Goal: Task Accomplishment & Management: Manage account settings

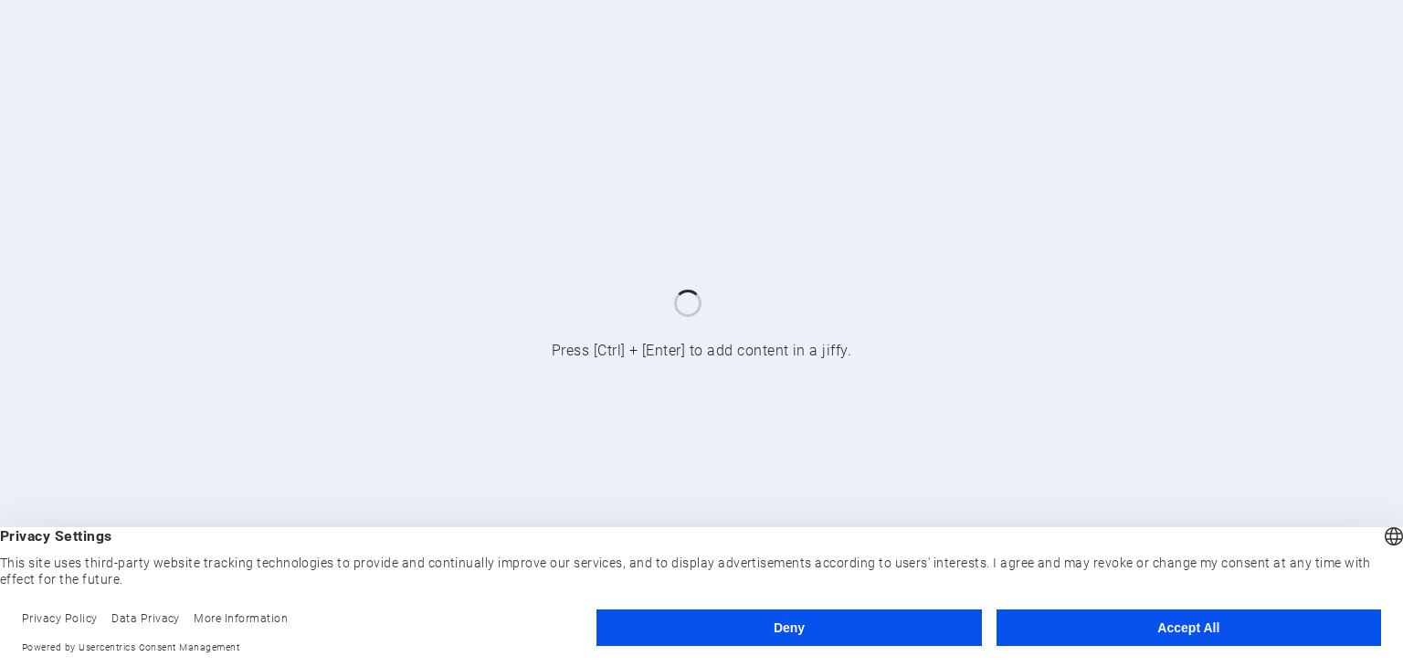
click at [1040, 624] on button "Accept All" at bounding box center [1188, 627] width 384 height 37
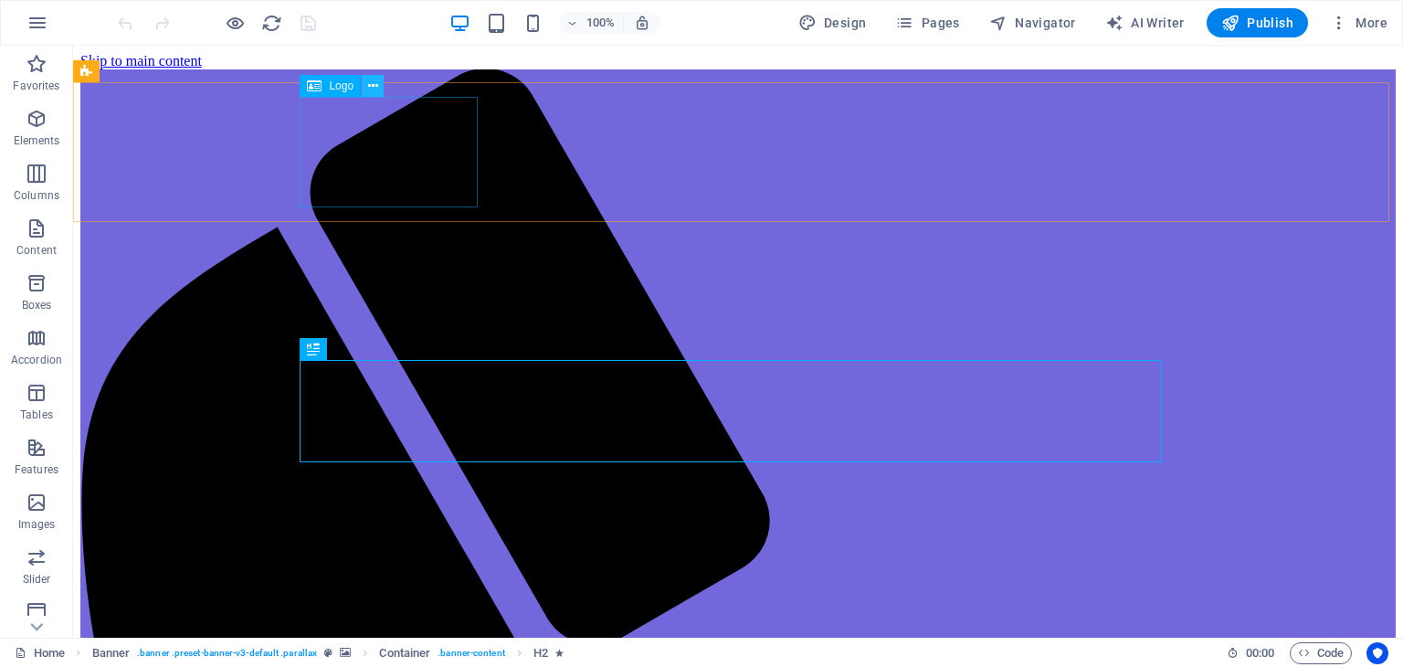
click at [368, 88] on icon at bounding box center [373, 86] width 10 height 19
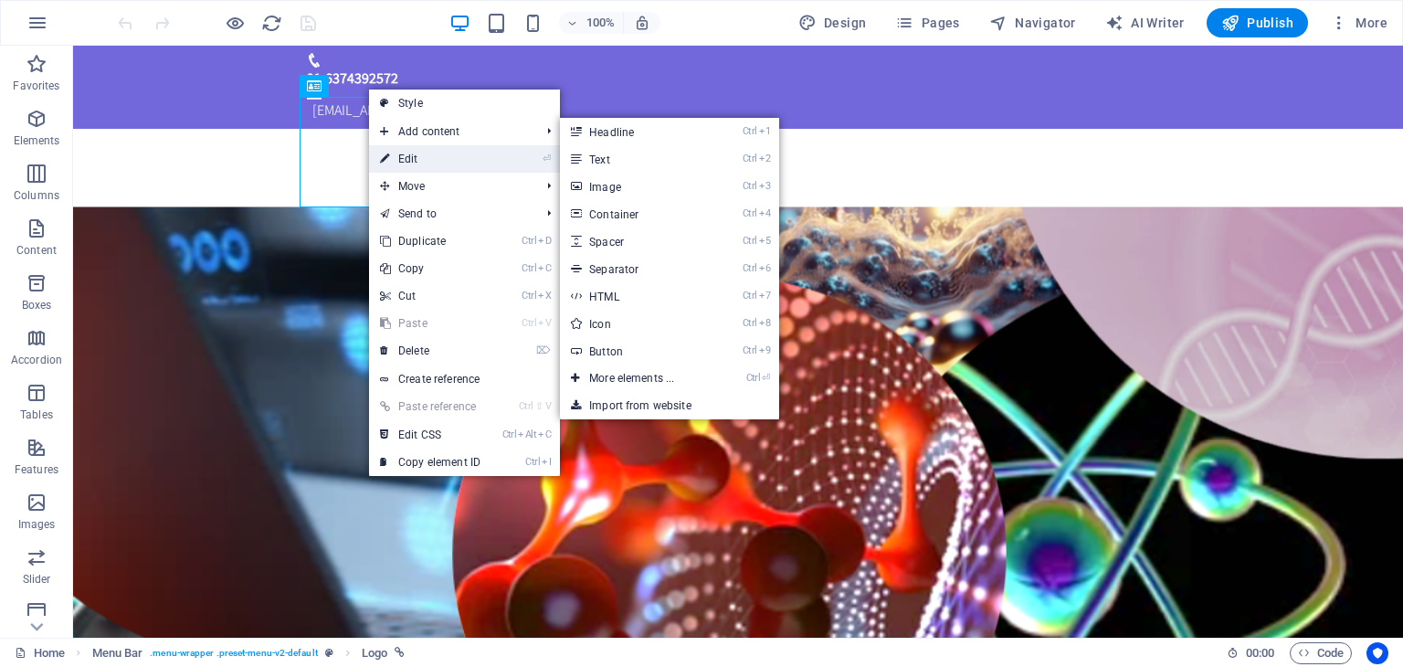
click at [403, 159] on link "⏎ Edit" at bounding box center [430, 158] width 122 height 27
select select "px"
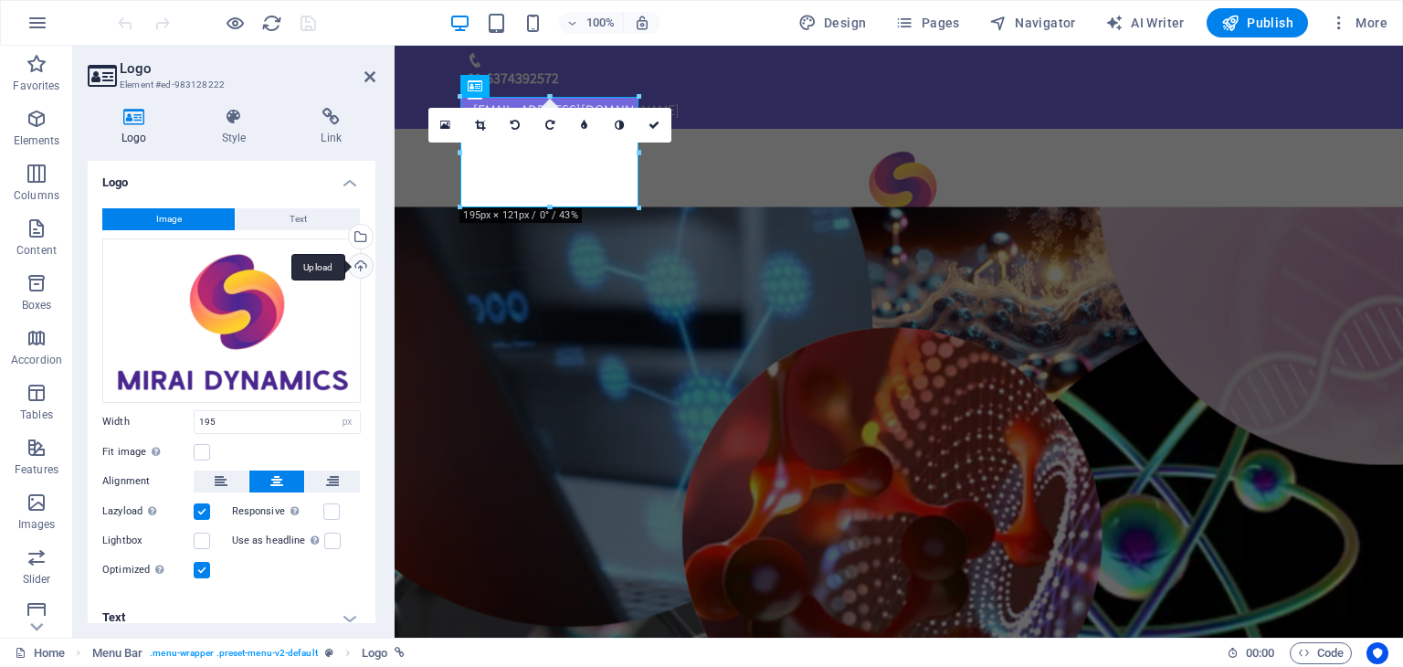
click at [358, 264] on div "Upload" at bounding box center [358, 267] width 27 height 27
click at [355, 268] on div "Upload" at bounding box center [358, 267] width 27 height 27
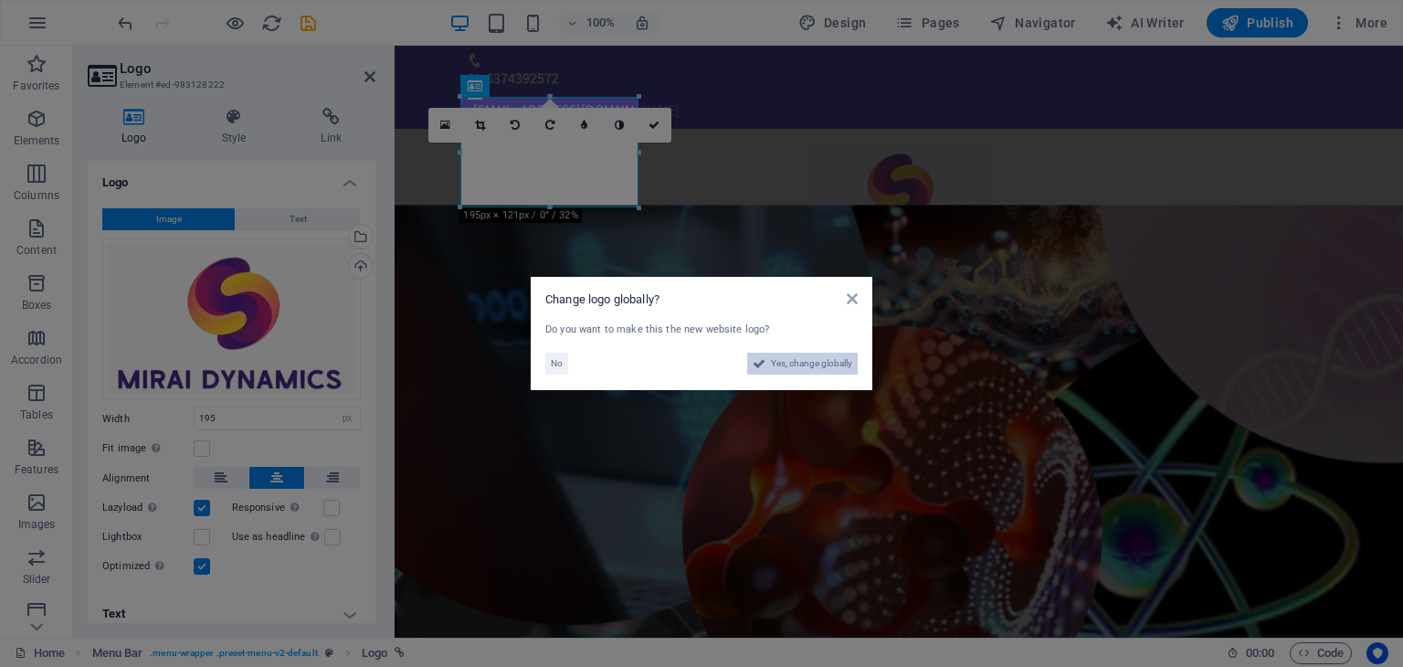
click at [783, 364] on span "Yes, change globally" at bounding box center [811, 363] width 81 height 22
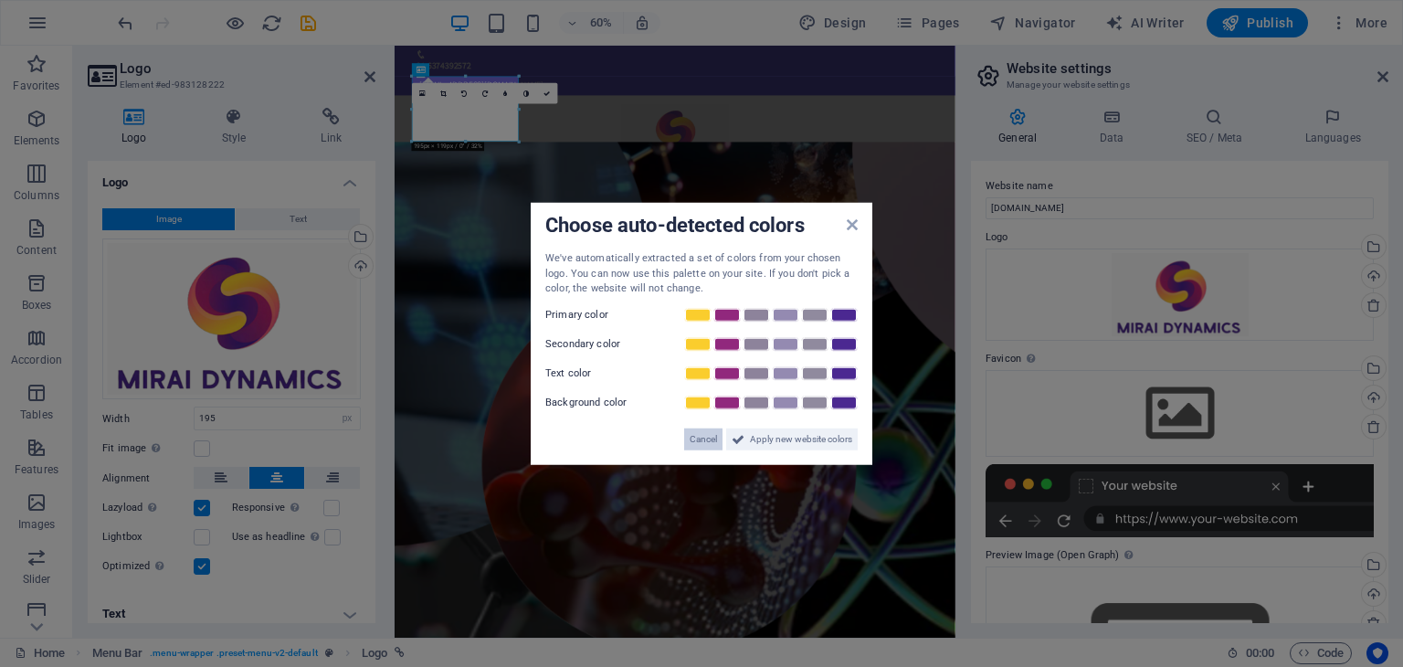
click at [710, 439] on span "Cancel" at bounding box center [702, 438] width 27 height 22
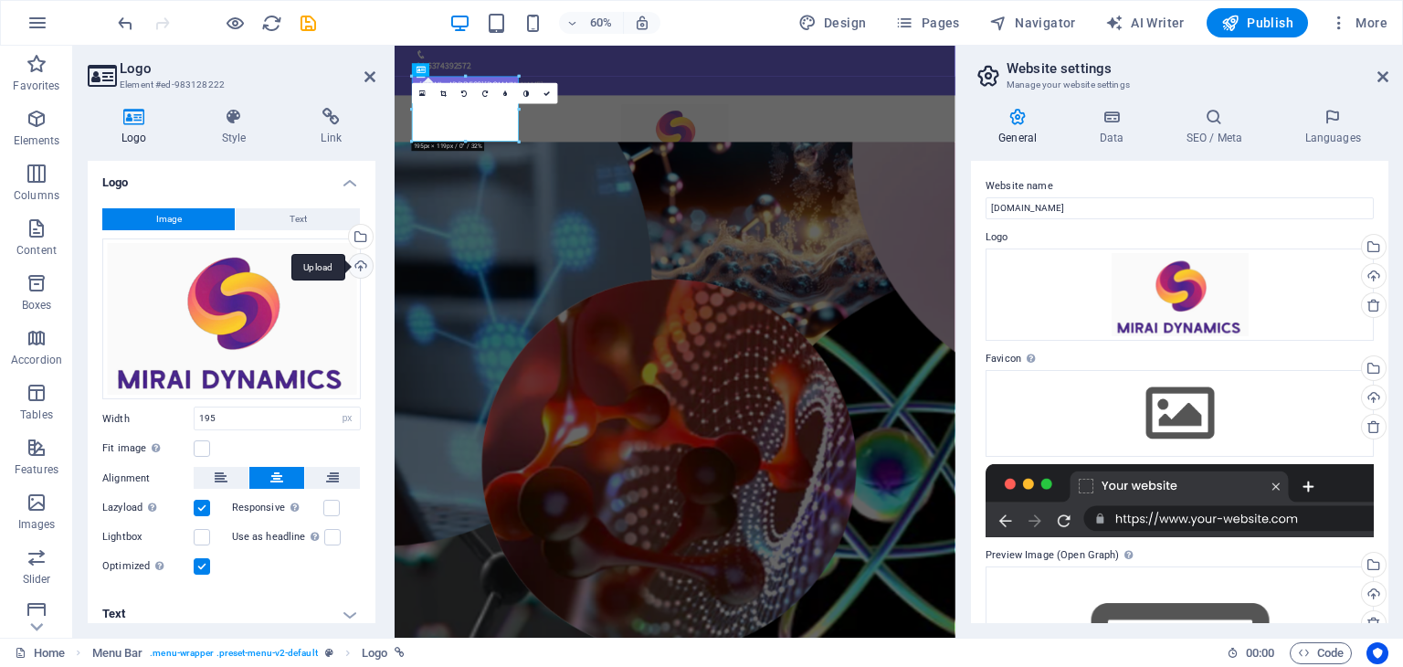
click at [353, 267] on div "Upload" at bounding box center [358, 267] width 27 height 27
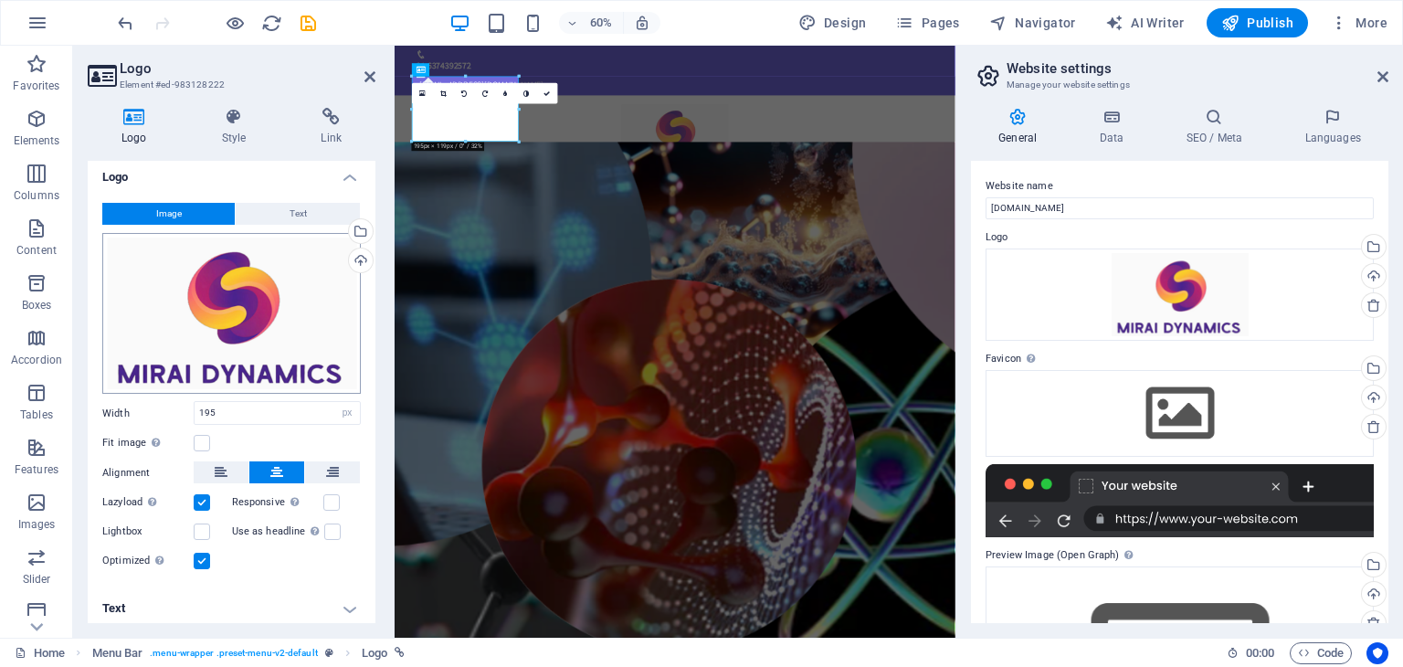
scroll to position [10, 0]
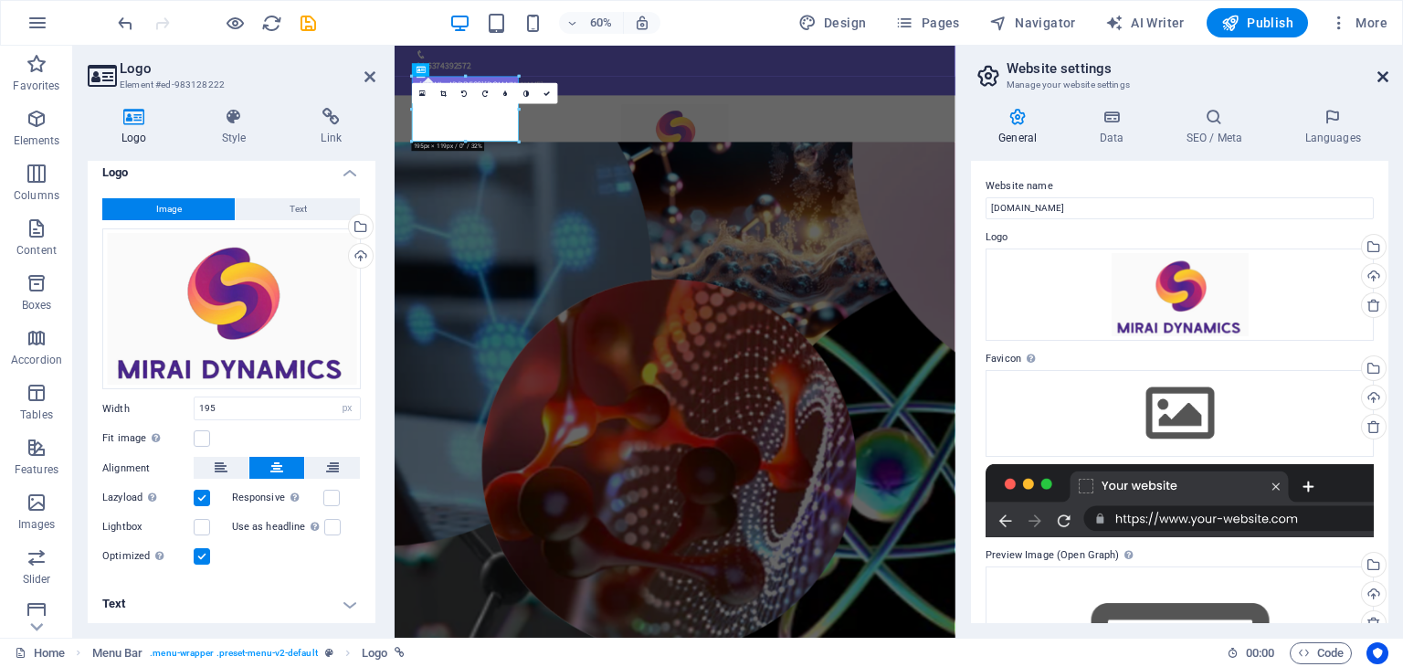
click at [1382, 73] on icon at bounding box center [1382, 76] width 11 height 15
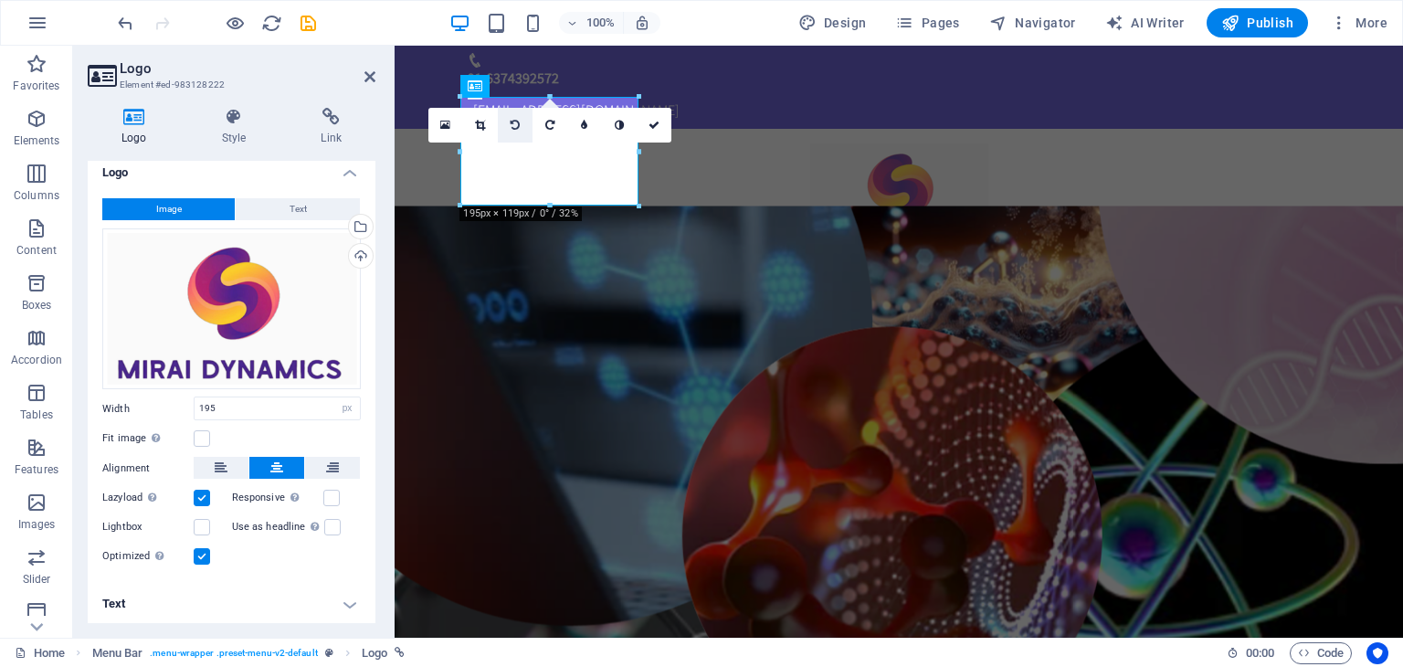
click at [510, 127] on icon at bounding box center [514, 125] width 9 height 11
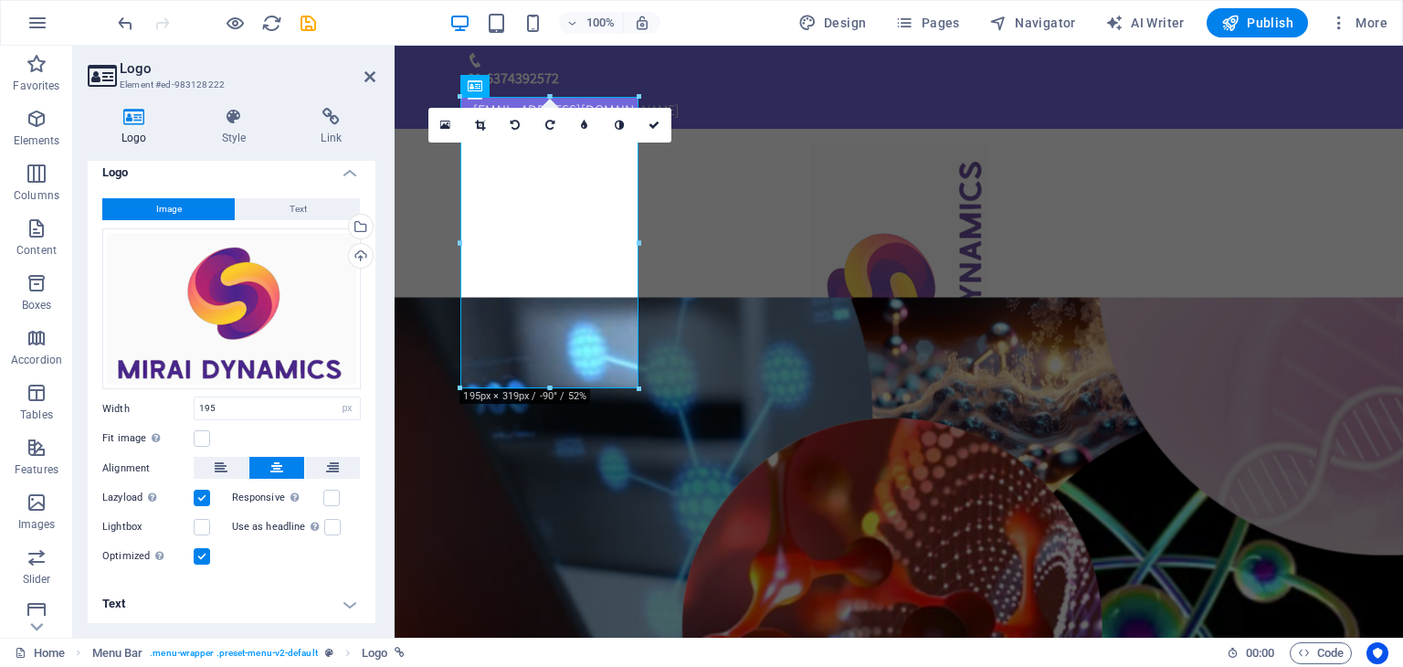
click at [510, 127] on icon at bounding box center [514, 125] width 9 height 11
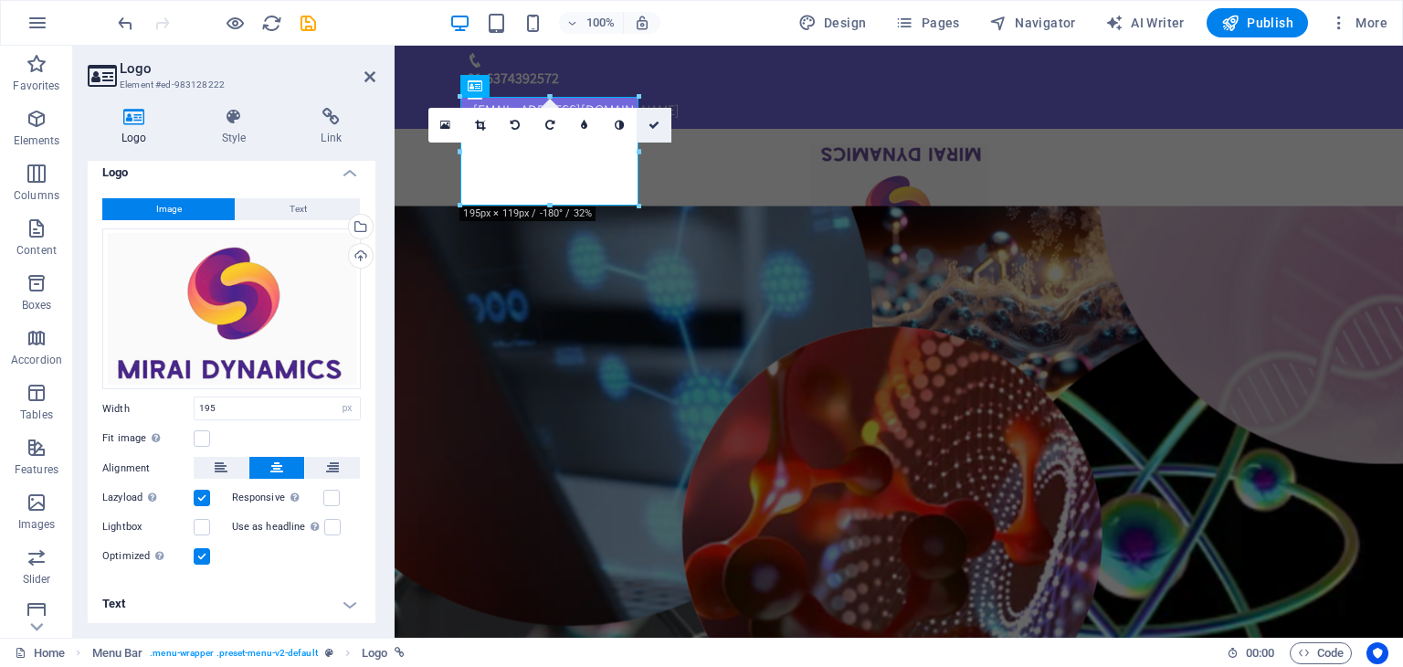
click at [646, 129] on link at bounding box center [653, 125] width 35 height 35
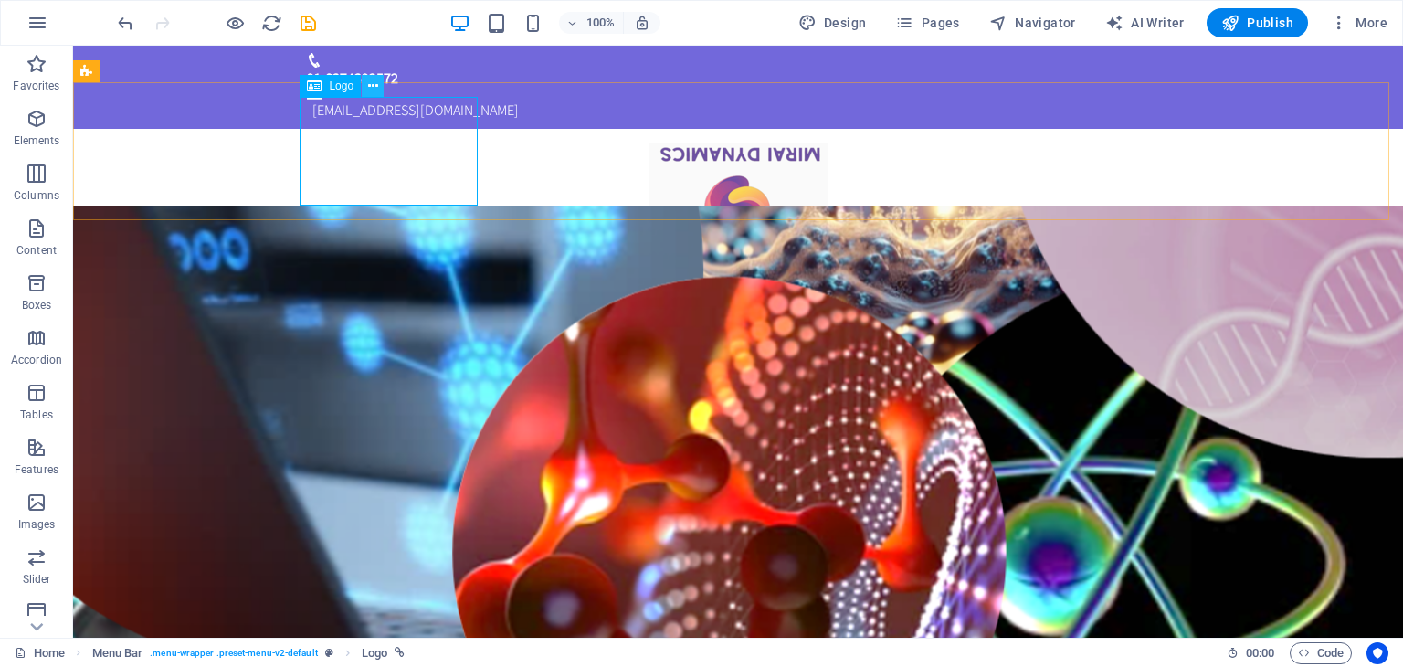
click at [376, 82] on icon at bounding box center [373, 86] width 10 height 19
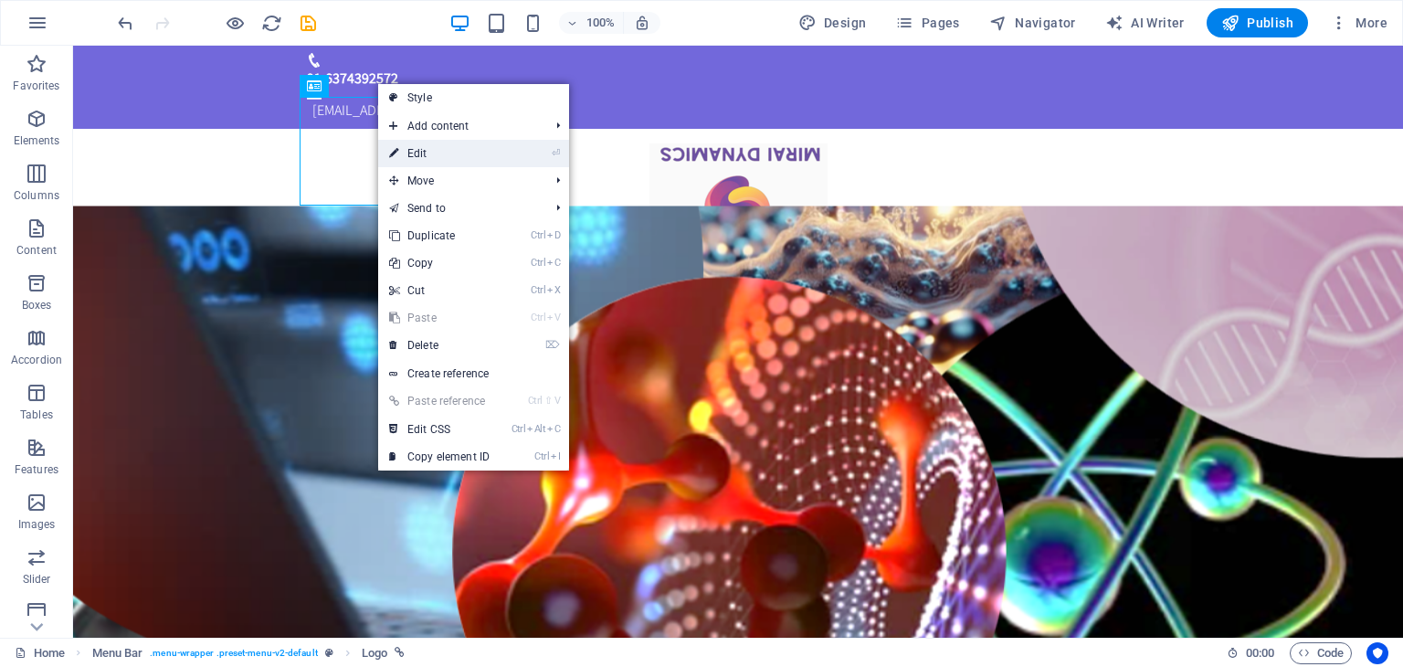
click at [449, 158] on link "⏎ Edit" at bounding box center [439, 153] width 122 height 27
select select "px"
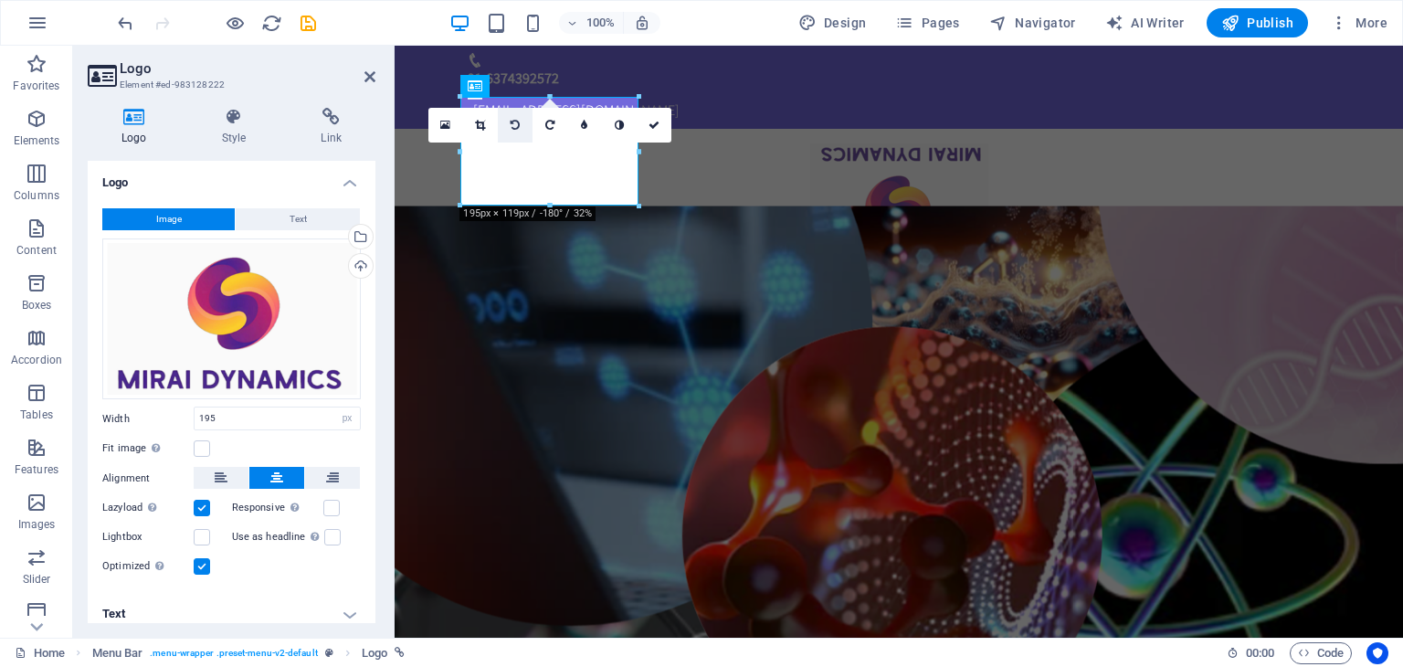
click at [520, 124] on link at bounding box center [515, 125] width 35 height 35
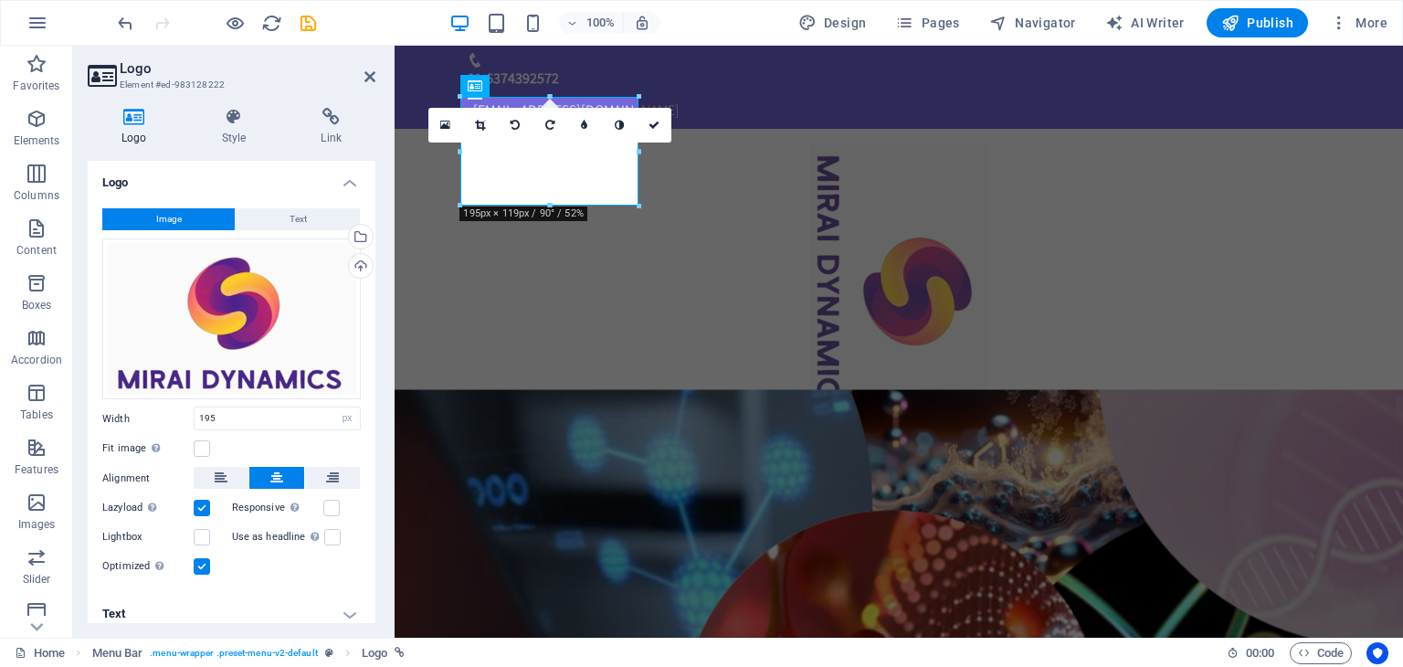
click at [520, 124] on link at bounding box center [515, 125] width 35 height 35
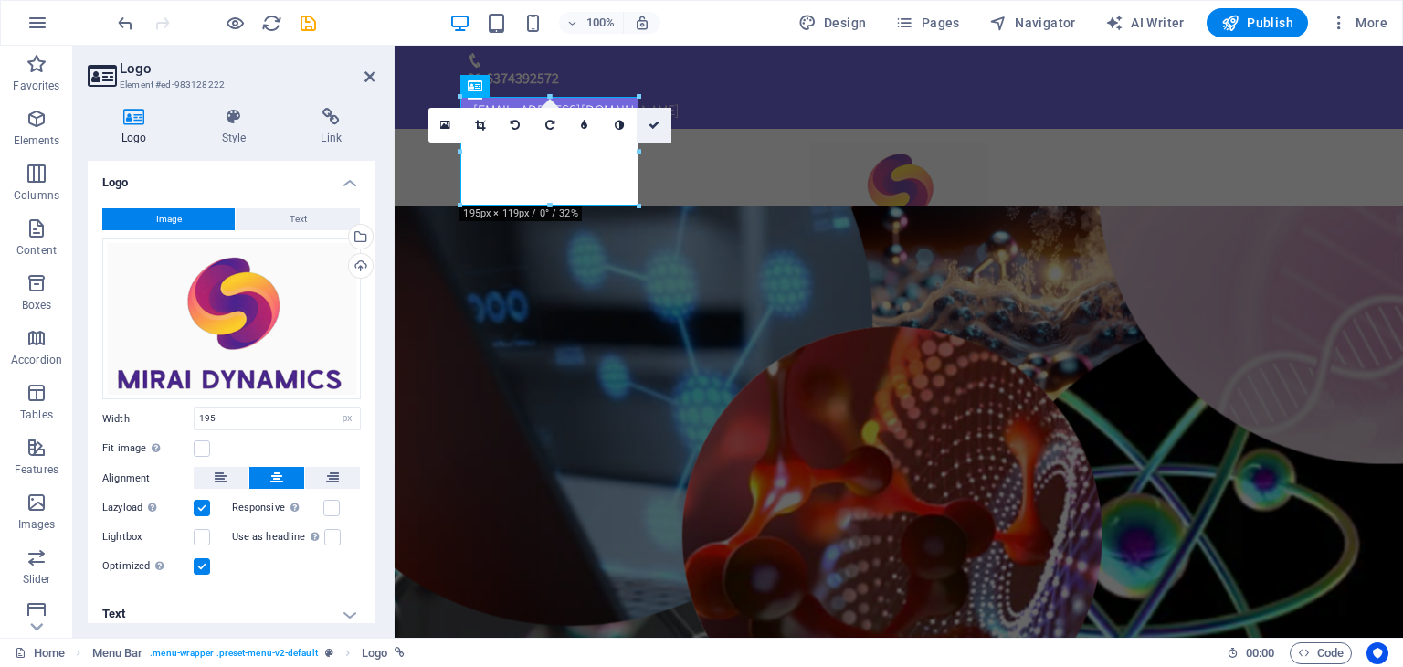
click at [650, 131] on link at bounding box center [653, 125] width 35 height 35
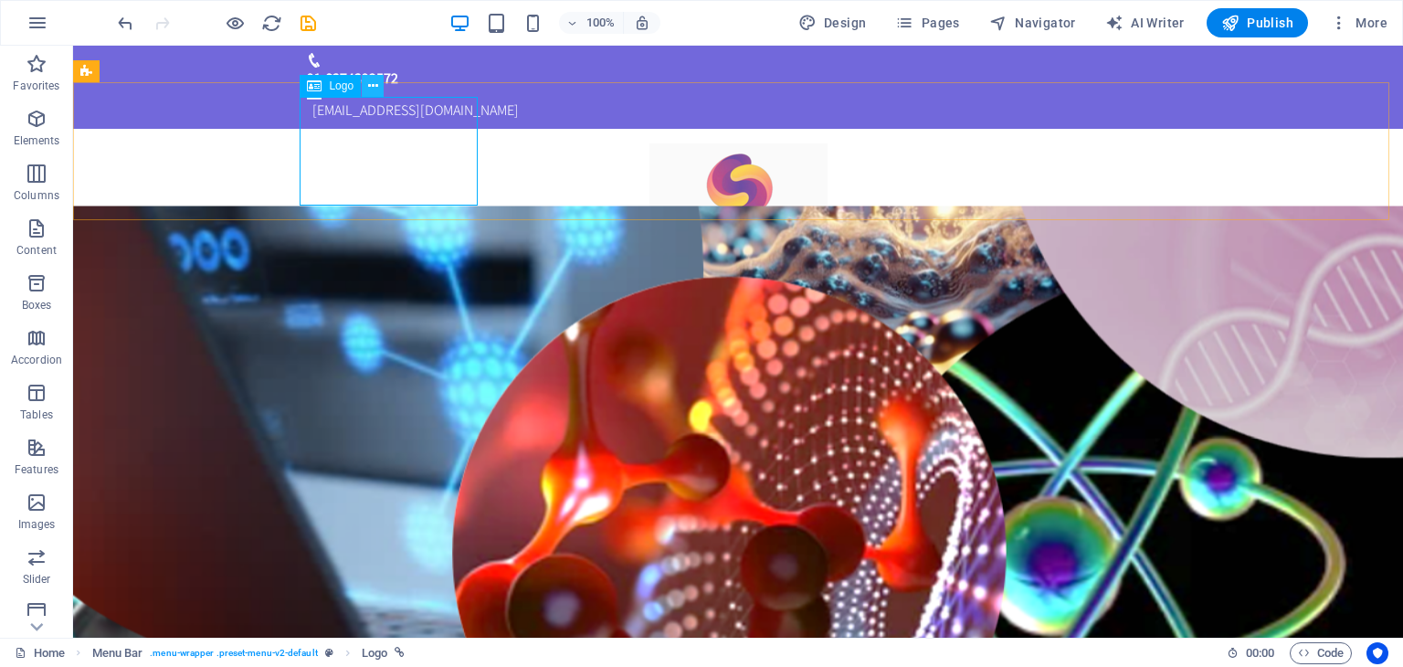
click at [366, 84] on button at bounding box center [373, 86] width 22 height 22
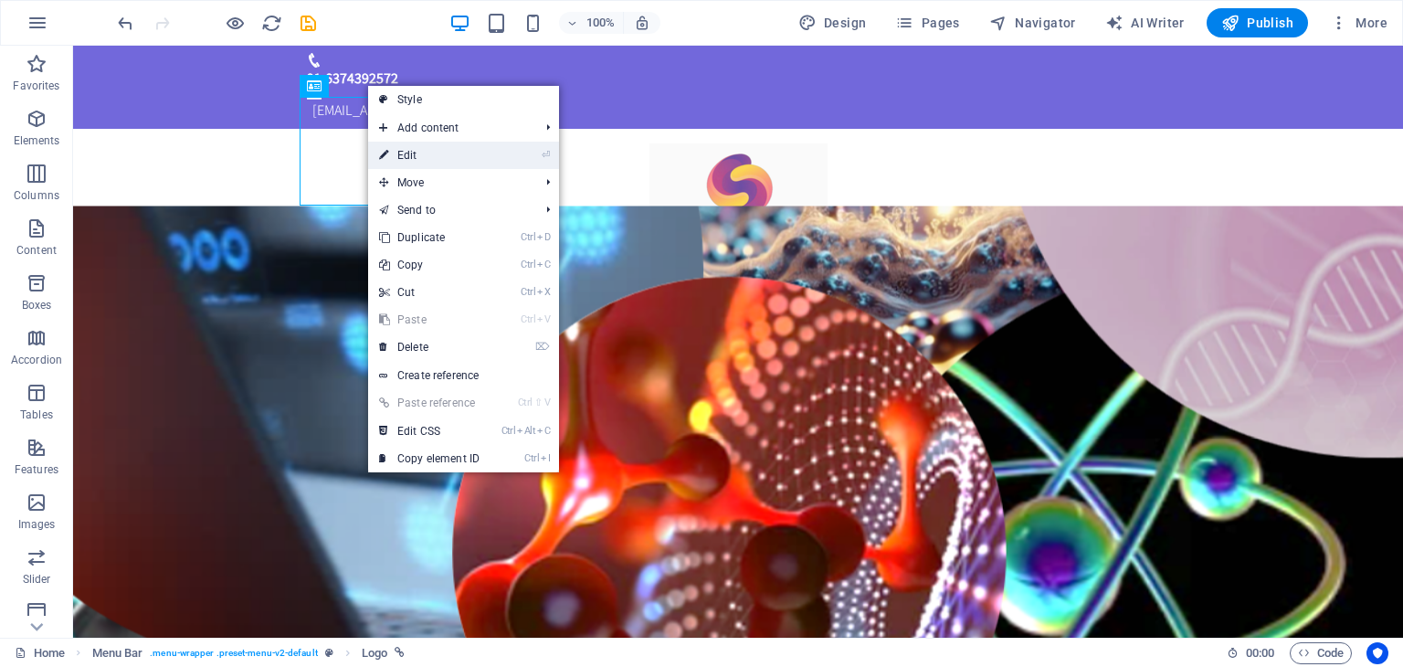
click at [410, 154] on link "⏎ Edit" at bounding box center [429, 155] width 122 height 27
select select "px"
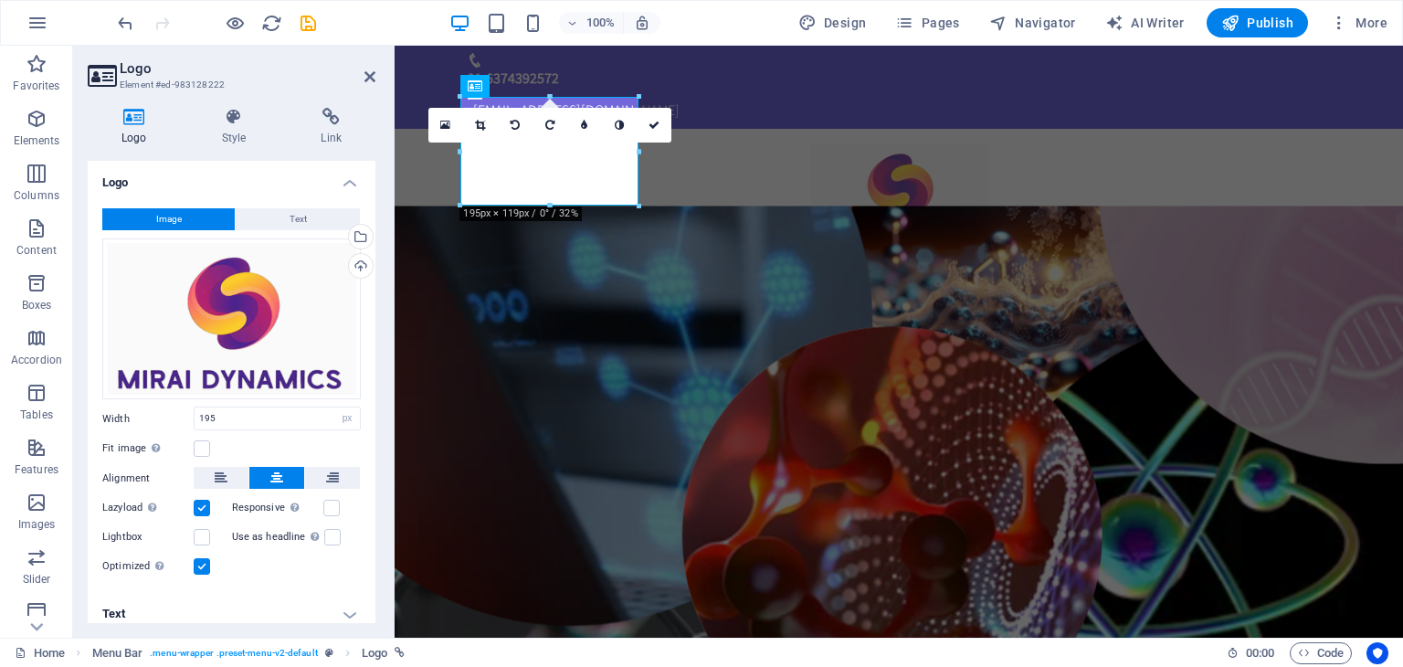
click at [200, 437] on div "Fit image Automatically fit image to a fixed width and height" at bounding box center [231, 448] width 258 height 22
click at [194, 446] on label at bounding box center [202, 448] width 16 height 16
click at [0, 0] on input "Fit image Automatically fit image to a fixed width and height" at bounding box center [0, 0] width 0 height 0
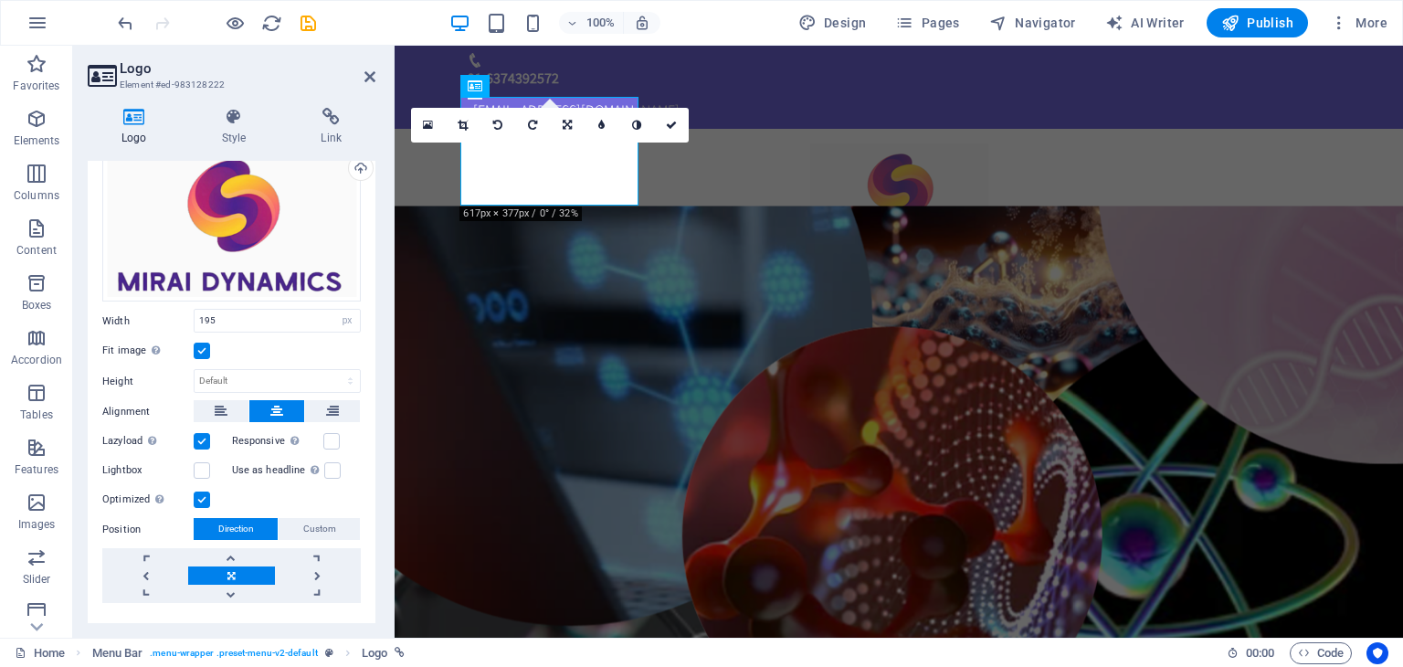
scroll to position [133, 0]
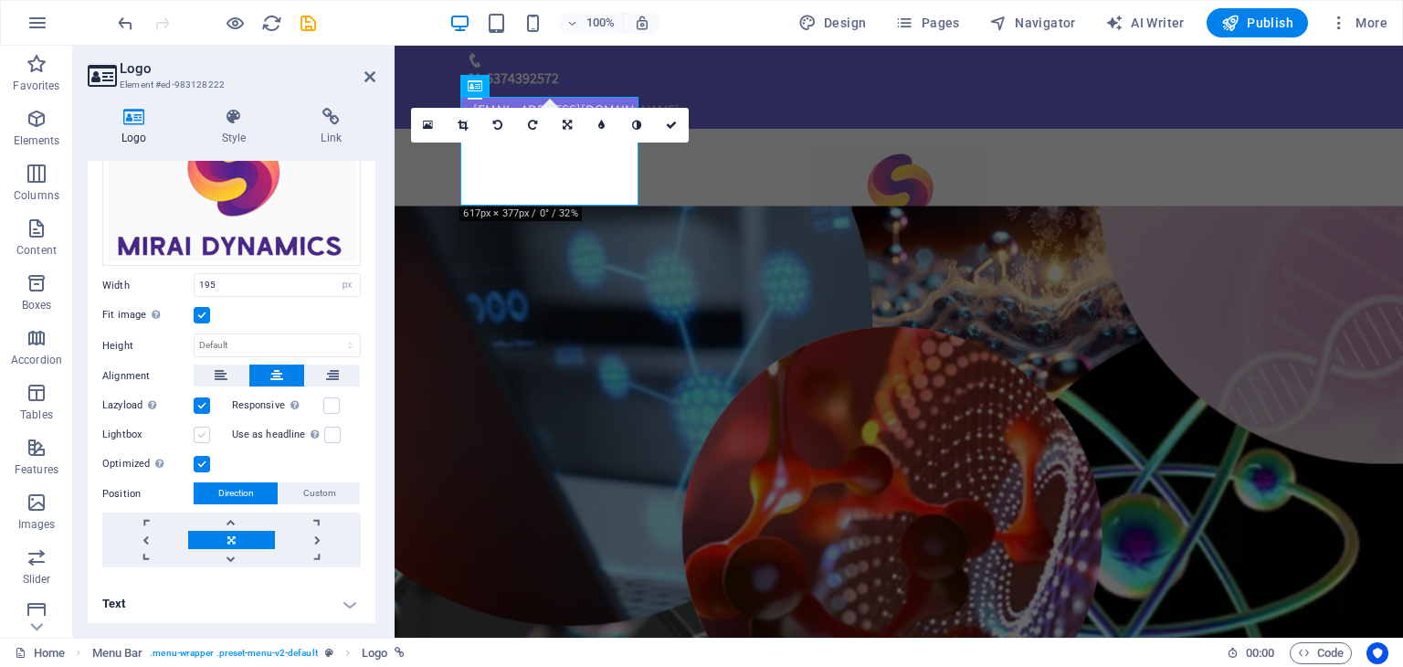
click at [205, 433] on label at bounding box center [202, 434] width 16 height 16
click at [0, 0] on input "Lightbox" at bounding box center [0, 0] width 0 height 0
click at [205, 433] on label at bounding box center [202, 434] width 16 height 16
click at [0, 0] on input "Lightbox" at bounding box center [0, 0] width 0 height 0
click at [310, 483] on span "Custom" at bounding box center [319, 493] width 33 height 22
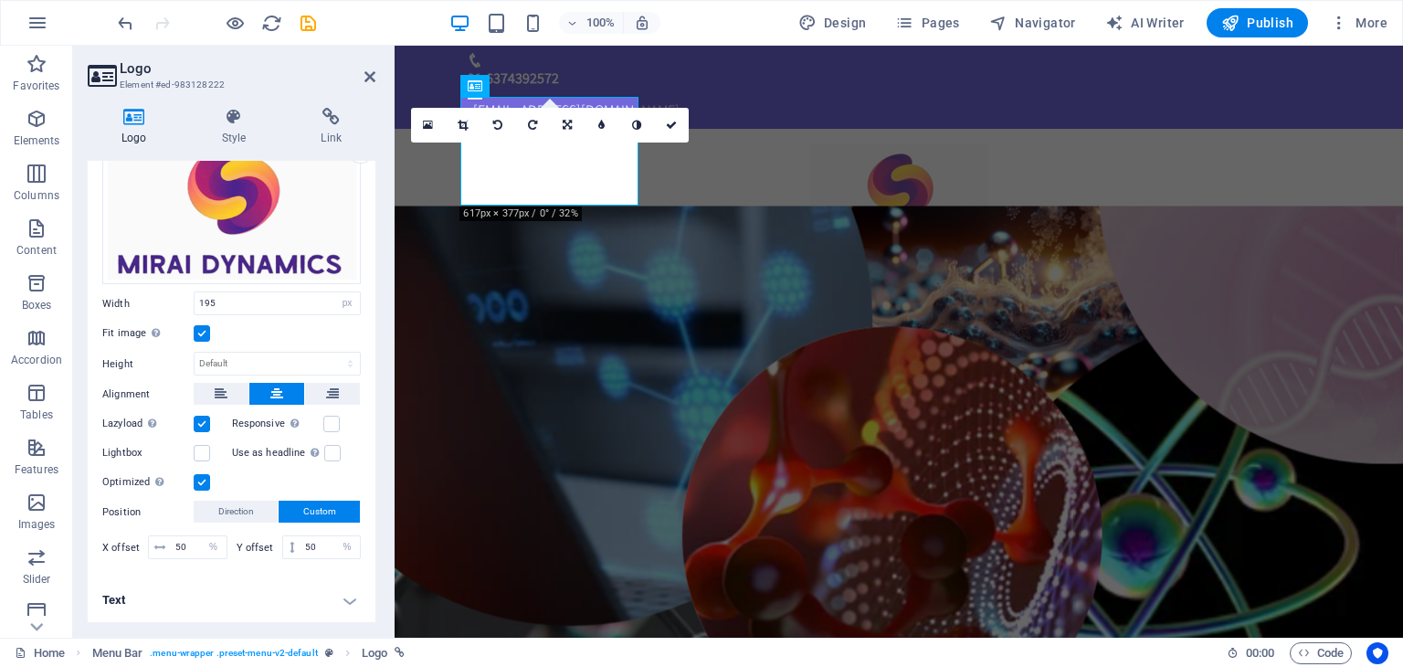
scroll to position [110, 0]
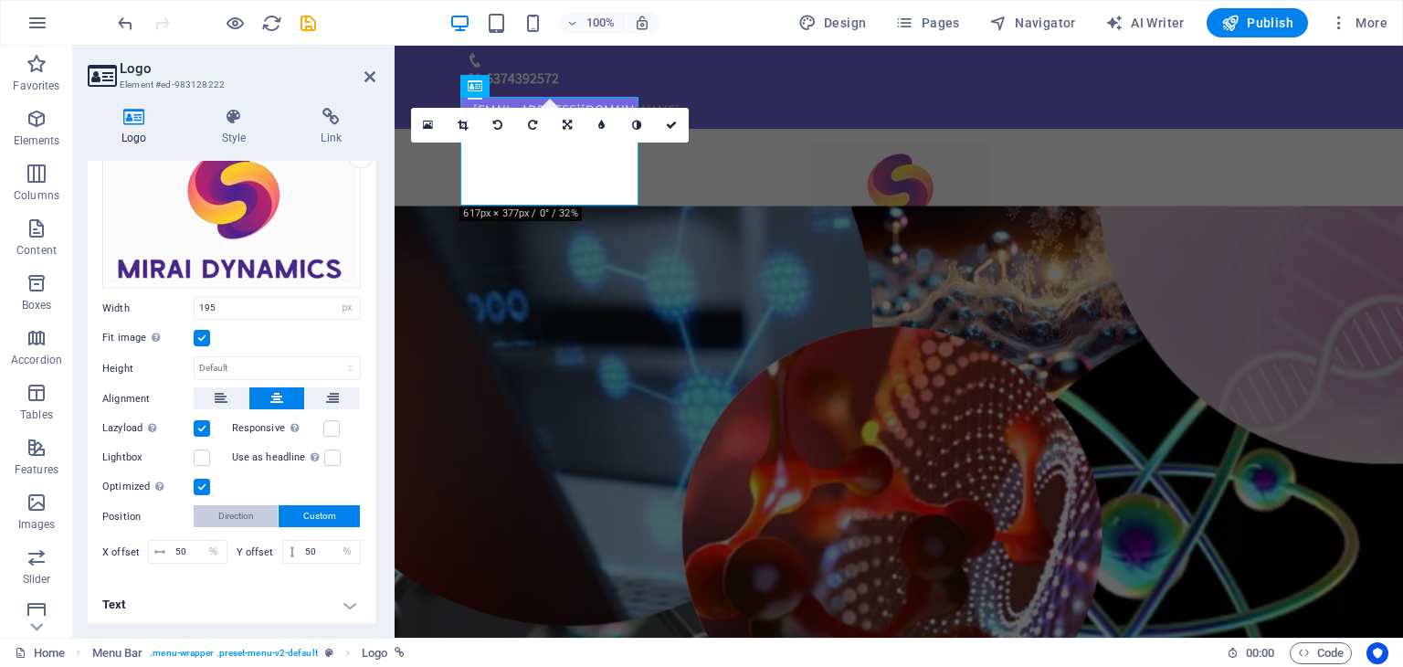
click at [249, 516] on span "Direction" at bounding box center [236, 516] width 36 height 22
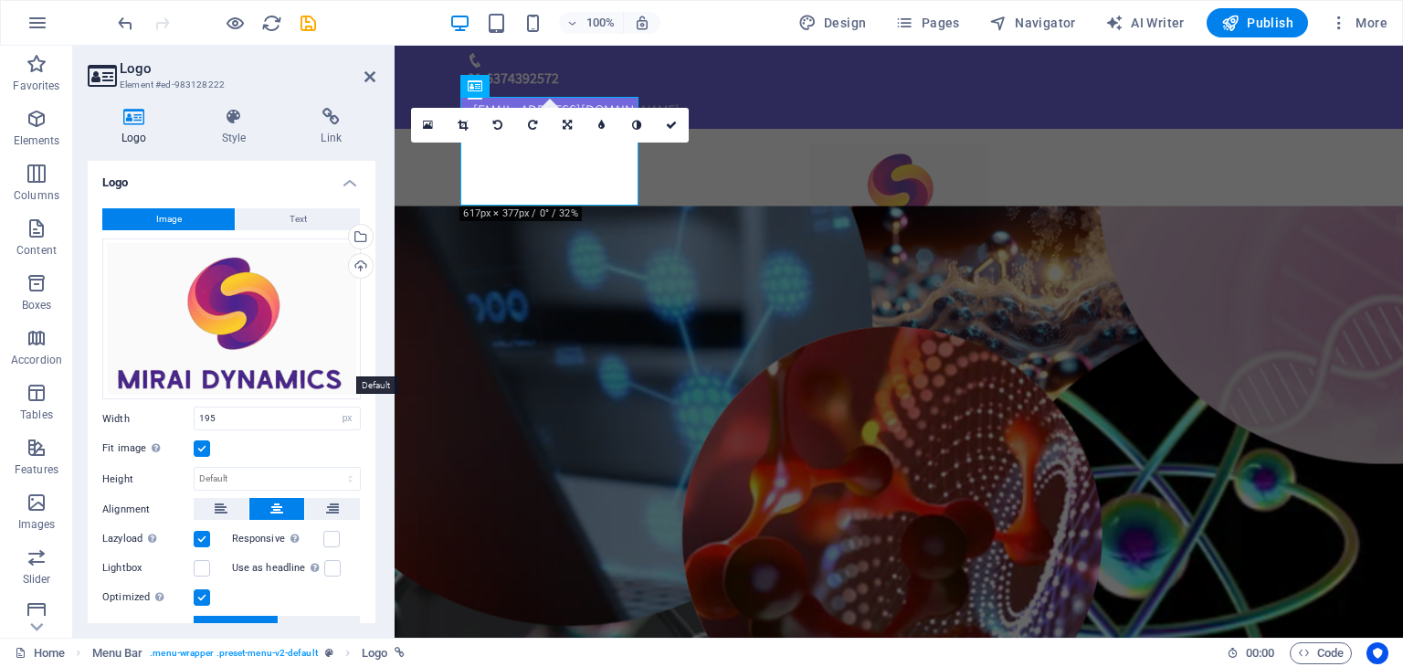
scroll to position [0, 0]
click at [226, 130] on h4 "Style" at bounding box center [238, 127] width 100 height 38
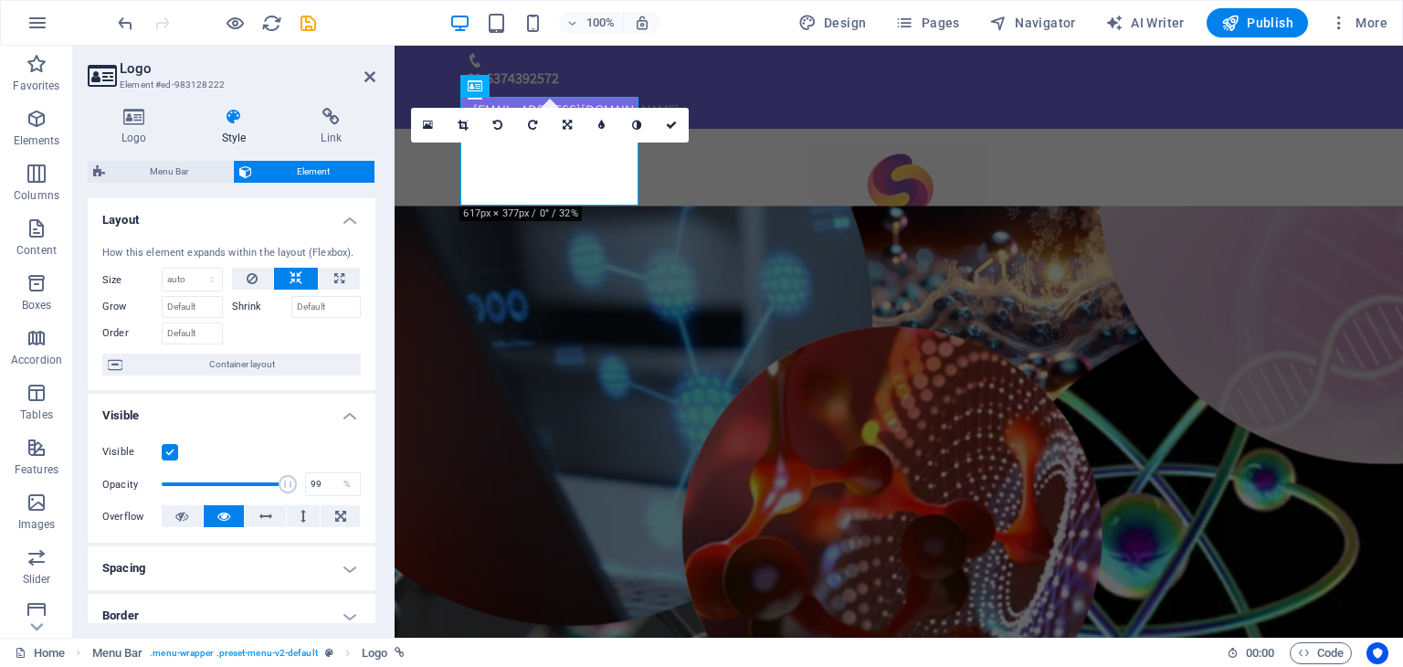
type input "100"
drag, startPoint x: 288, startPoint y: 487, endPoint x: 300, endPoint y: 489, distance: 12.2
click at [300, 489] on div "Opacity 100 %" at bounding box center [231, 483] width 258 height 27
drag, startPoint x: 426, startPoint y: 128, endPoint x: 52, endPoint y: 134, distance: 373.5
click at [426, 126] on icon at bounding box center [428, 125] width 10 height 13
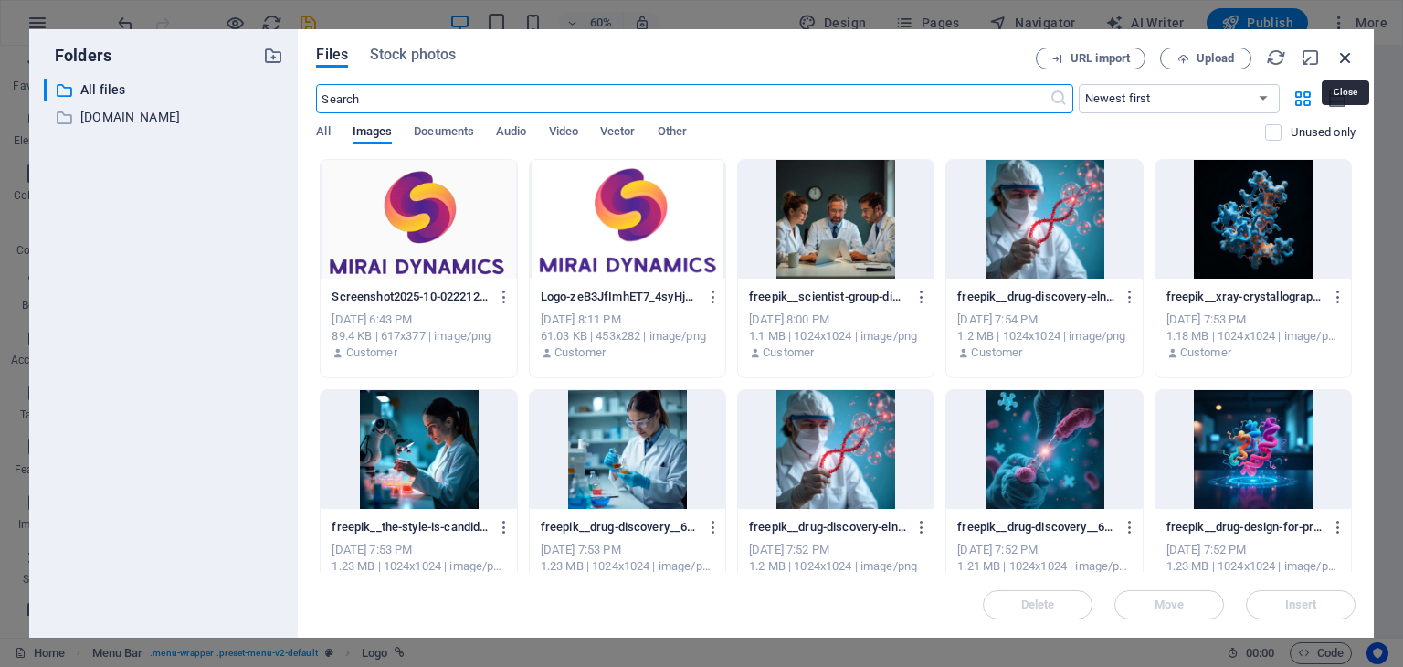
click at [1351, 56] on icon "button" at bounding box center [1345, 57] width 20 height 20
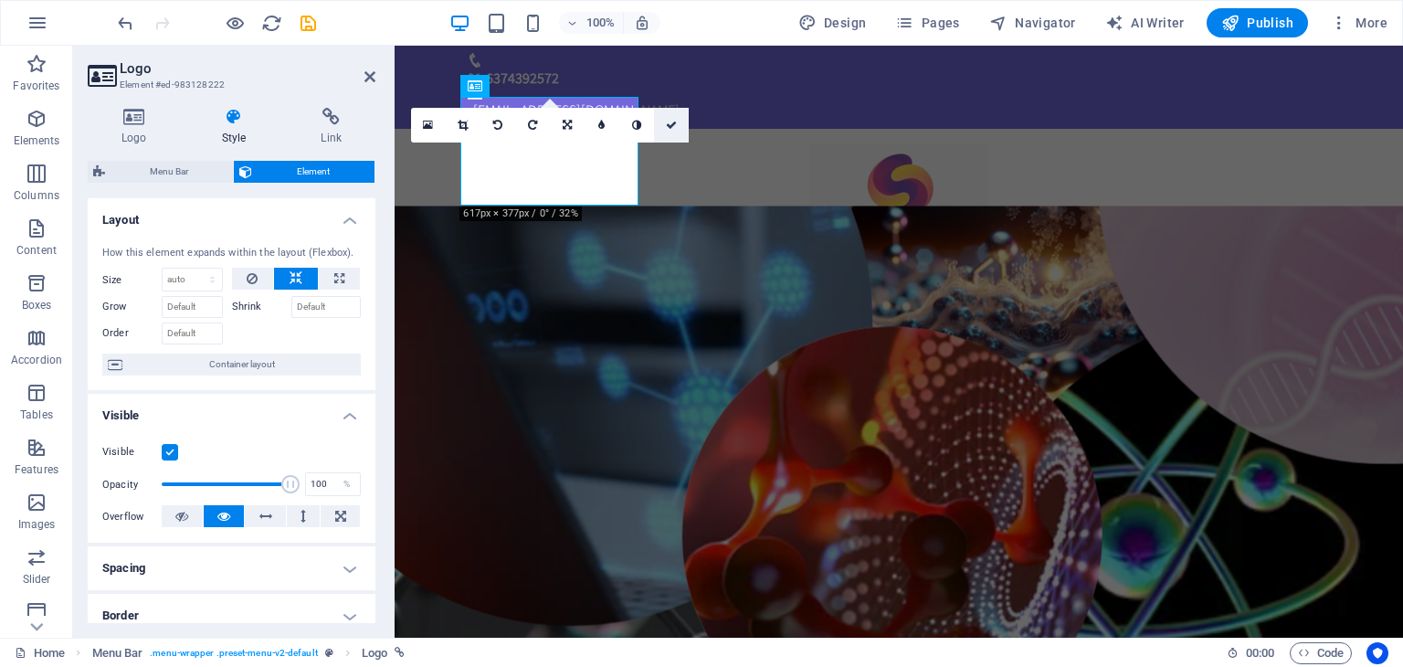
click at [665, 128] on link at bounding box center [671, 125] width 35 height 35
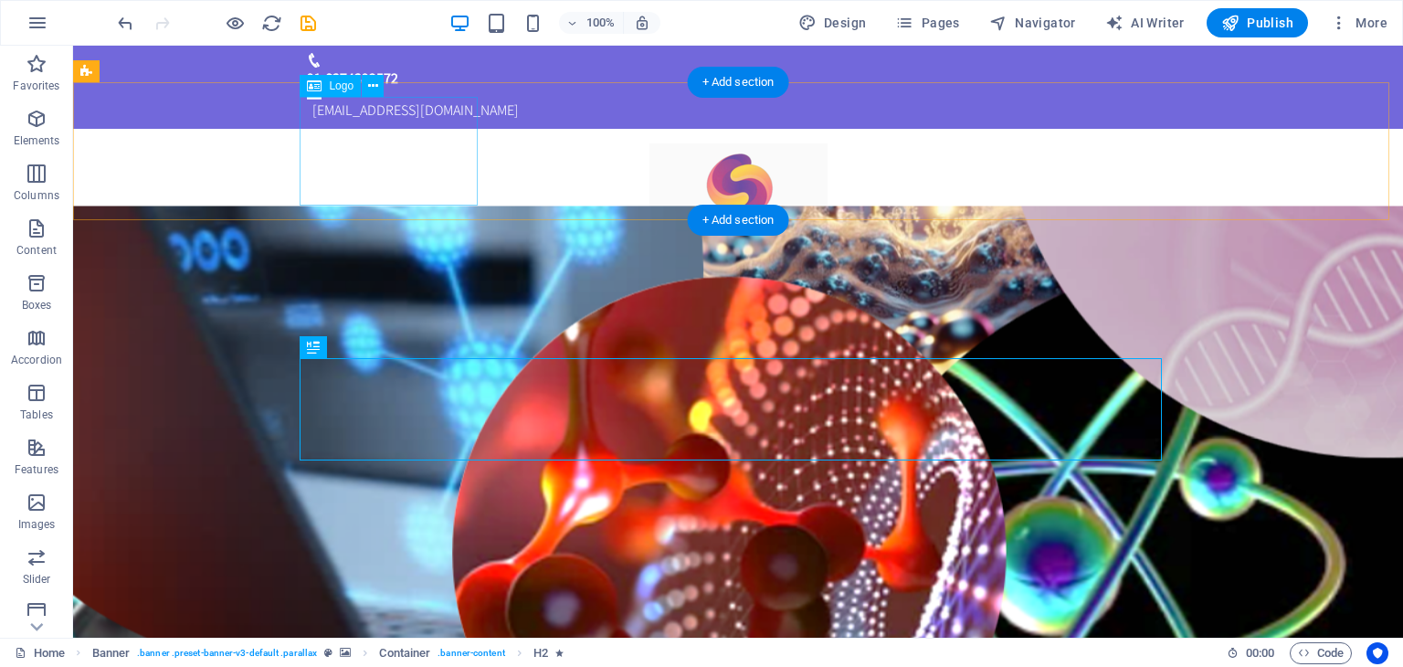
click at [438, 169] on div at bounding box center [738, 197] width 862 height 109
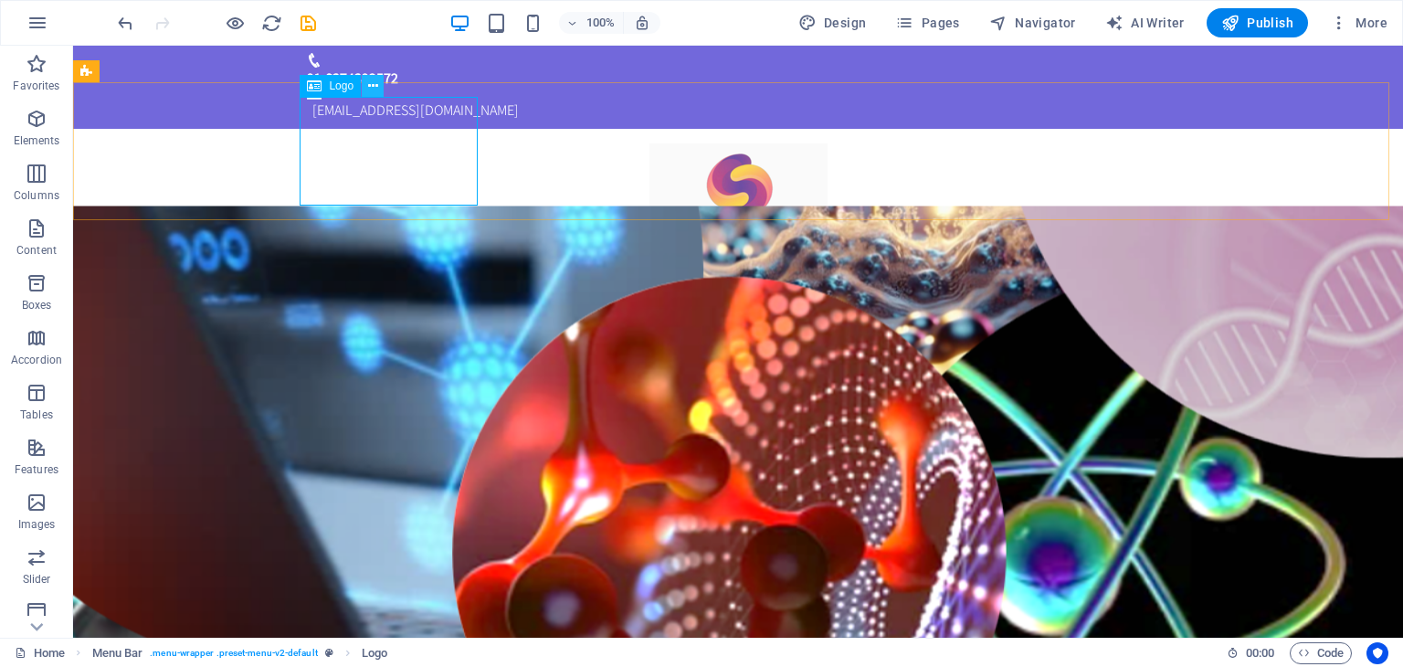
click at [373, 89] on icon at bounding box center [373, 86] width 10 height 19
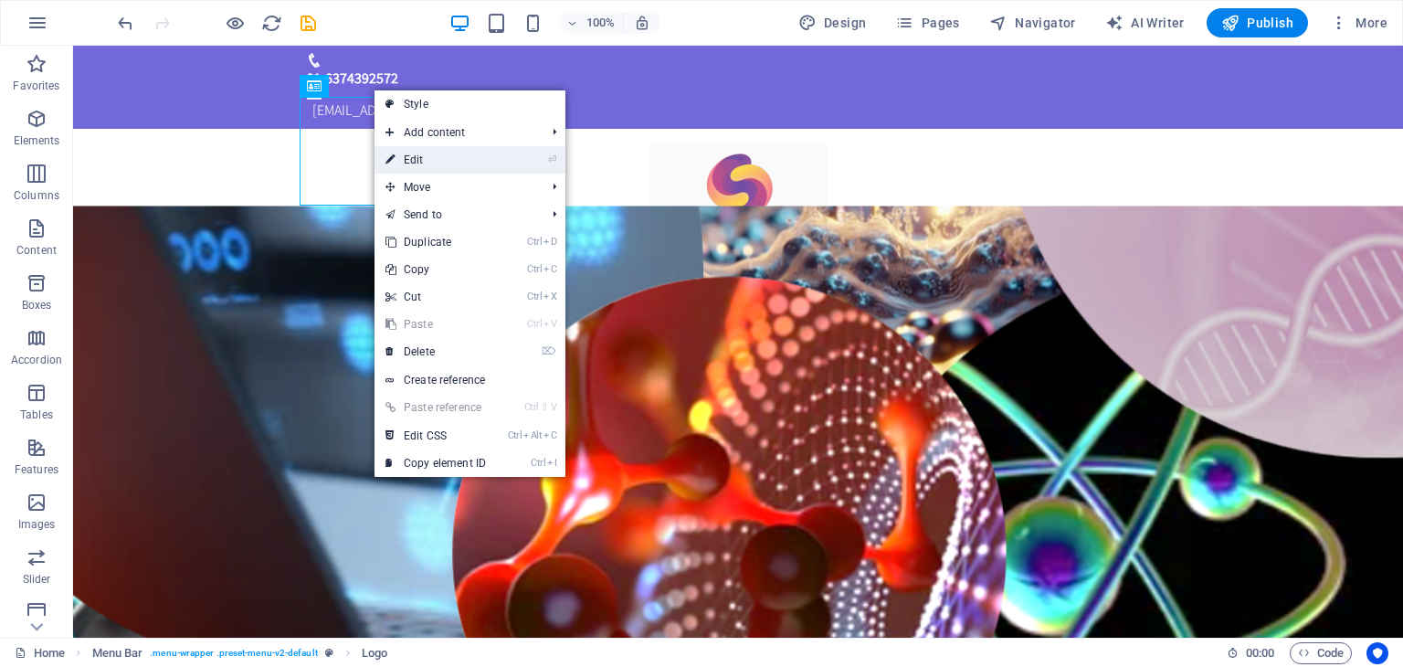
click at [428, 161] on link "⏎ Edit" at bounding box center [435, 159] width 122 height 27
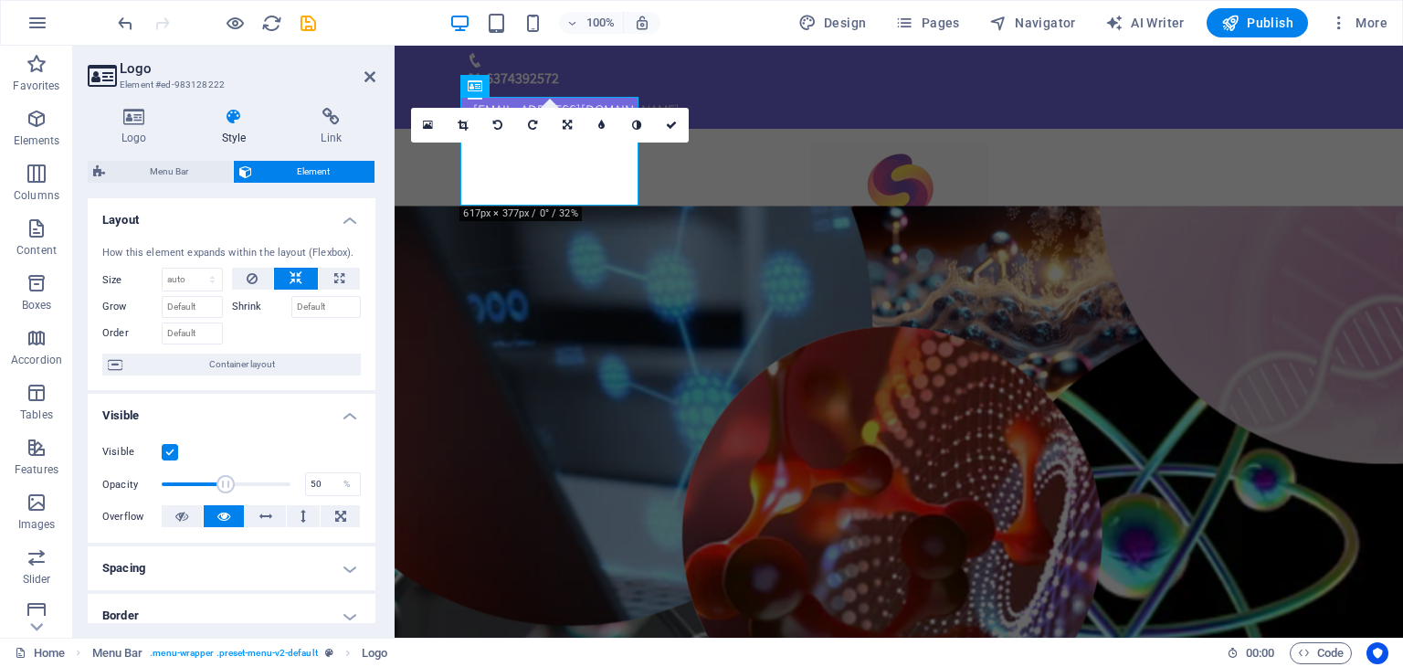
drag, startPoint x: 286, startPoint y: 488, endPoint x: 224, endPoint y: 494, distance: 62.4
click at [224, 494] on span at bounding box center [226, 483] width 129 height 27
type input "100"
drag, startPoint x: 224, startPoint y: 494, endPoint x: 325, endPoint y: 493, distance: 101.4
click at [325, 493] on div "Opacity 100 %" at bounding box center [231, 483] width 258 height 27
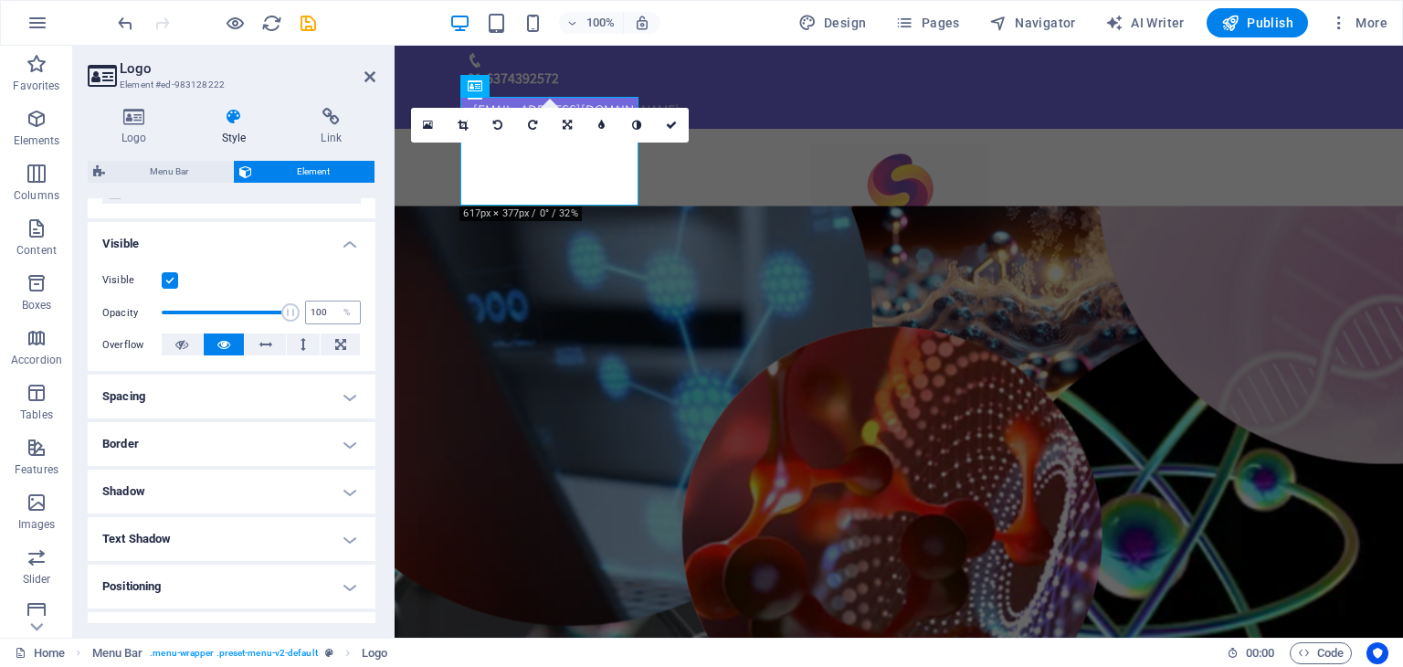
scroll to position [183, 0]
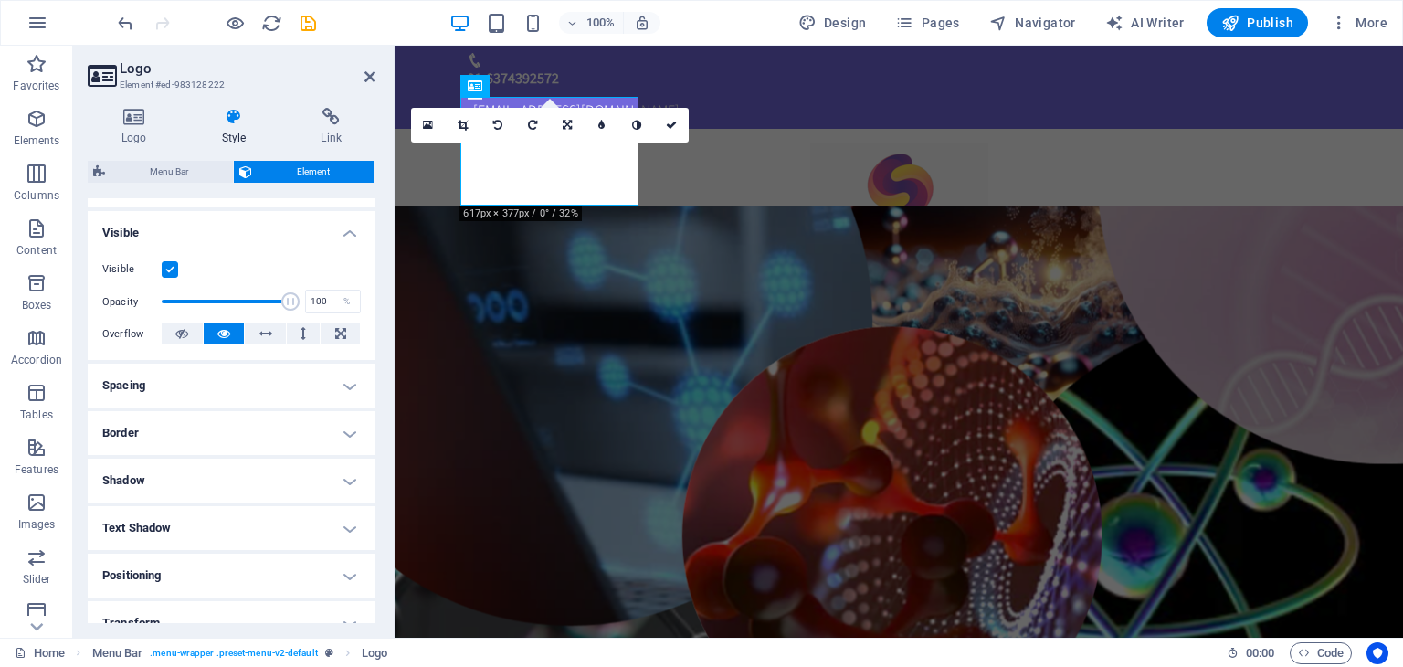
click at [200, 480] on h4 "Shadow" at bounding box center [232, 480] width 288 height 44
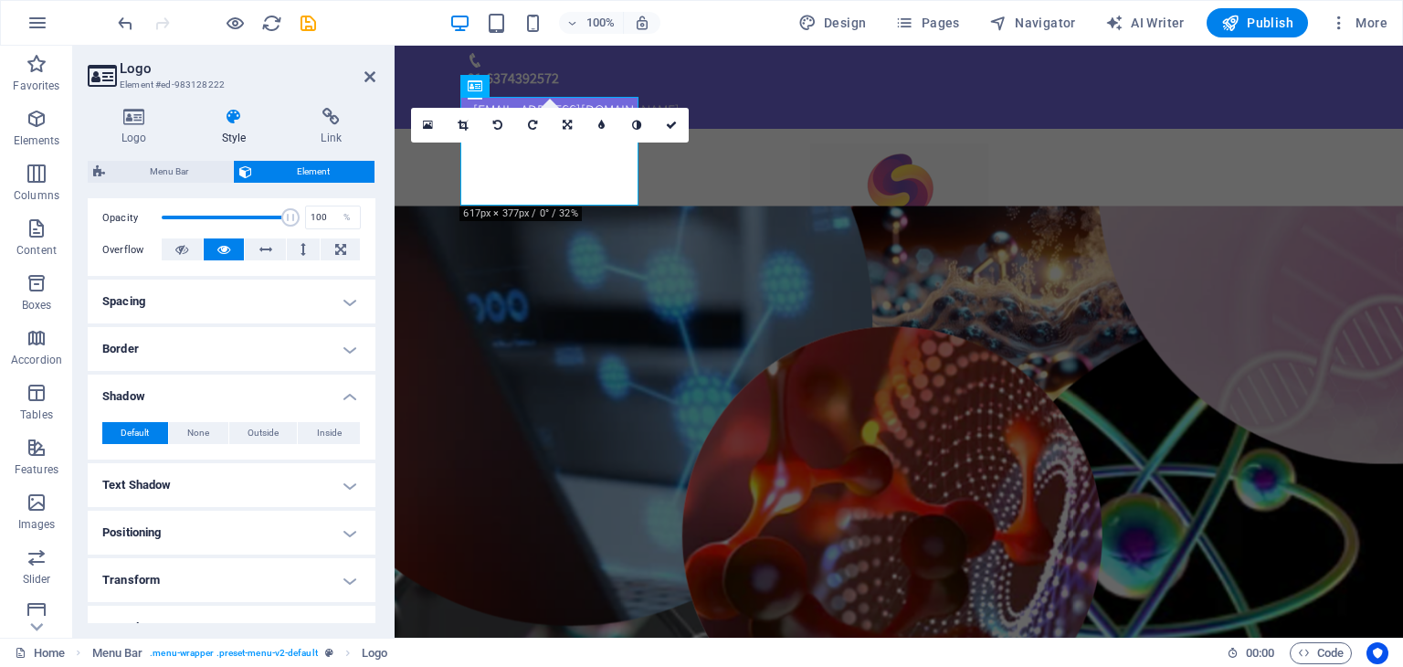
scroll to position [274, 0]
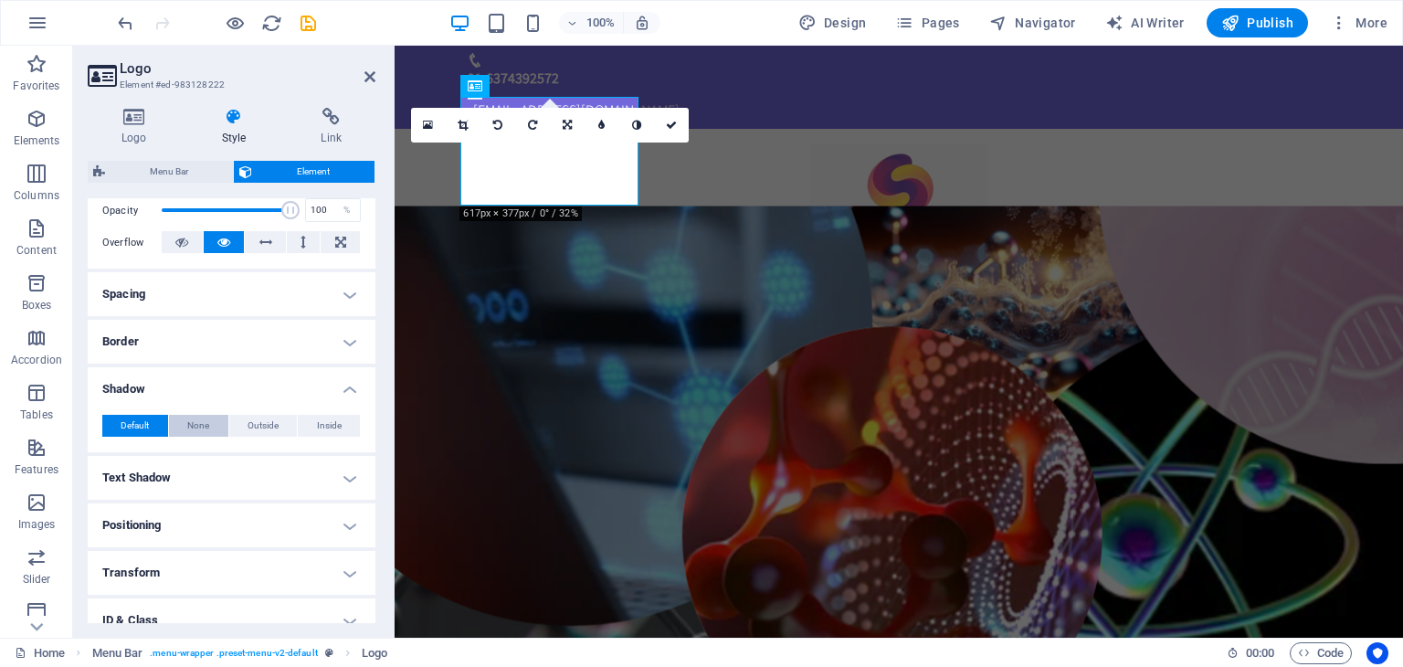
click at [205, 421] on span "None" at bounding box center [198, 426] width 22 height 22
click at [676, 121] on icon at bounding box center [671, 125] width 11 height 11
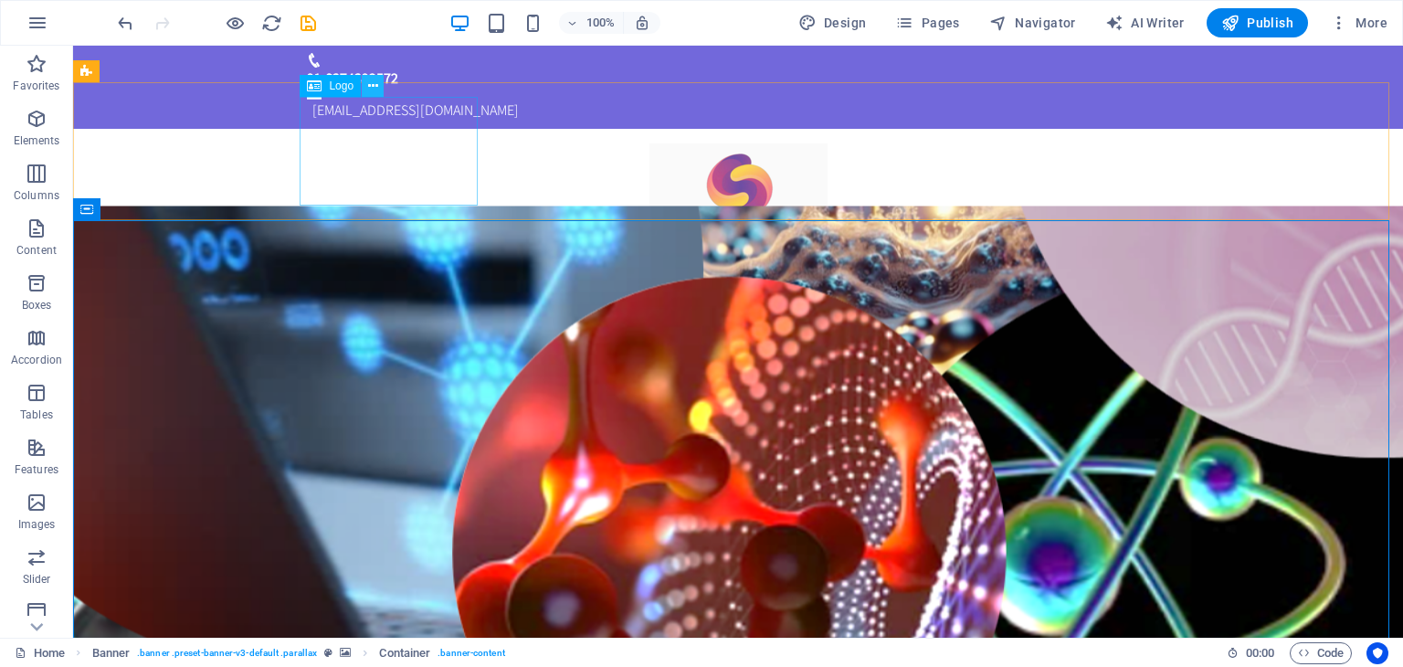
click at [369, 92] on icon at bounding box center [373, 86] width 10 height 19
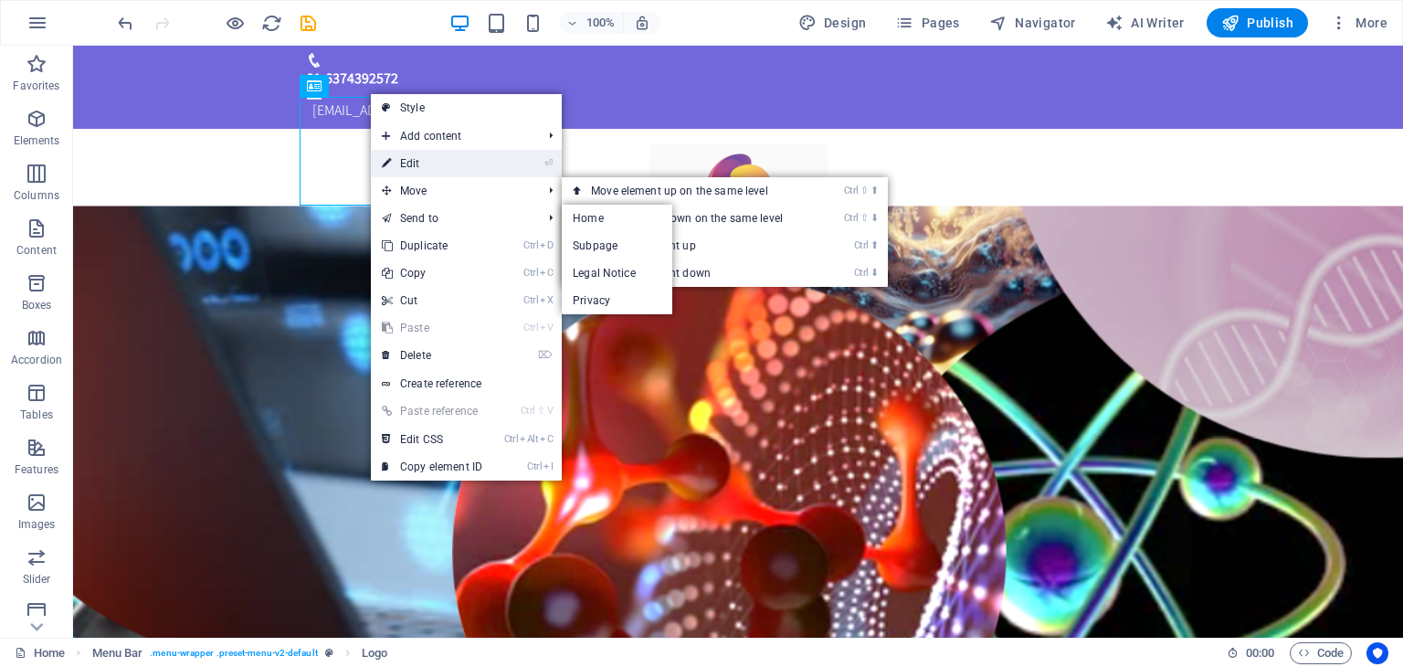
click at [416, 163] on link "⏎ Edit" at bounding box center [432, 163] width 122 height 27
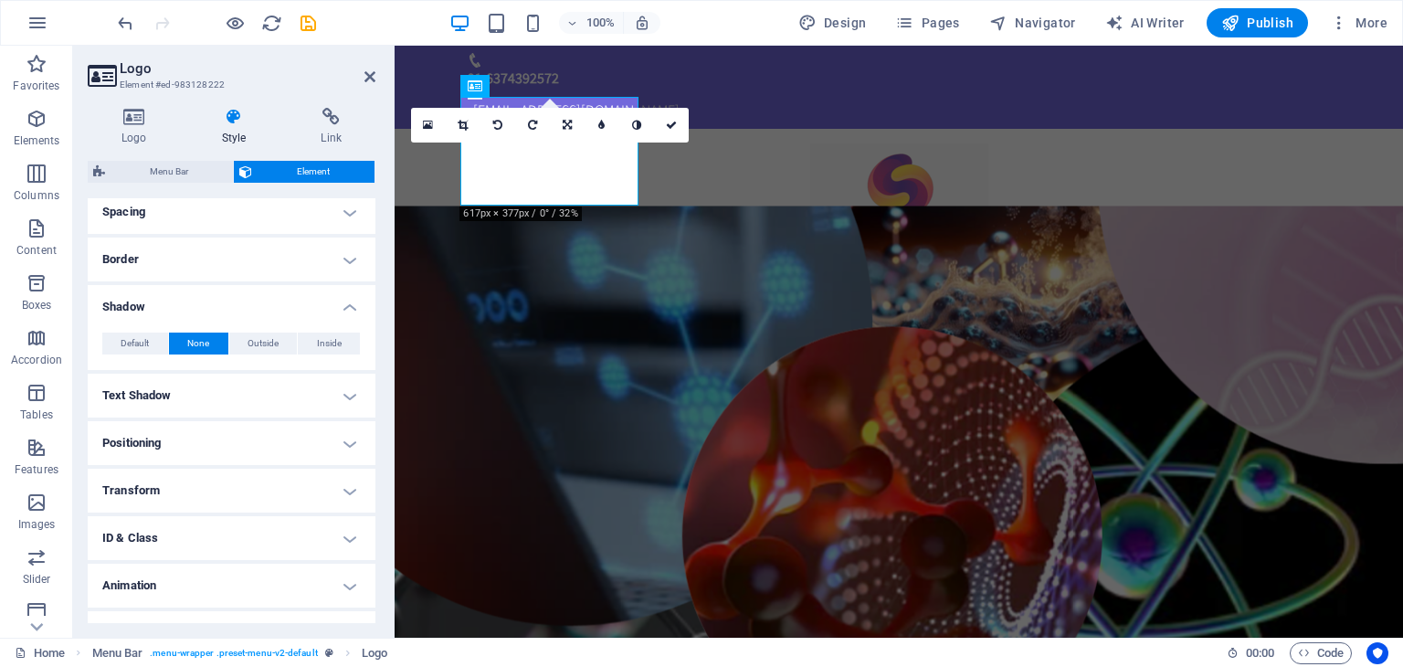
scroll to position [387, 0]
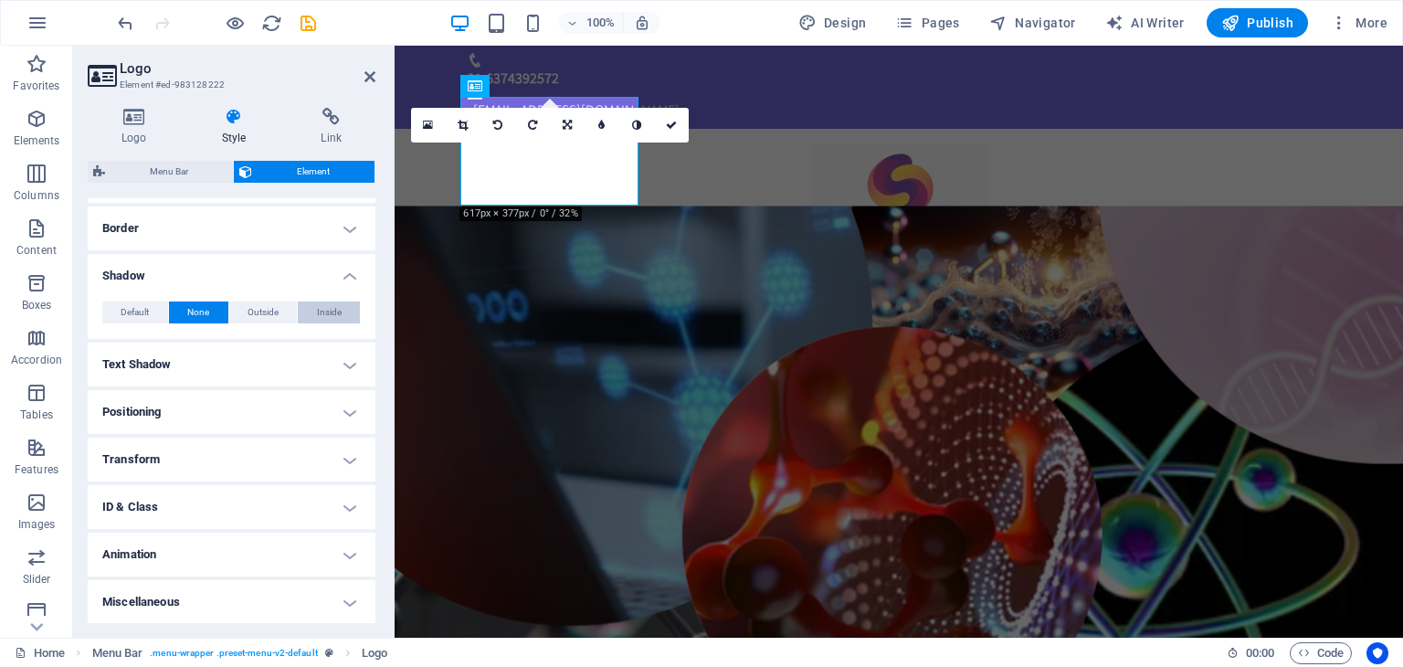
click at [312, 312] on button "Inside" at bounding box center [329, 312] width 62 height 22
type input "2"
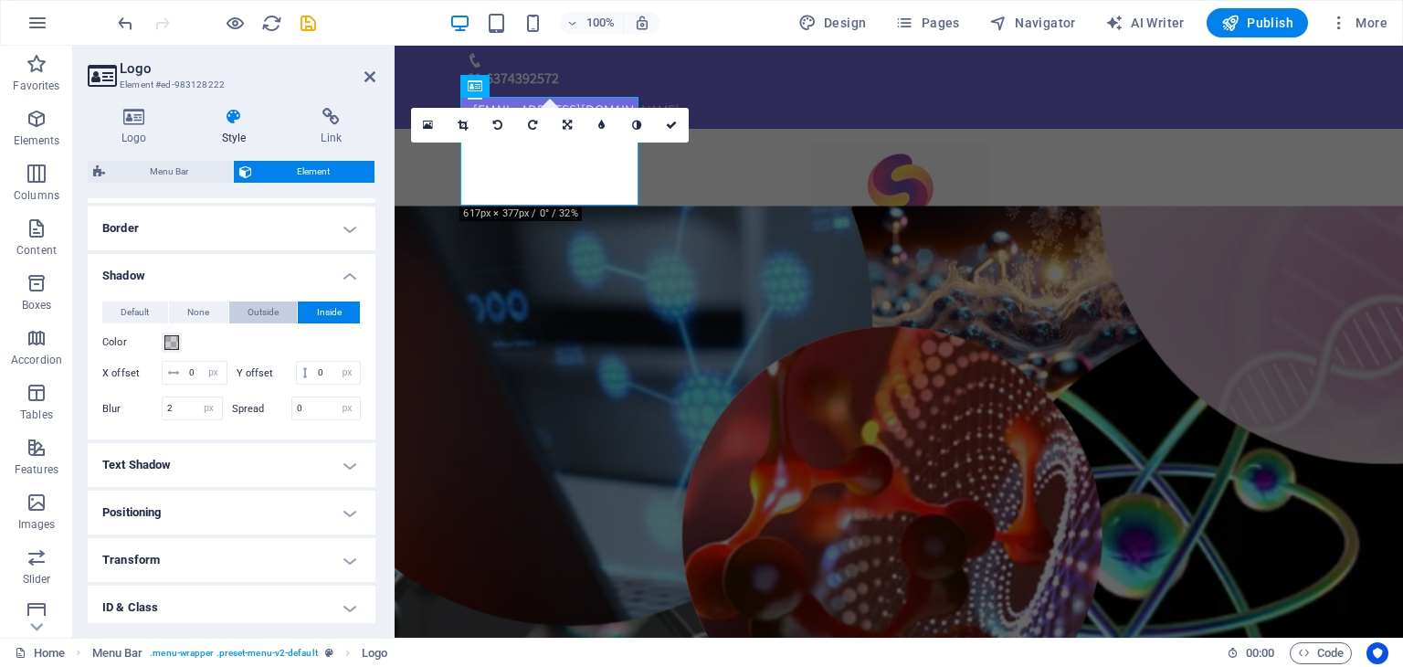
click at [278, 319] on button "Outside" at bounding box center [263, 312] width 68 height 22
click at [197, 311] on span "None" at bounding box center [198, 312] width 22 height 22
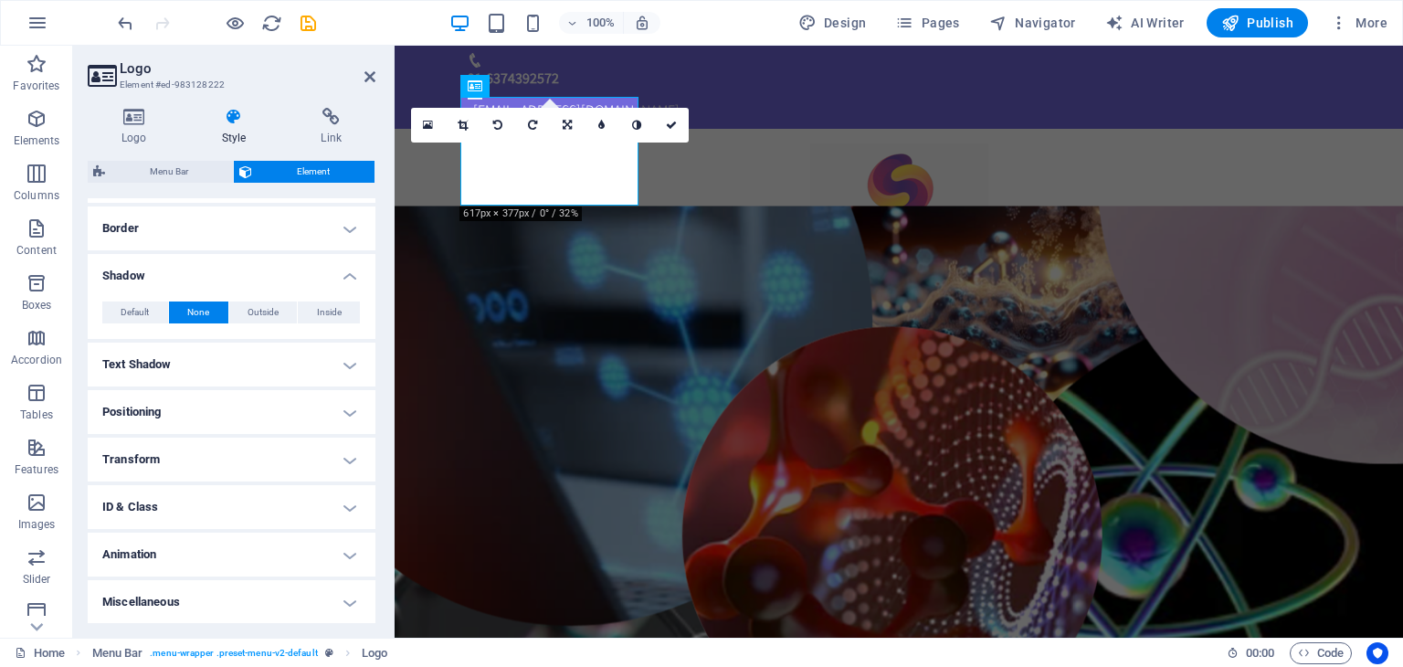
click at [241, 232] on h4 "Border" at bounding box center [232, 228] width 288 height 44
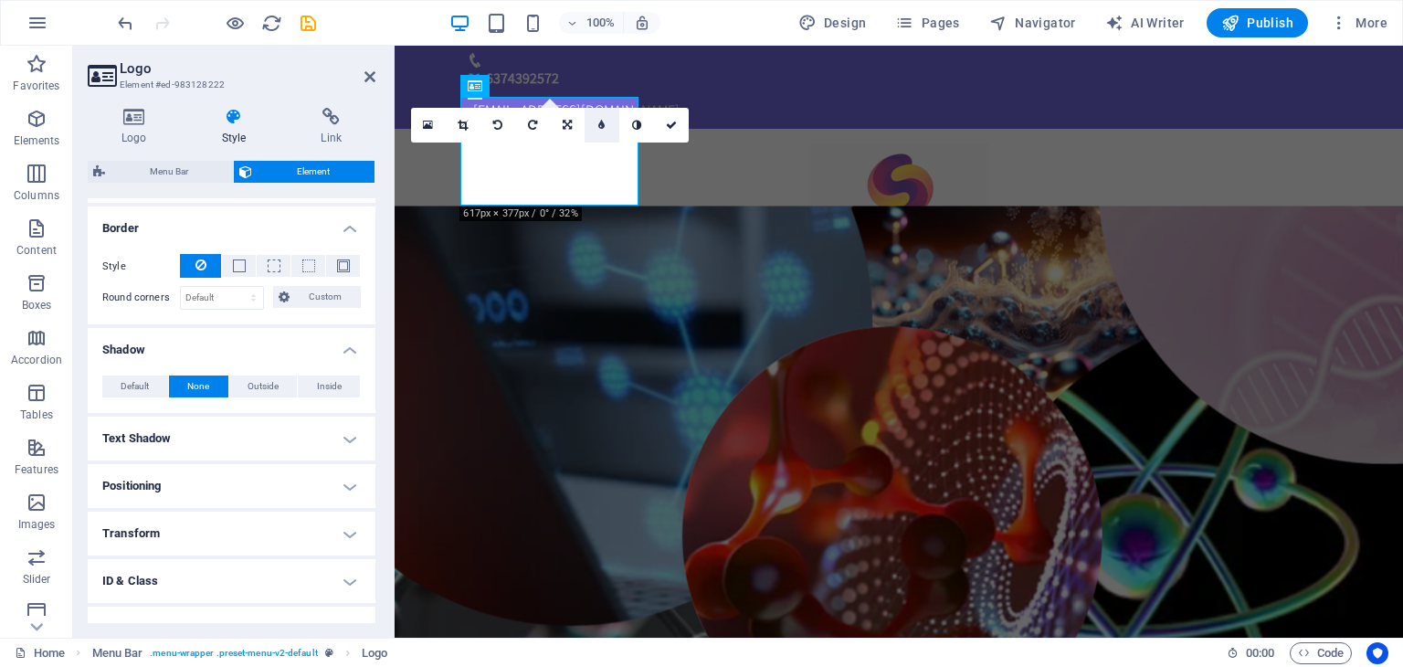
click at [601, 121] on icon at bounding box center [601, 125] width 6 height 11
click at [657, 127] on link at bounding box center [651, 125] width 35 height 35
click at [672, 124] on icon at bounding box center [671, 125] width 11 height 11
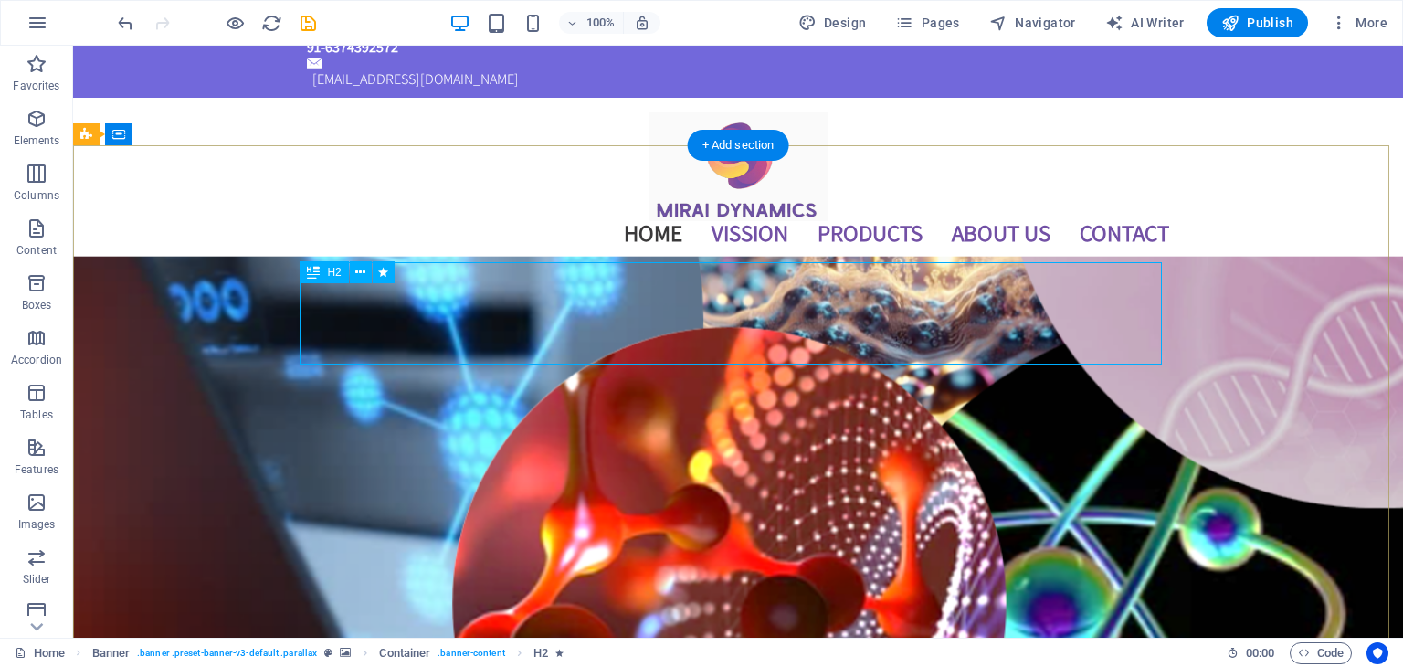
scroll to position [0, 0]
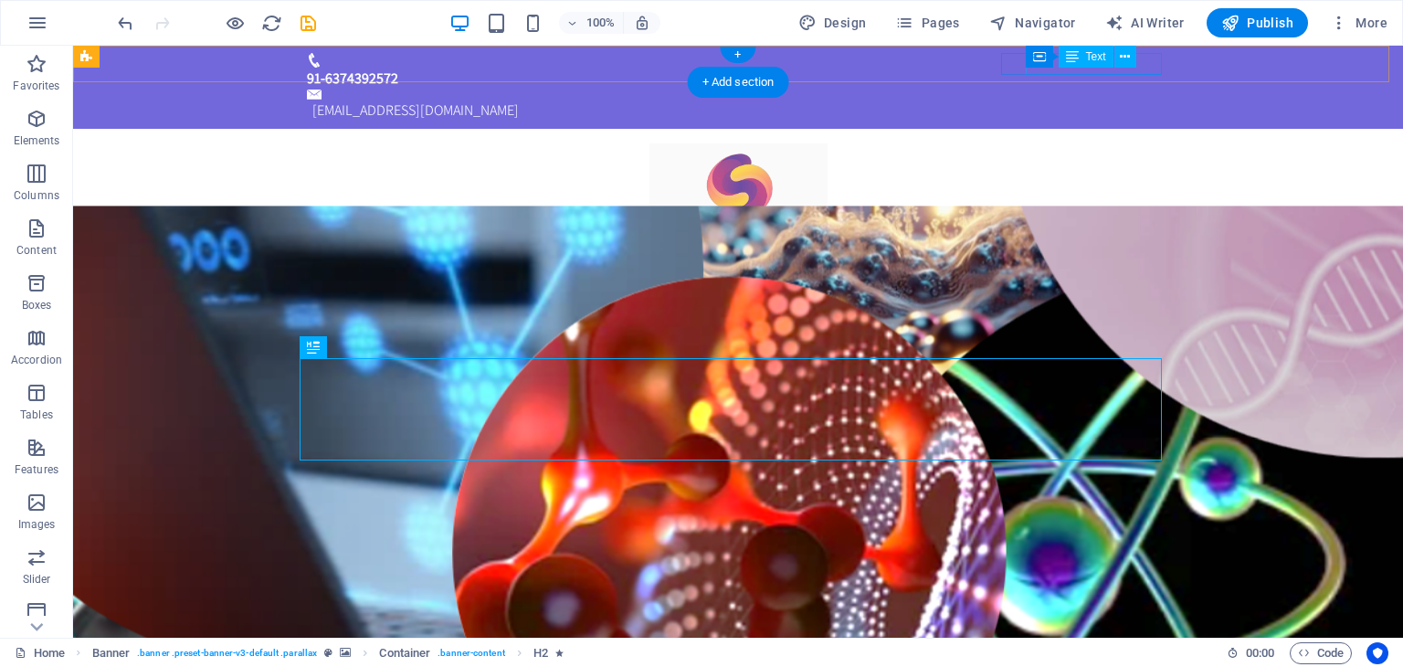
click at [1092, 67] on div "Text" at bounding box center [1085, 57] width 55 height 22
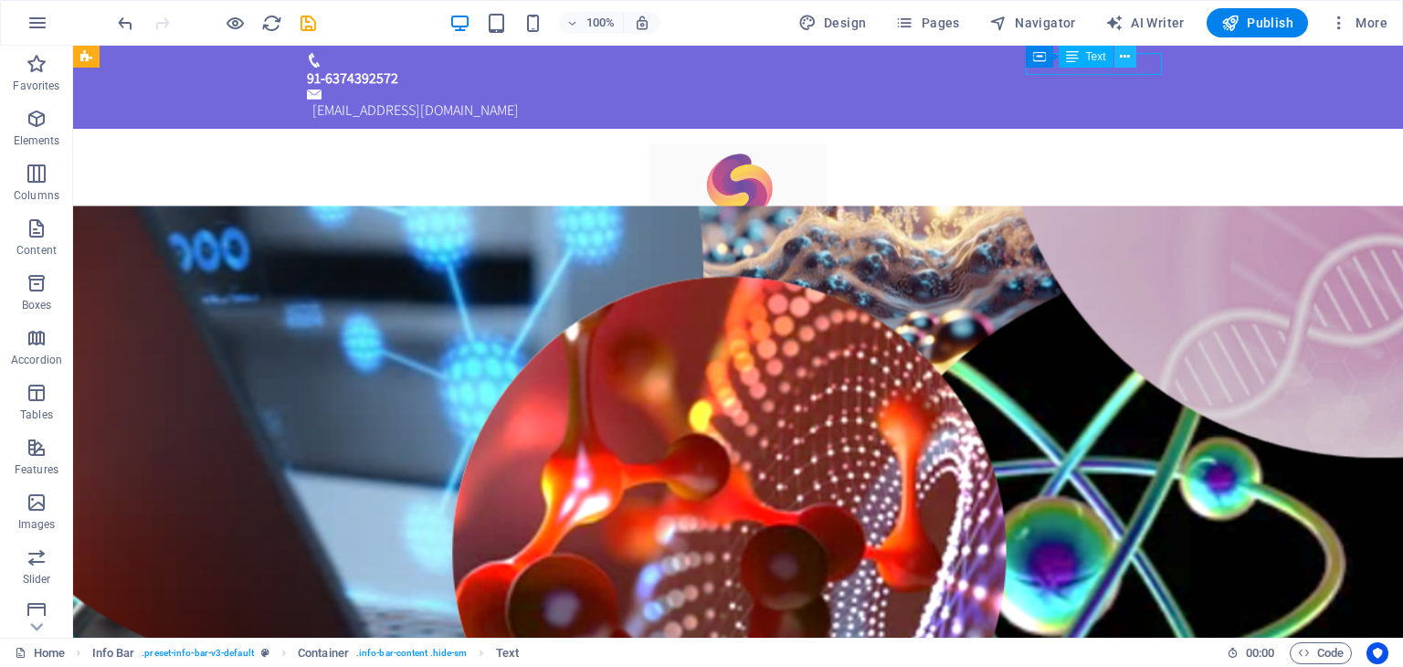
click at [1119, 58] on icon at bounding box center [1124, 56] width 10 height 19
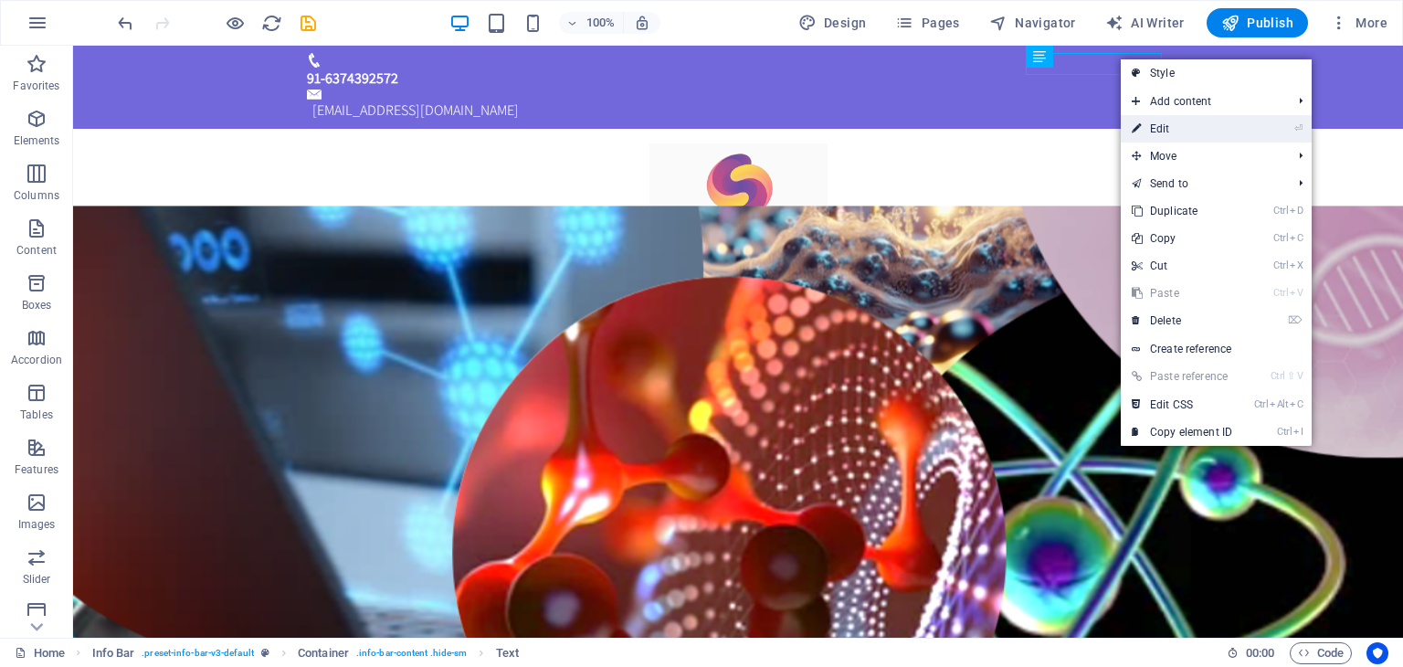
click at [1148, 124] on link "⏎ Edit" at bounding box center [1181, 128] width 122 height 27
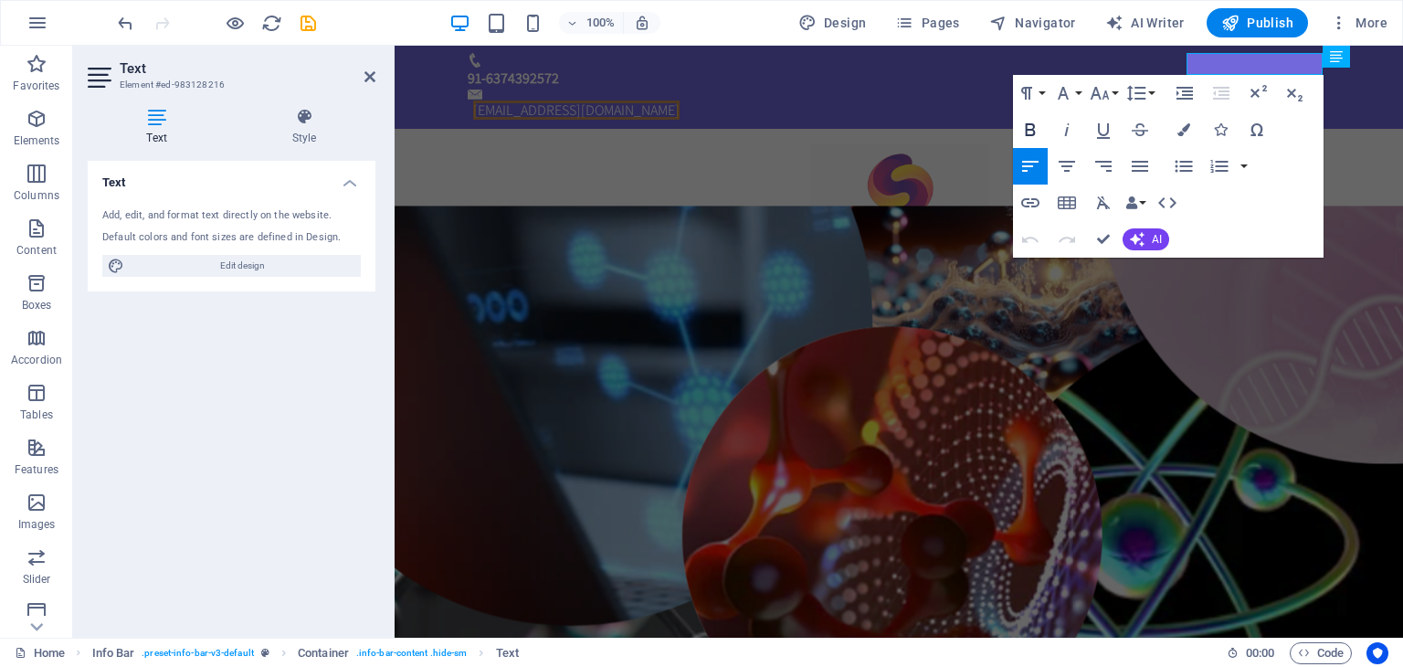
click at [1033, 134] on icon "button" at bounding box center [1030, 129] width 10 height 13
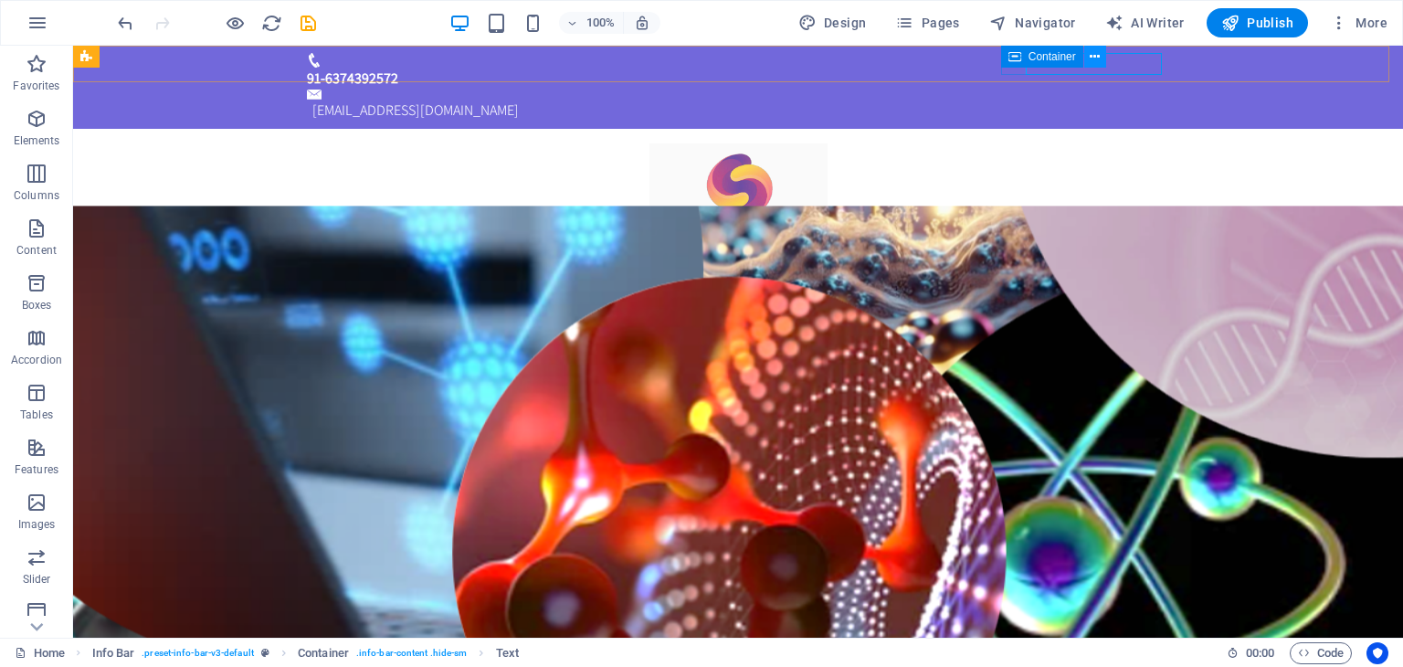
click at [1090, 58] on icon at bounding box center [1094, 56] width 10 height 19
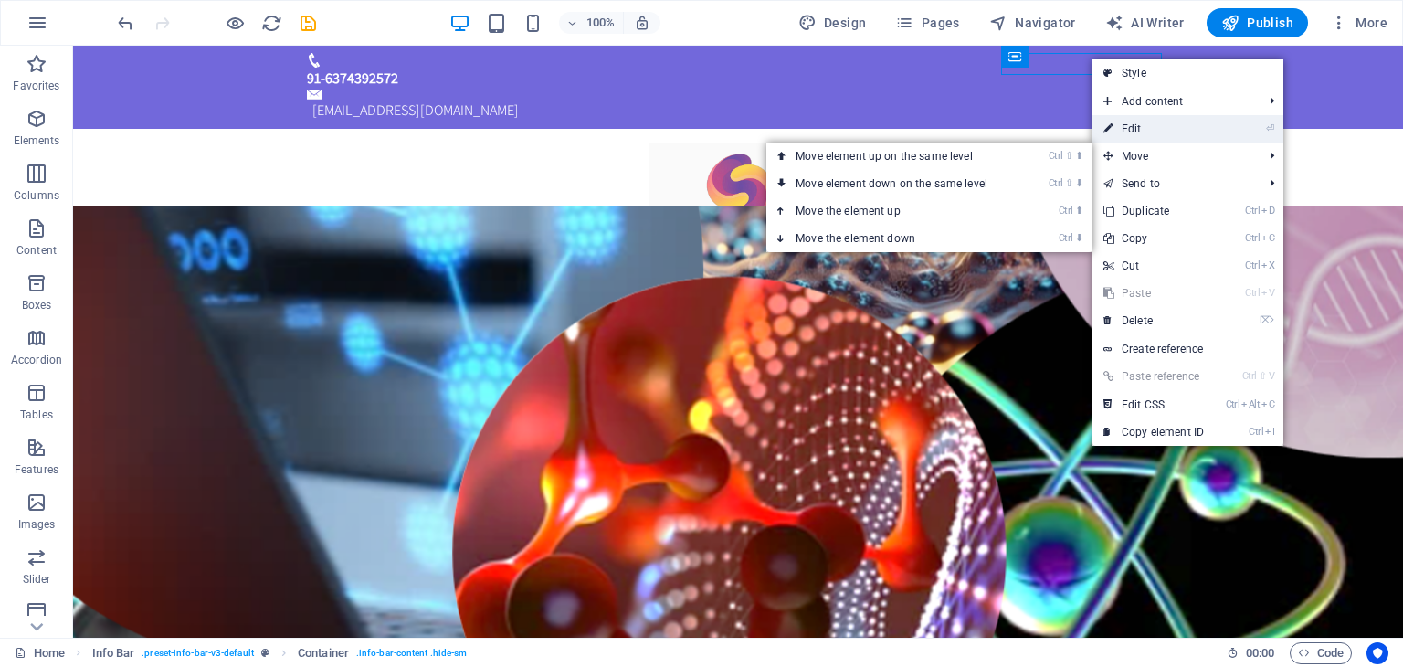
click at [1140, 132] on link "⏎ Edit" at bounding box center [1153, 128] width 122 height 27
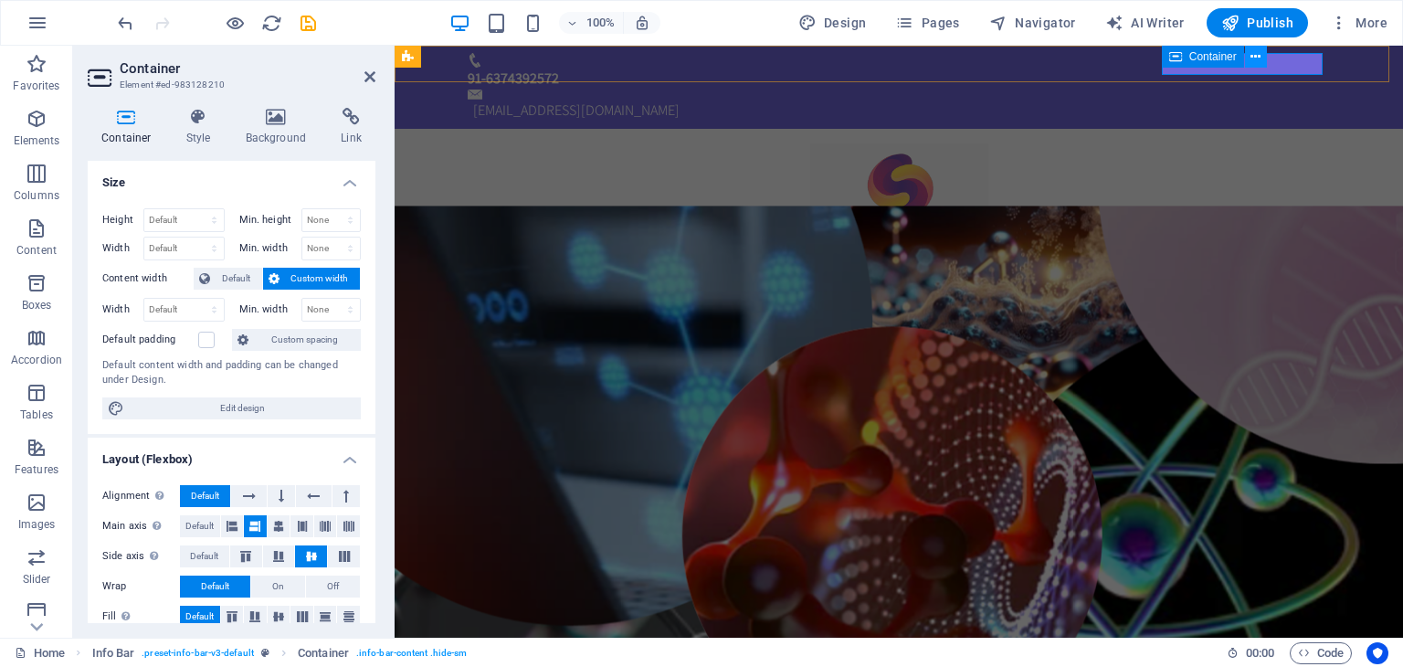
click at [1251, 57] on icon at bounding box center [1255, 56] width 10 height 19
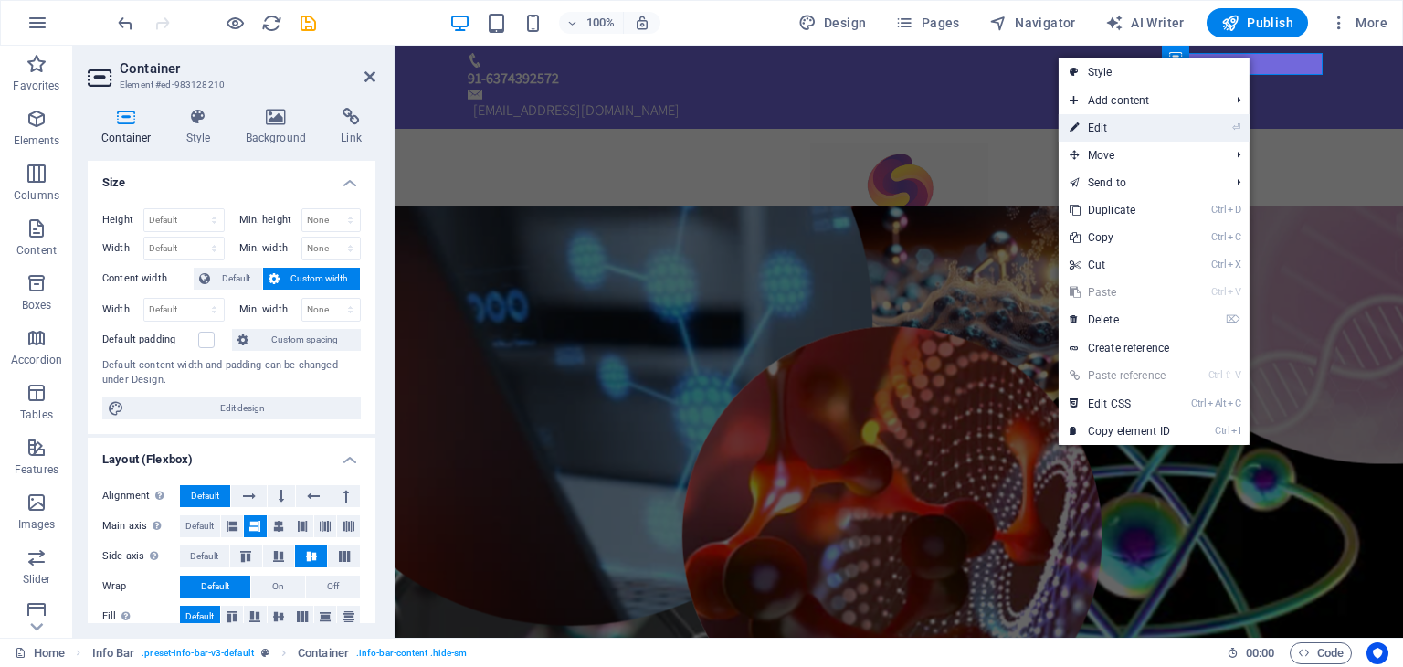
click at [1166, 130] on link "⏎ Edit" at bounding box center [1119, 127] width 122 height 27
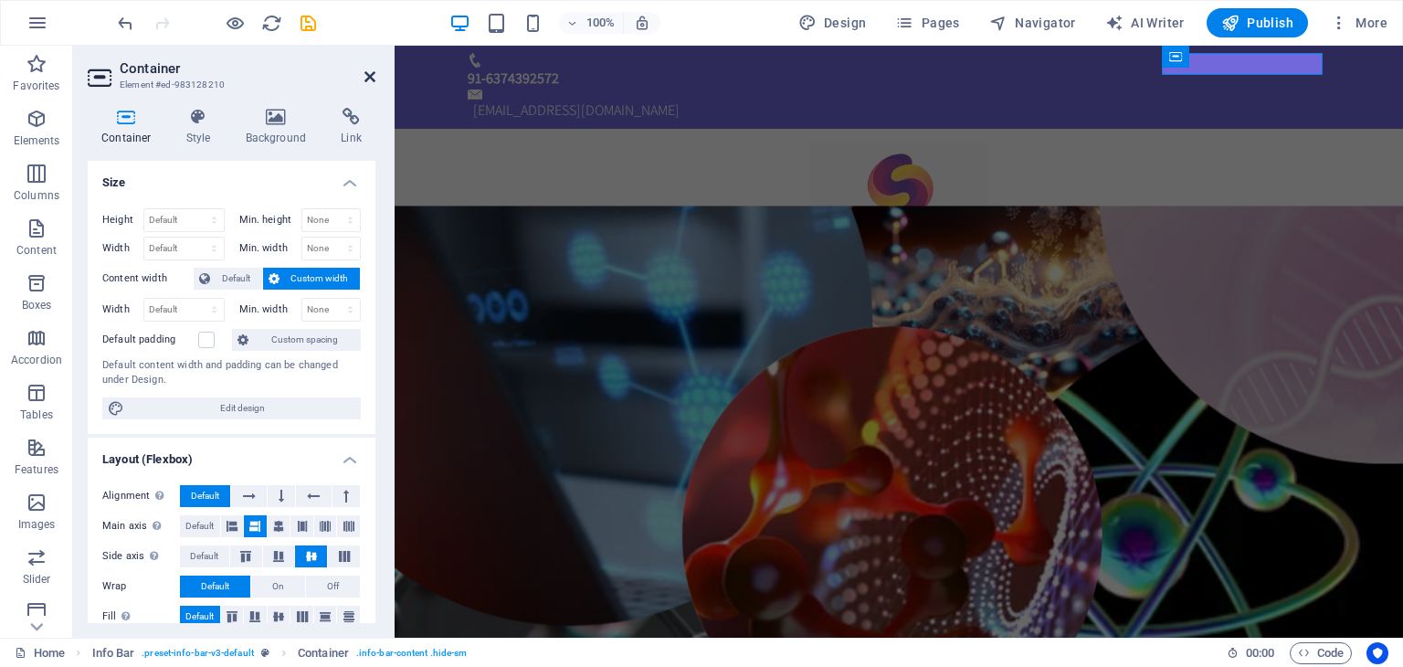
click at [369, 77] on icon at bounding box center [369, 76] width 11 height 15
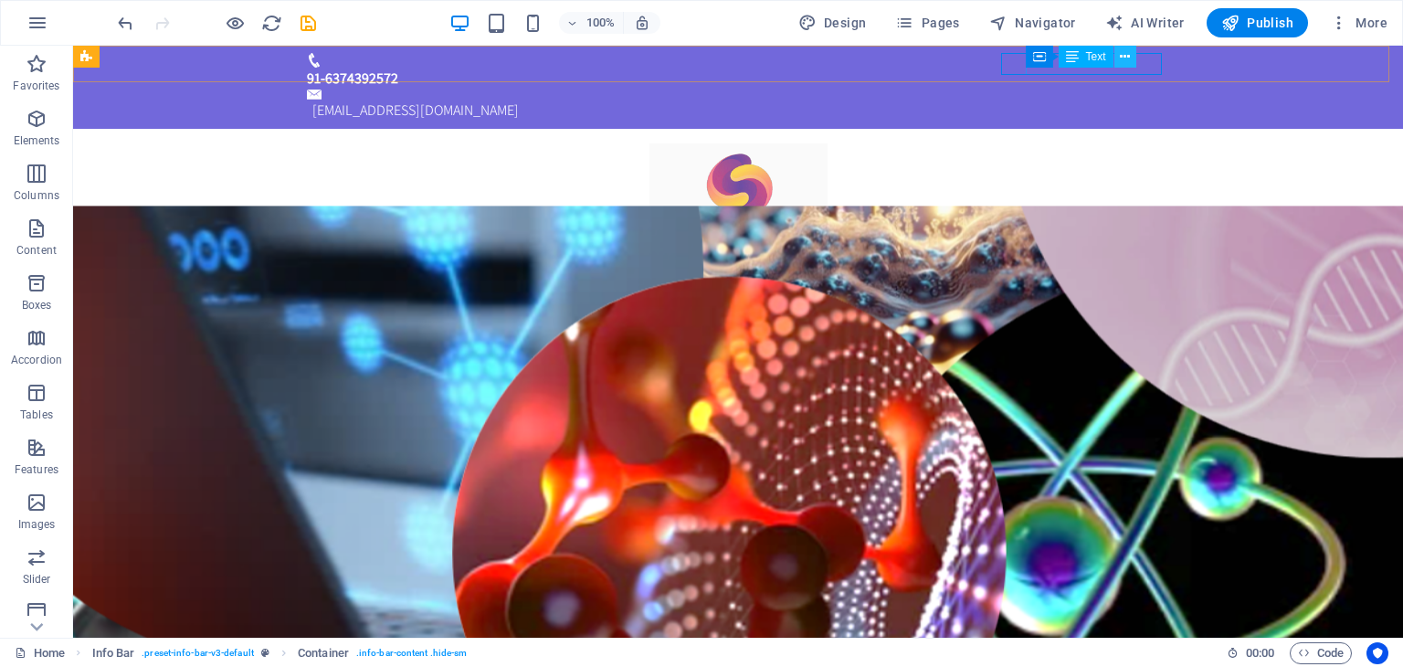
click at [1127, 58] on icon at bounding box center [1124, 56] width 10 height 19
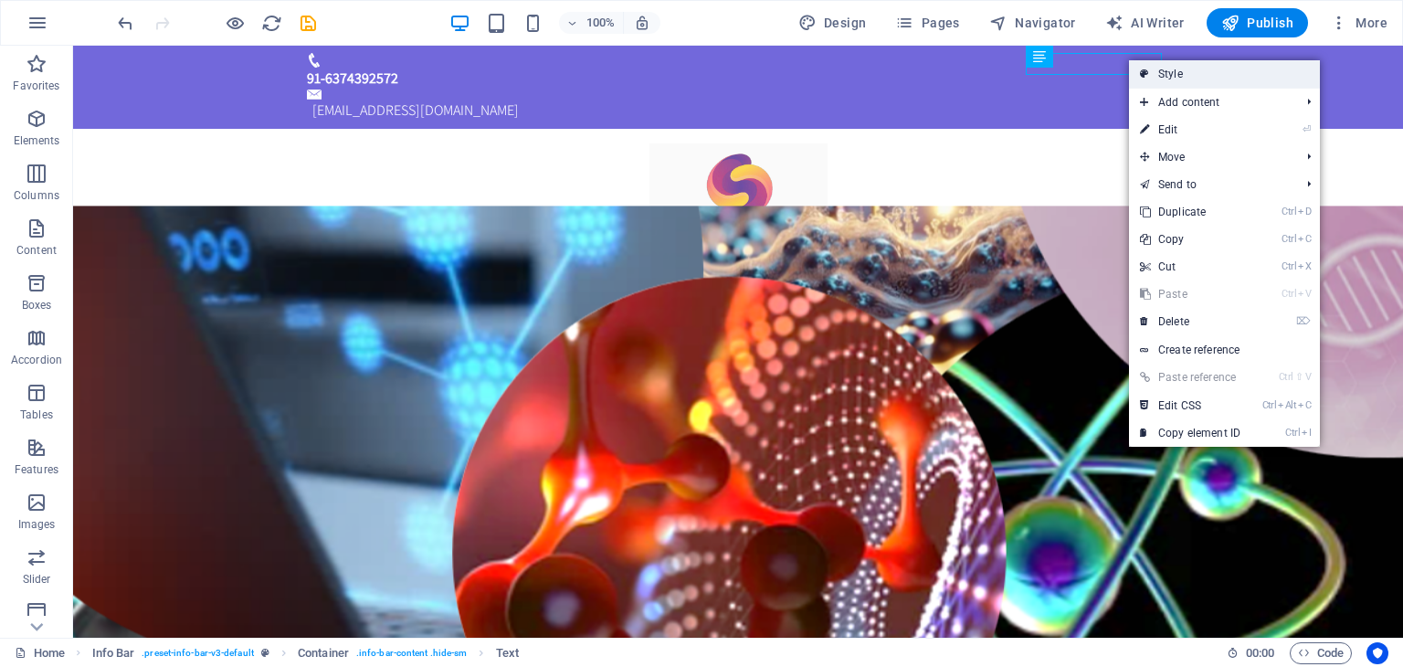
click at [1183, 81] on link "Style" at bounding box center [1224, 73] width 191 height 27
select select "rem"
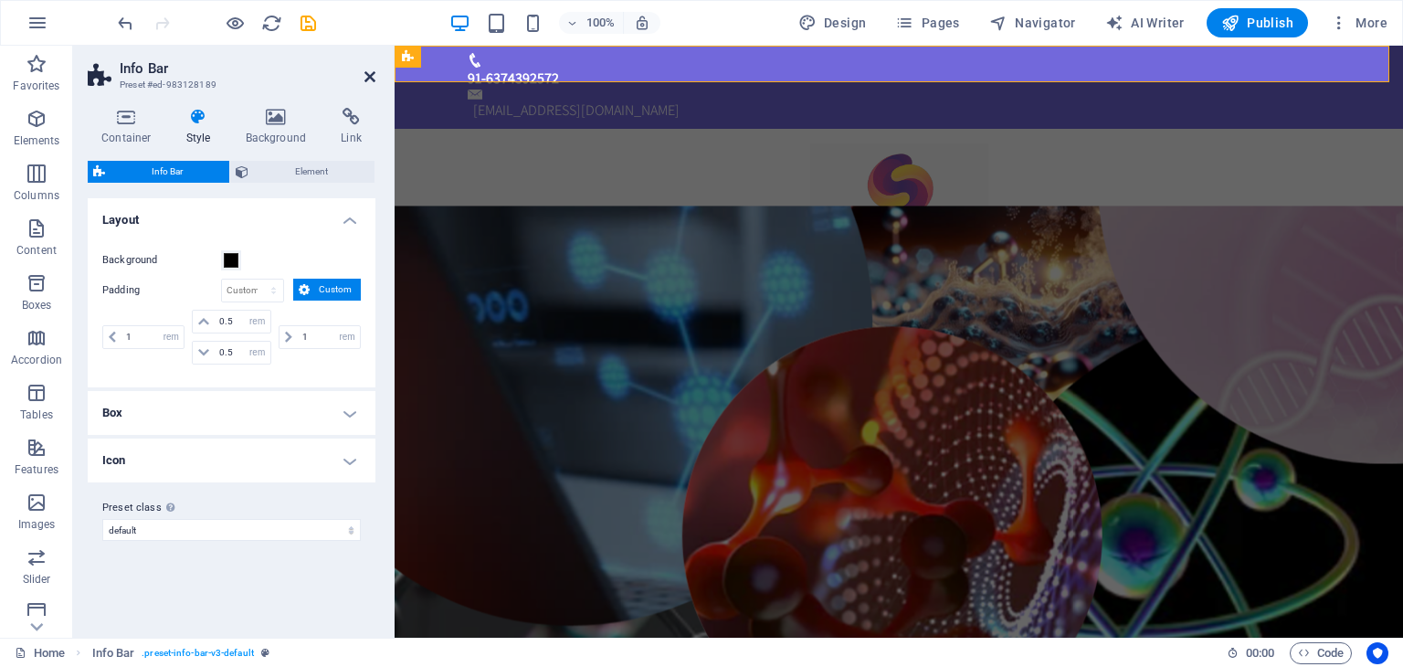
click at [368, 79] on icon at bounding box center [369, 76] width 11 height 15
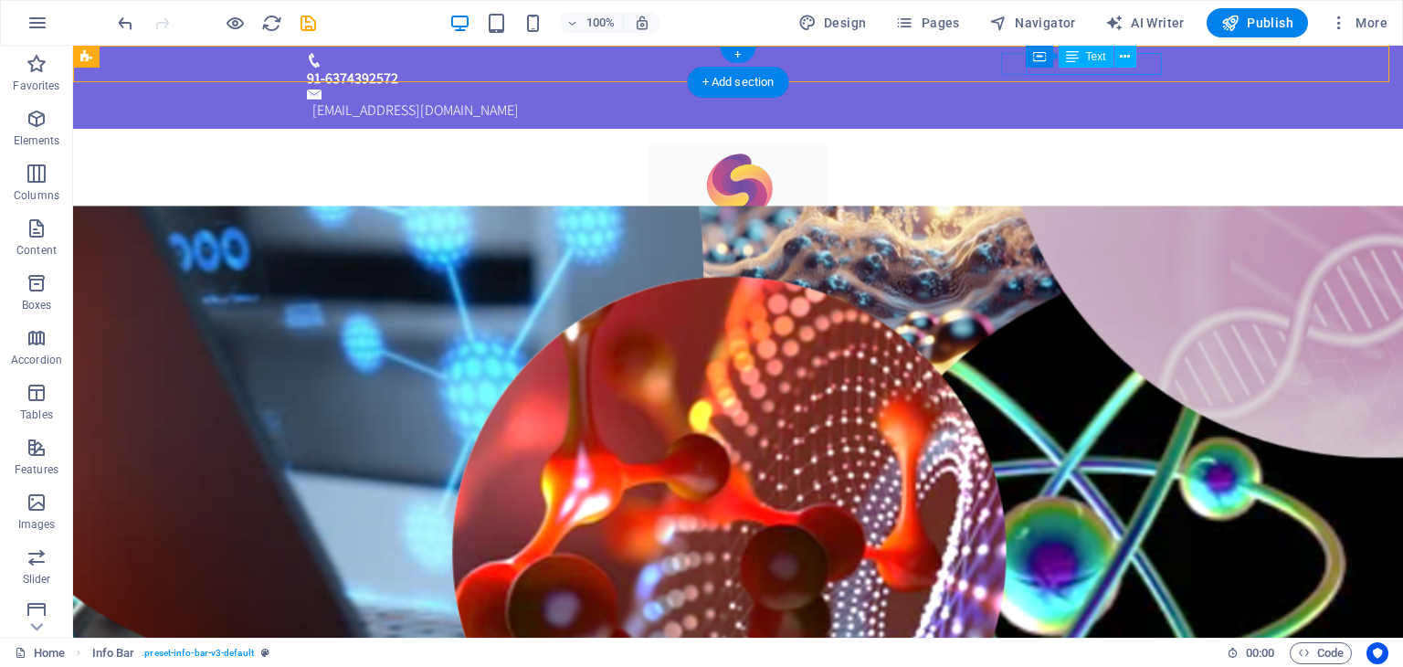
click at [1058, 100] on div "[EMAIL_ADDRESS][DOMAIN_NAME]" at bounding box center [740, 111] width 857 height 22
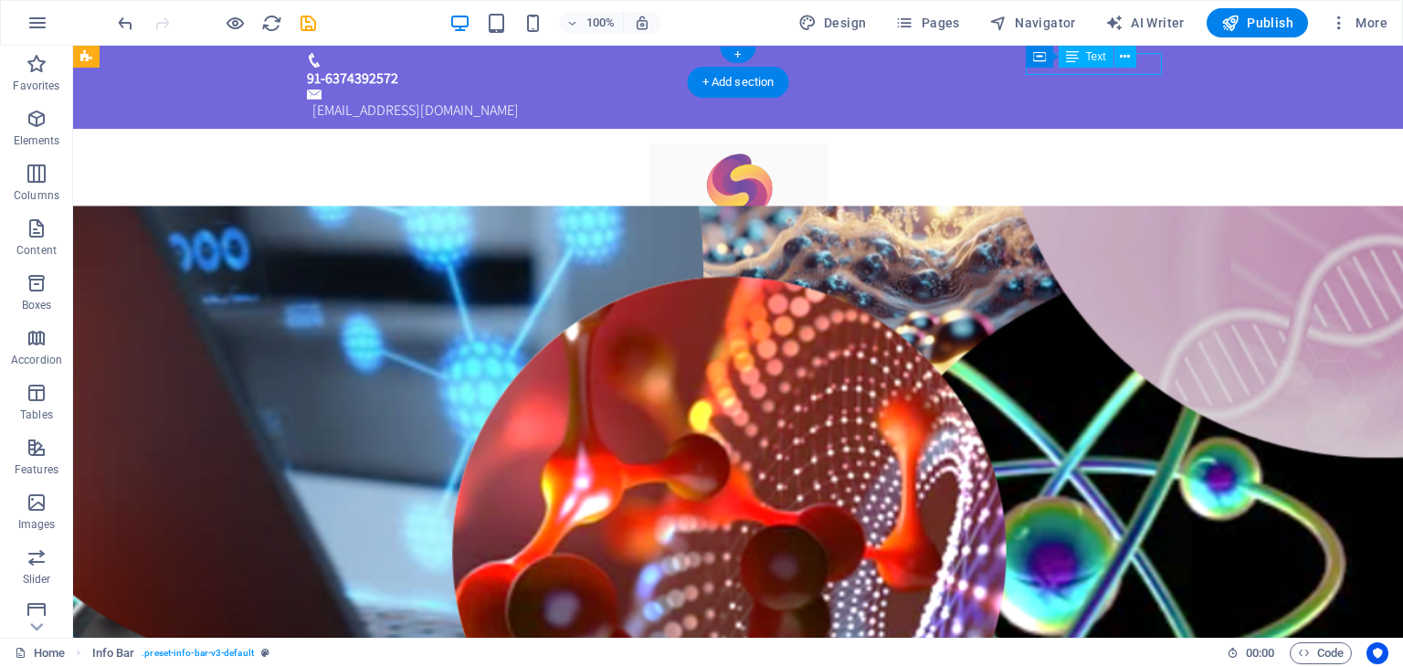
click at [1058, 100] on div "[EMAIL_ADDRESS][DOMAIN_NAME]" at bounding box center [740, 111] width 857 height 22
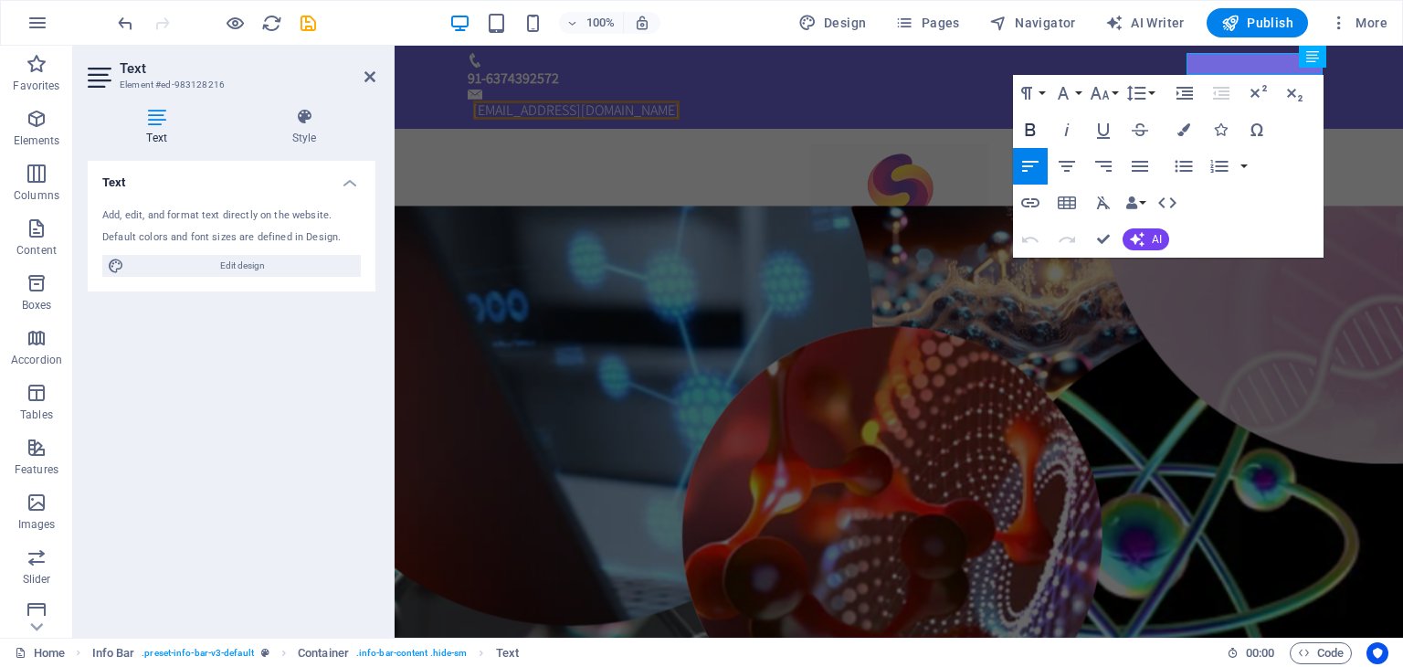
click at [1031, 128] on icon "button" at bounding box center [1030, 130] width 22 height 22
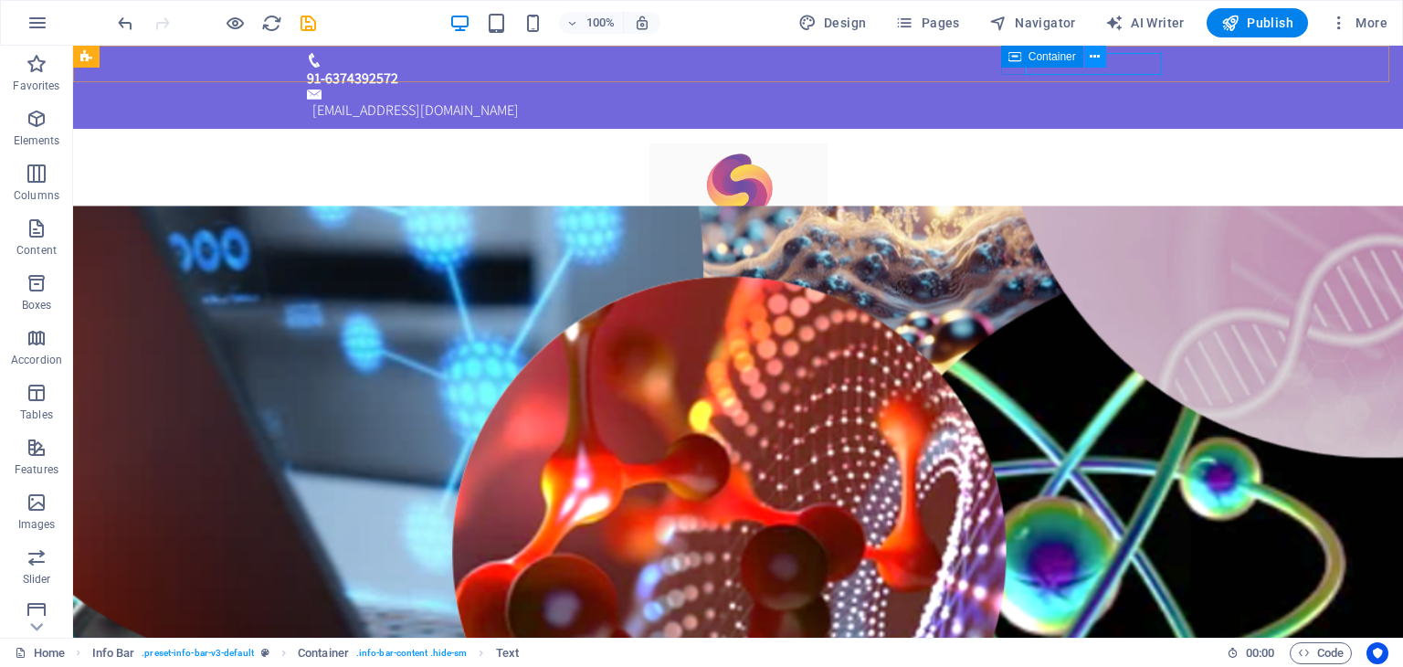
click at [1103, 67] on button at bounding box center [1095, 57] width 22 height 22
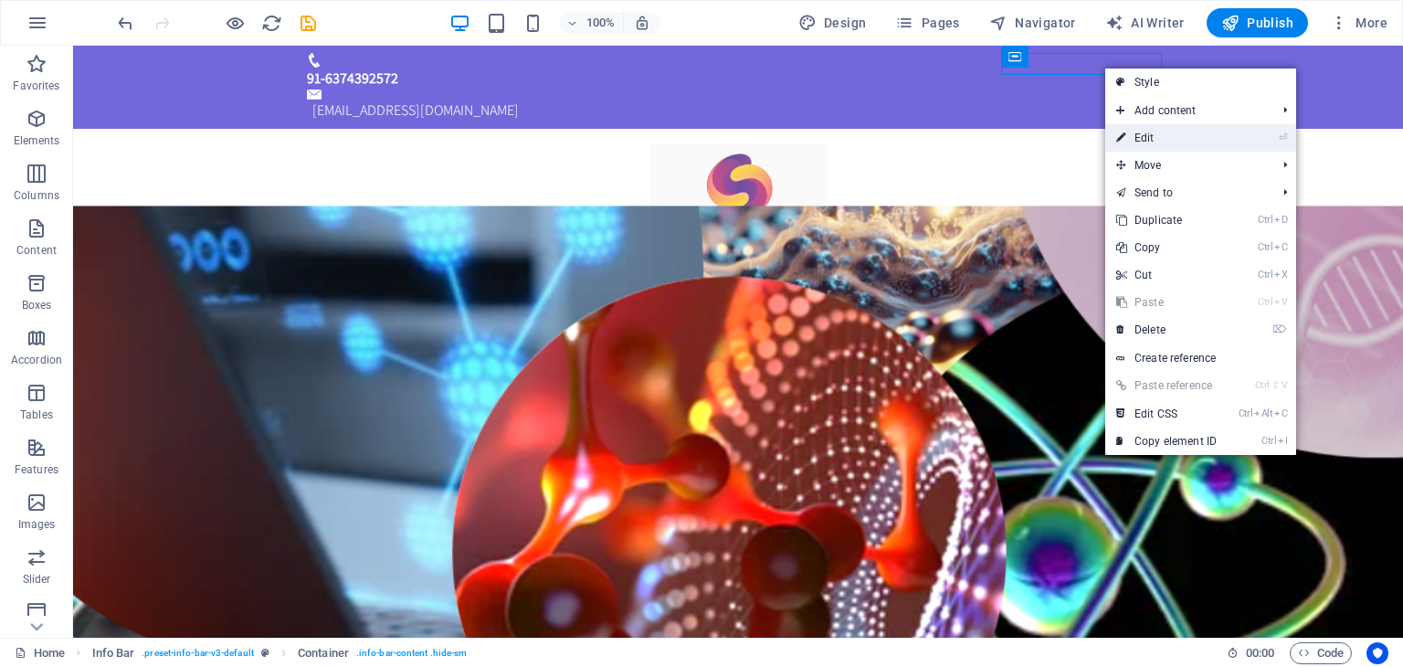
click at [1148, 132] on link "⏎ Edit" at bounding box center [1166, 137] width 122 height 27
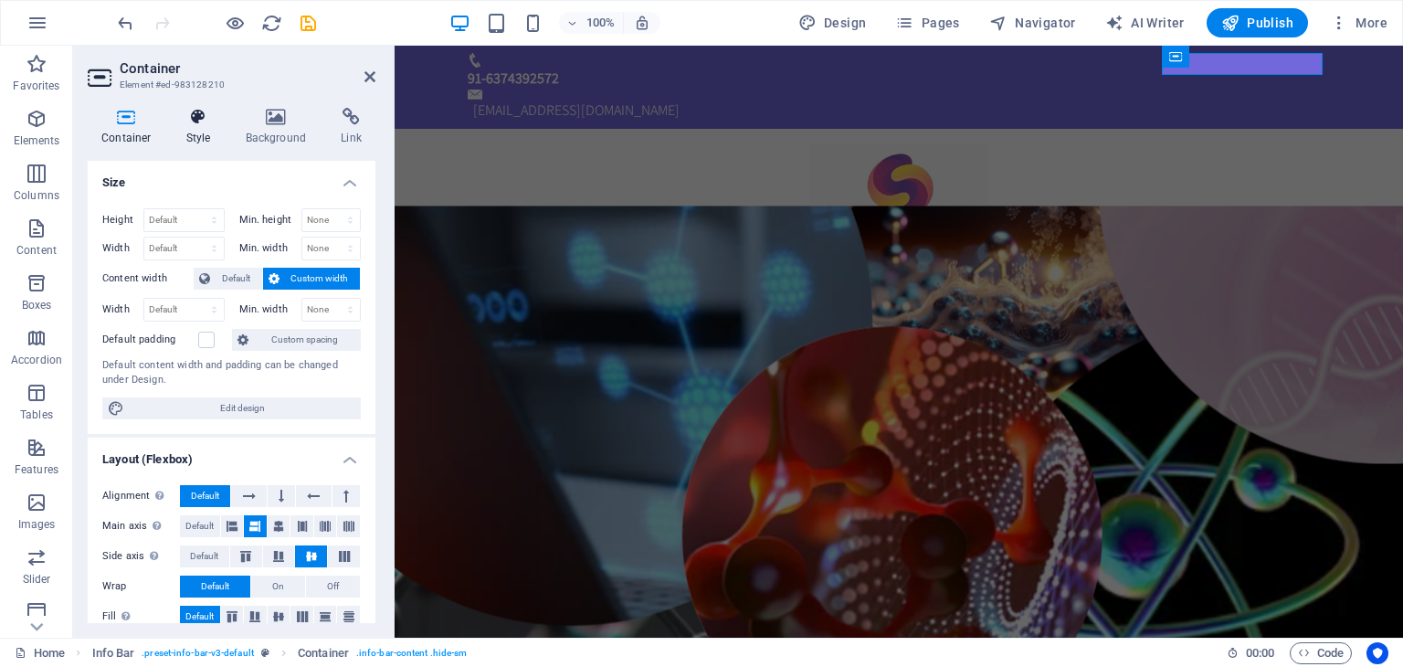
click at [206, 127] on h4 "Style" at bounding box center [202, 127] width 59 height 38
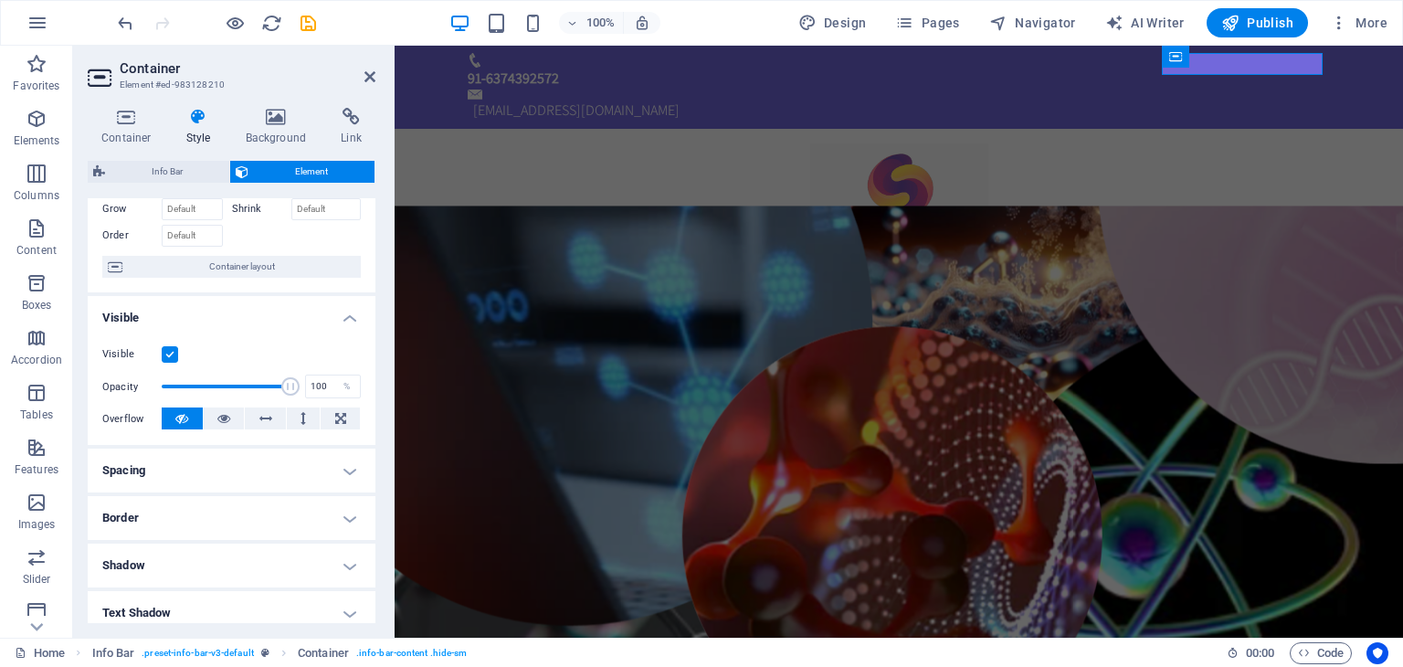
scroll to position [73, 0]
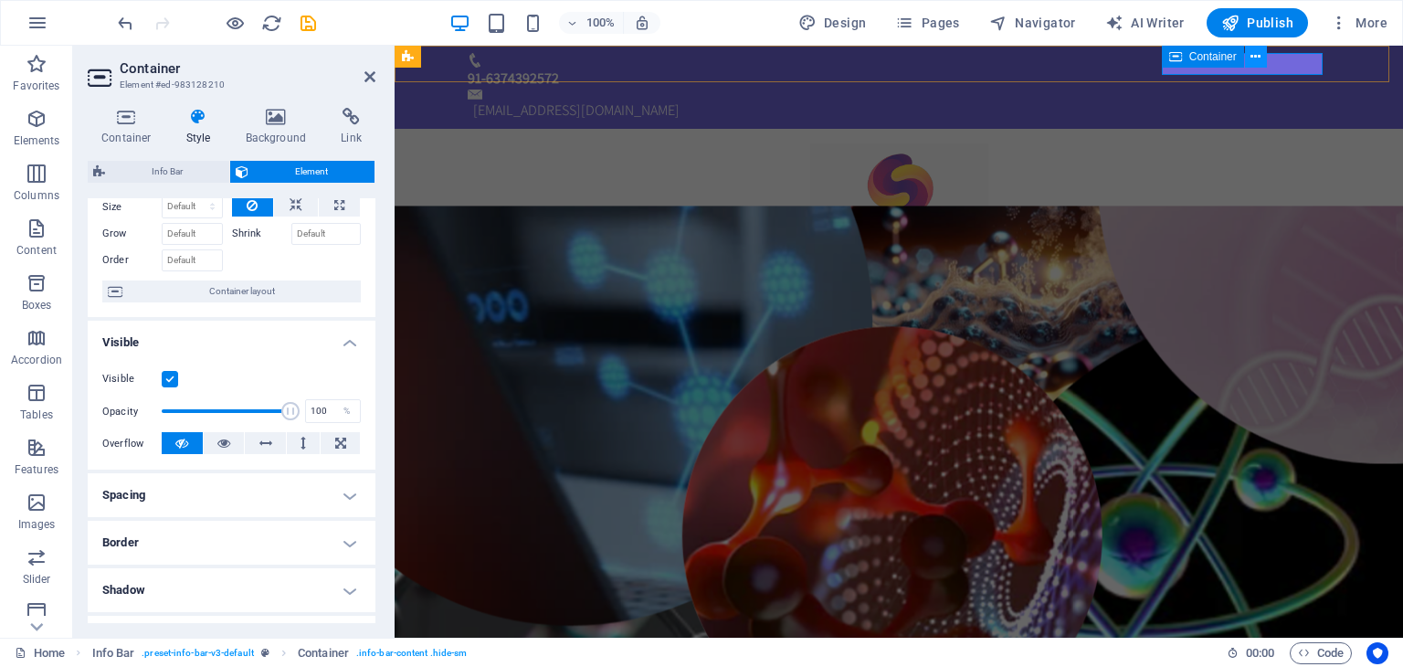
click at [1253, 60] on icon at bounding box center [1255, 56] width 10 height 19
click at [1337, 129] on div "Home Vission Products About us Contact Menu" at bounding box center [898, 211] width 1008 height 164
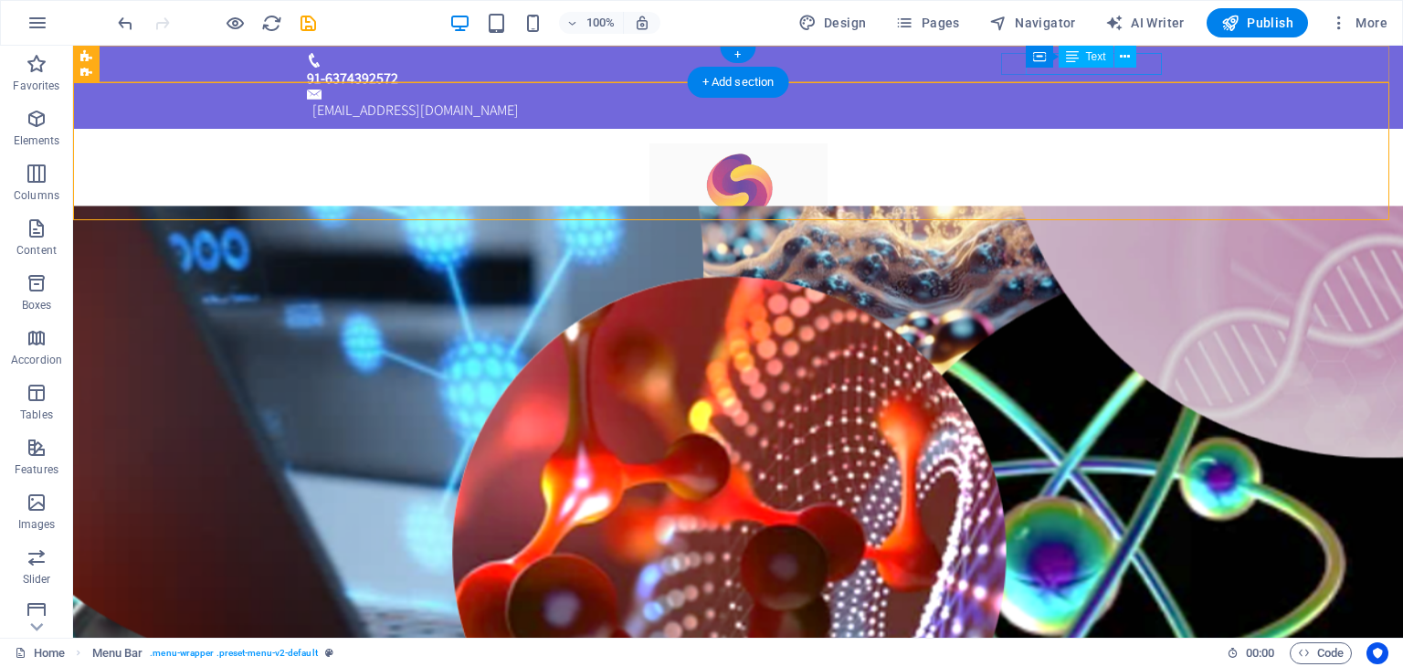
click at [1152, 100] on div "[EMAIL_ADDRESS][DOMAIN_NAME]" at bounding box center [740, 111] width 857 height 22
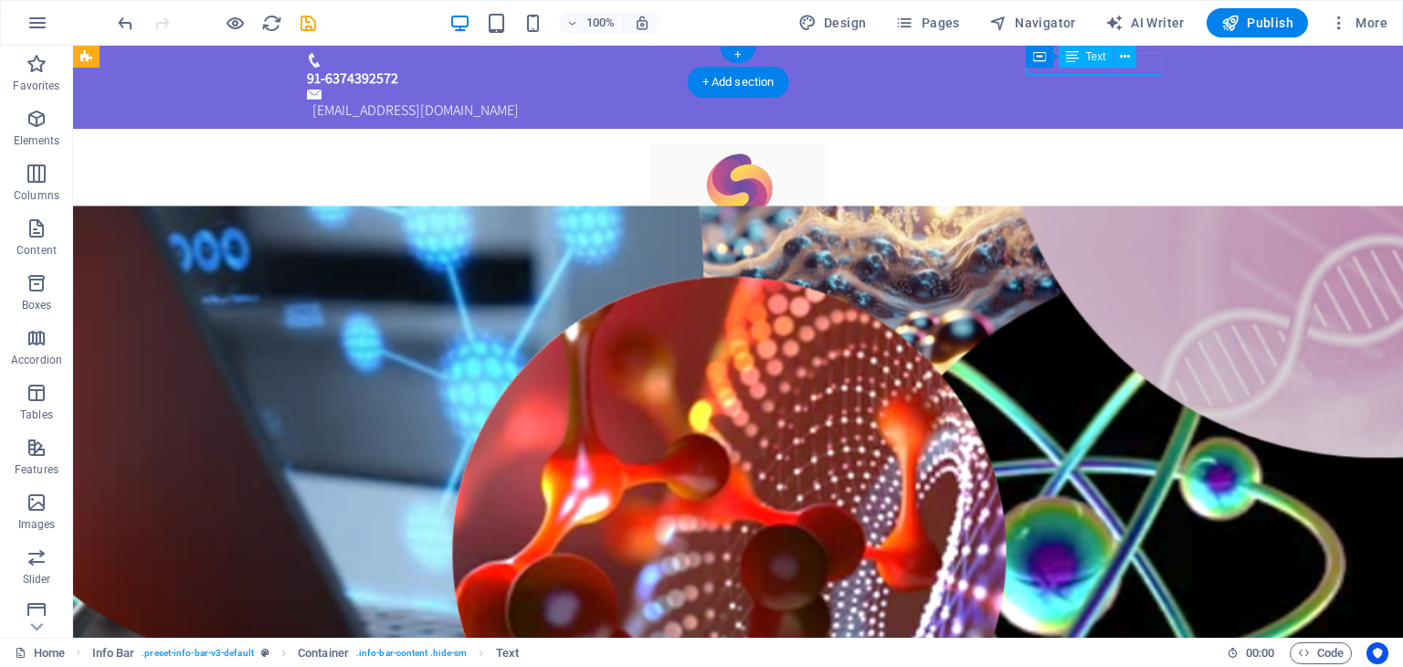
click at [1152, 100] on div "[EMAIL_ADDRESS][DOMAIN_NAME]" at bounding box center [740, 111] width 857 height 22
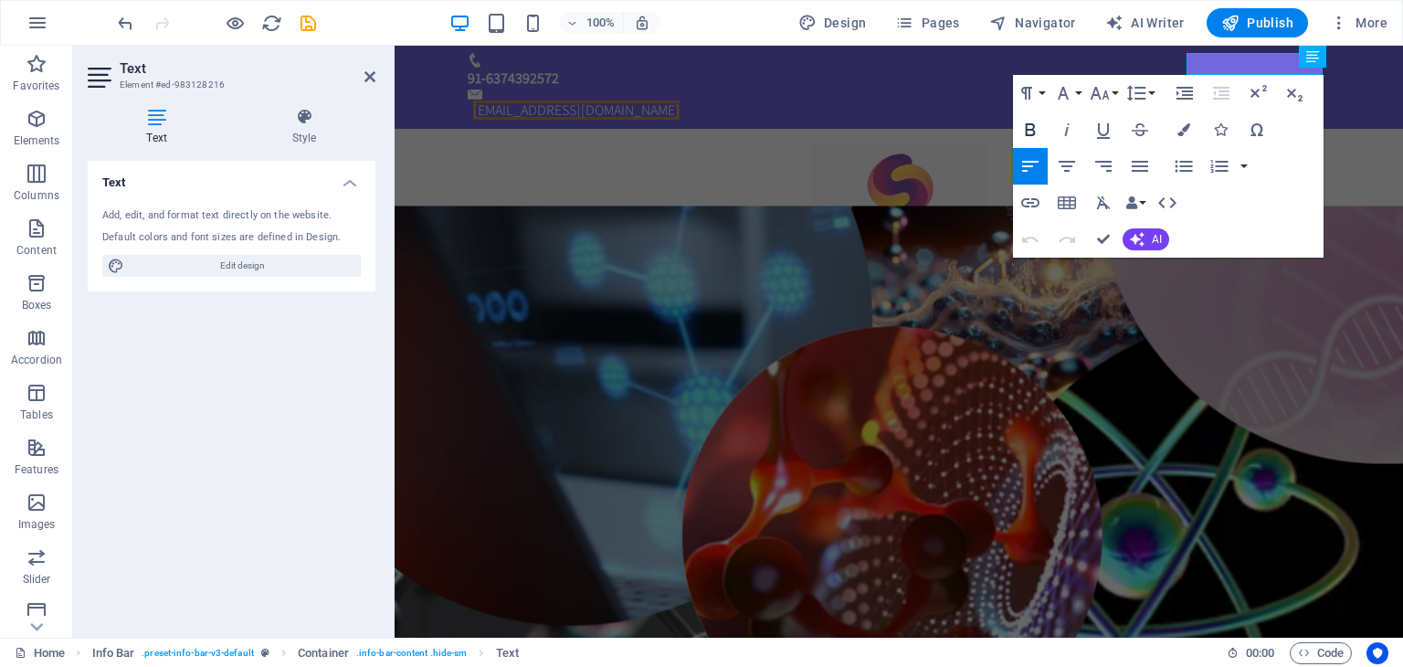
click at [1033, 133] on icon "button" at bounding box center [1030, 129] width 10 height 13
click at [1101, 99] on icon "button" at bounding box center [1099, 93] width 22 height 22
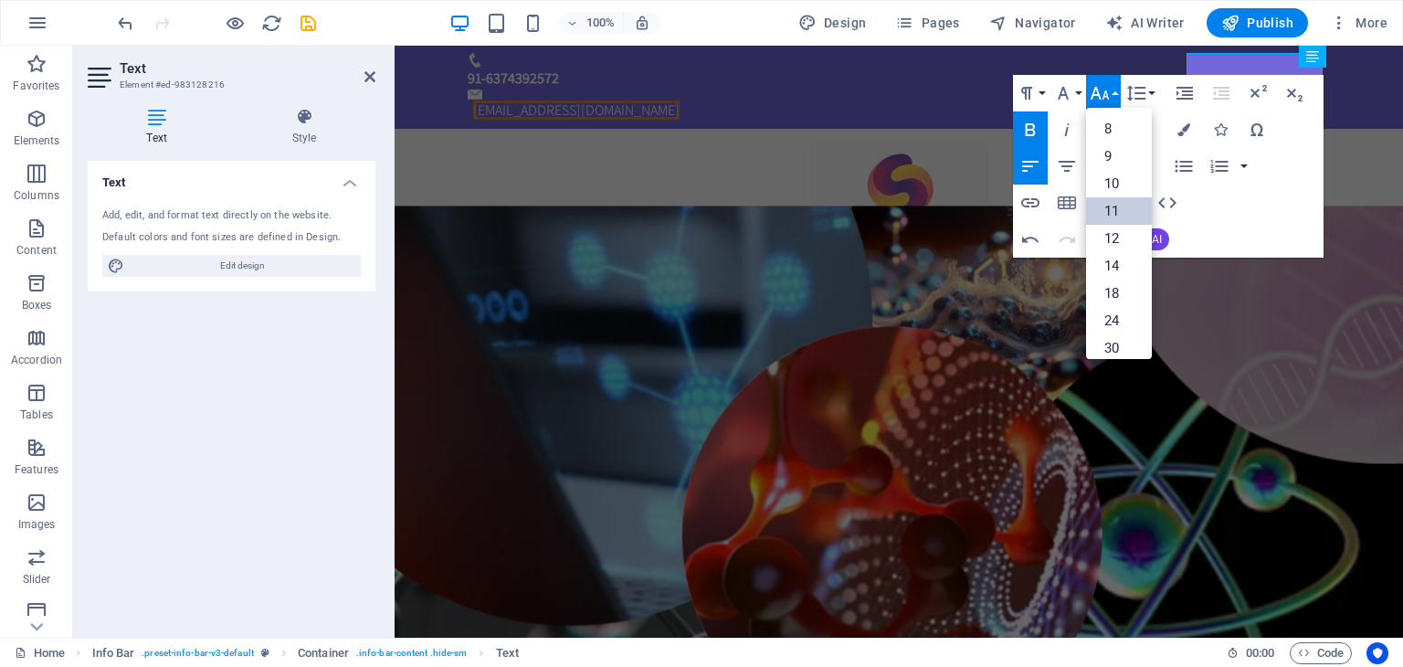
click at [1113, 204] on link "11" at bounding box center [1119, 210] width 66 height 27
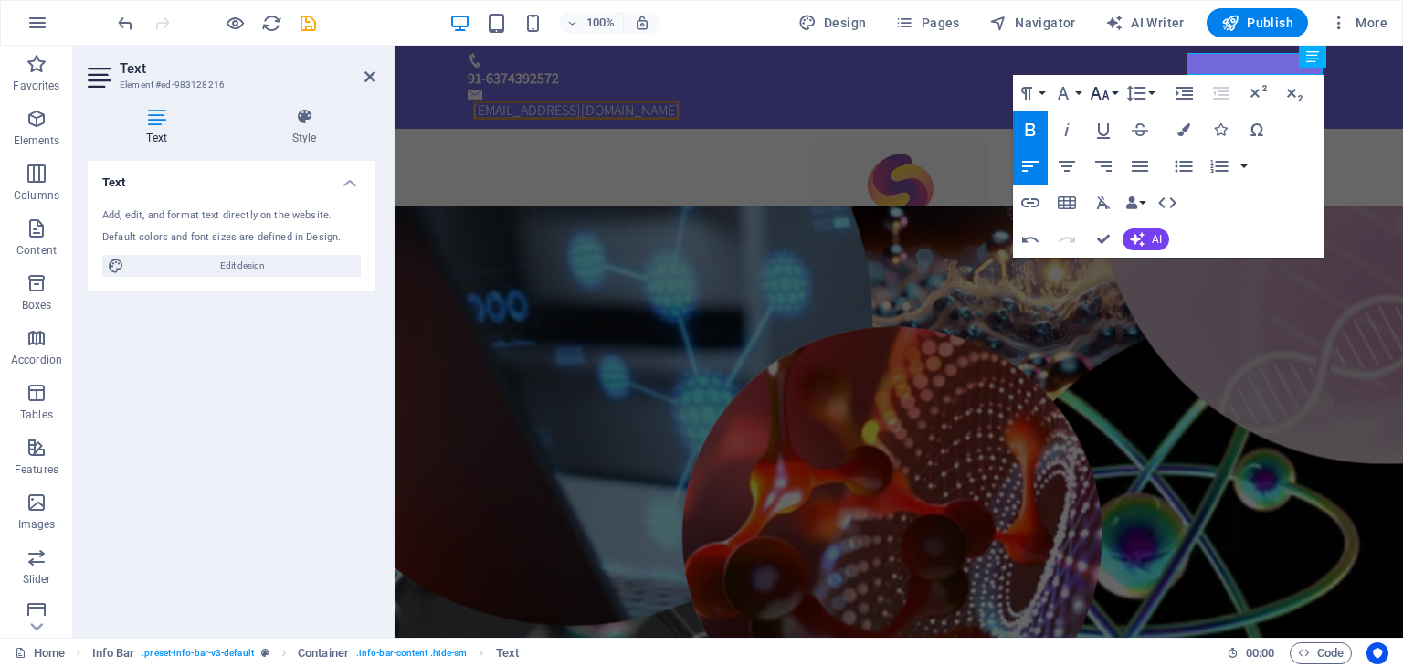
click at [1113, 93] on button "Font Size" at bounding box center [1103, 93] width 35 height 37
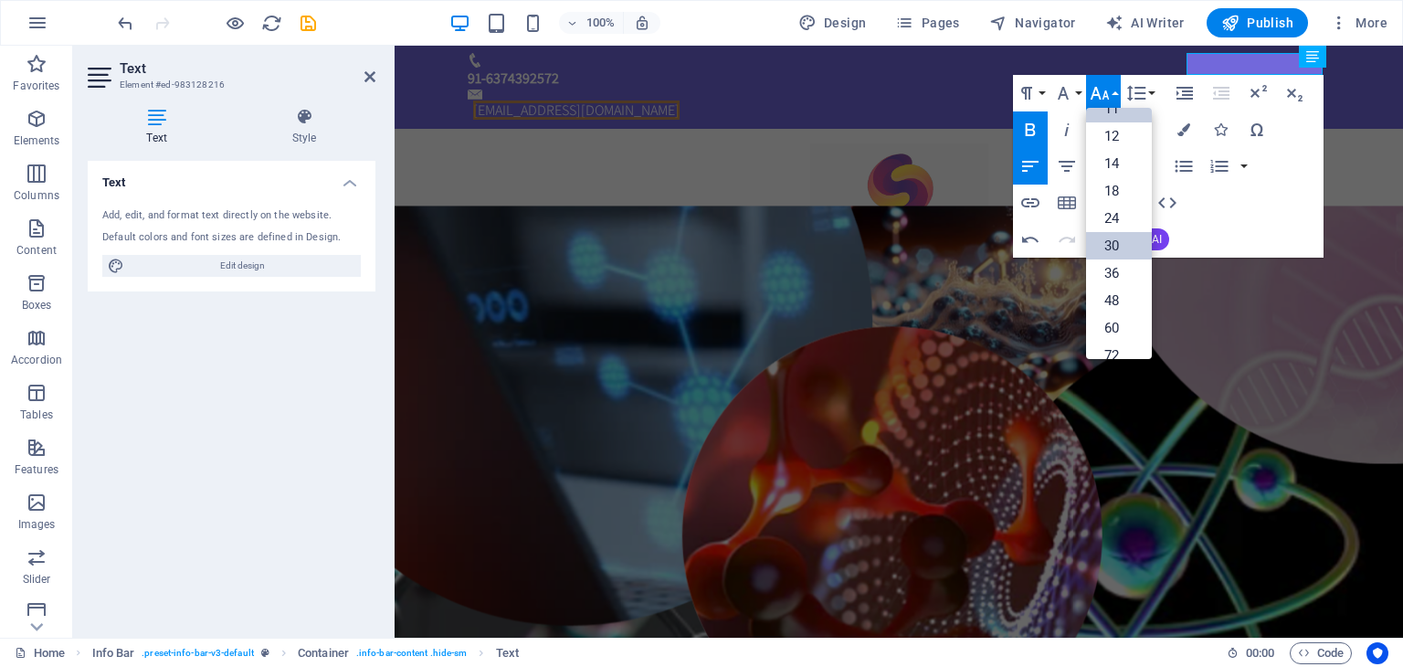
click at [1118, 233] on link "30" at bounding box center [1119, 245] width 66 height 27
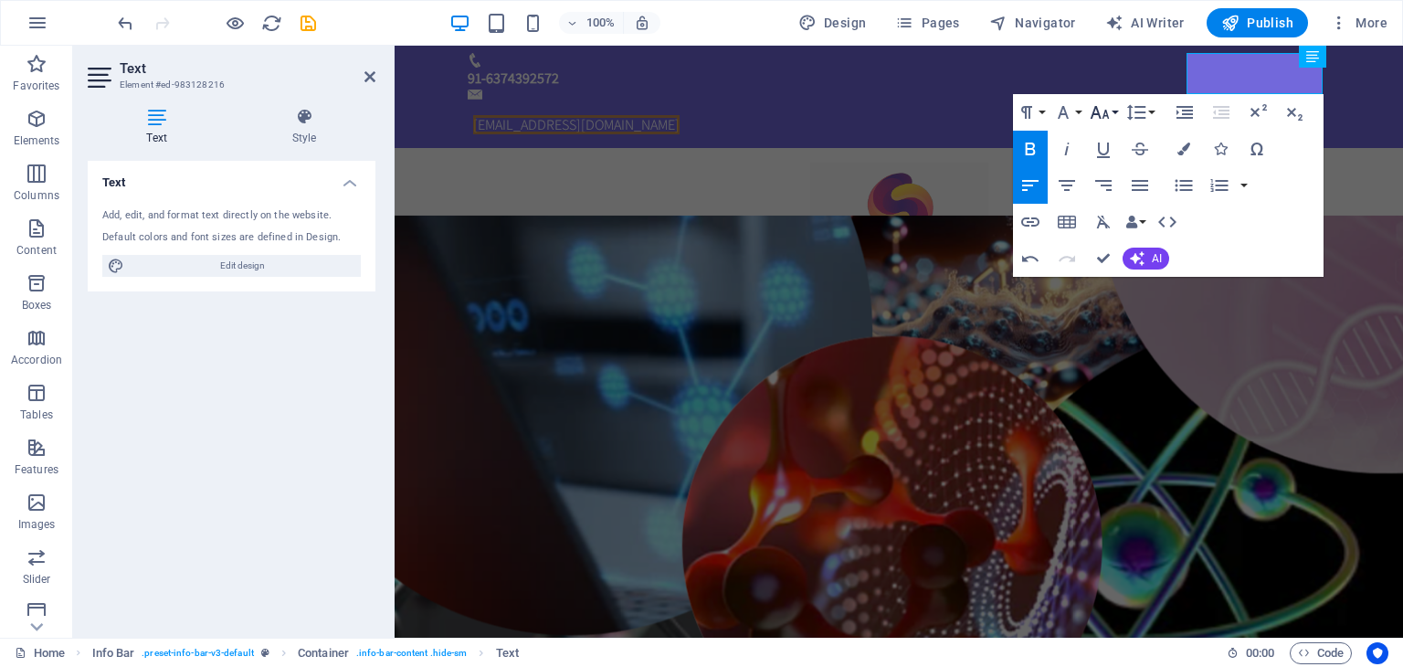
click at [1098, 107] on icon "button" at bounding box center [1099, 112] width 22 height 22
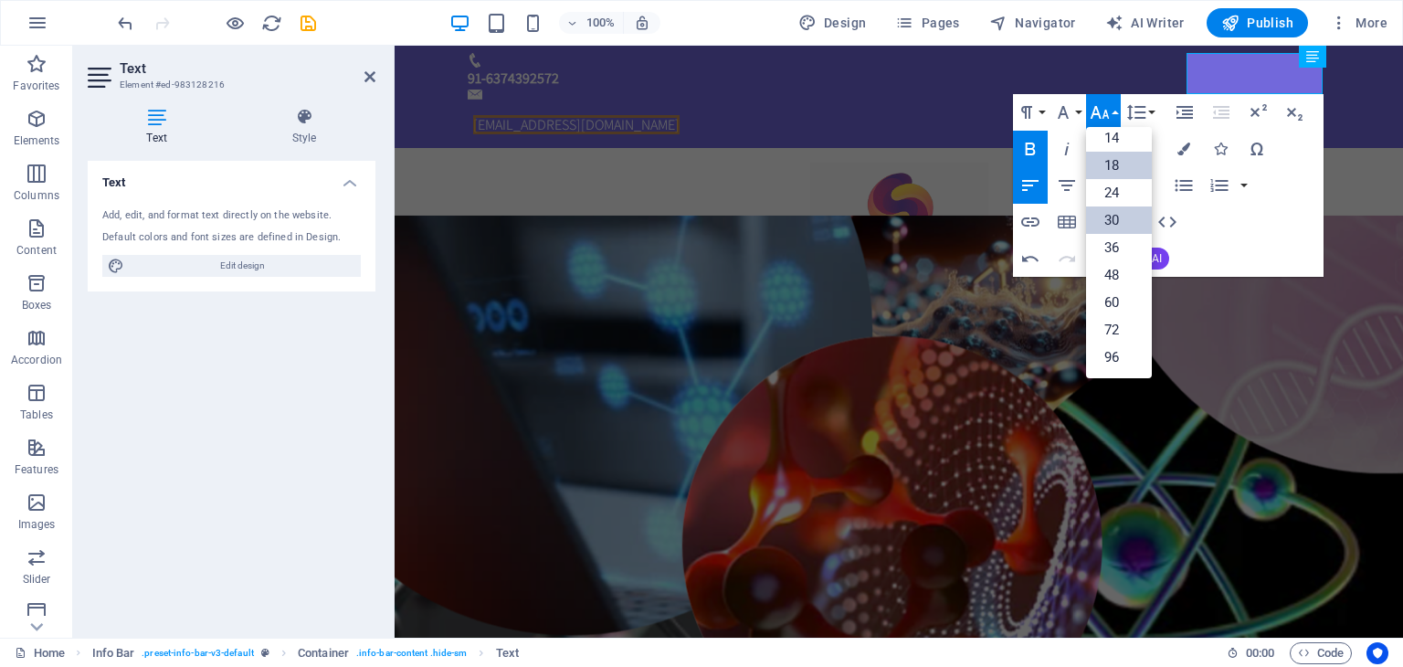
scroll to position [146, 0]
click at [1119, 193] on link "24" at bounding box center [1119, 193] width 66 height 27
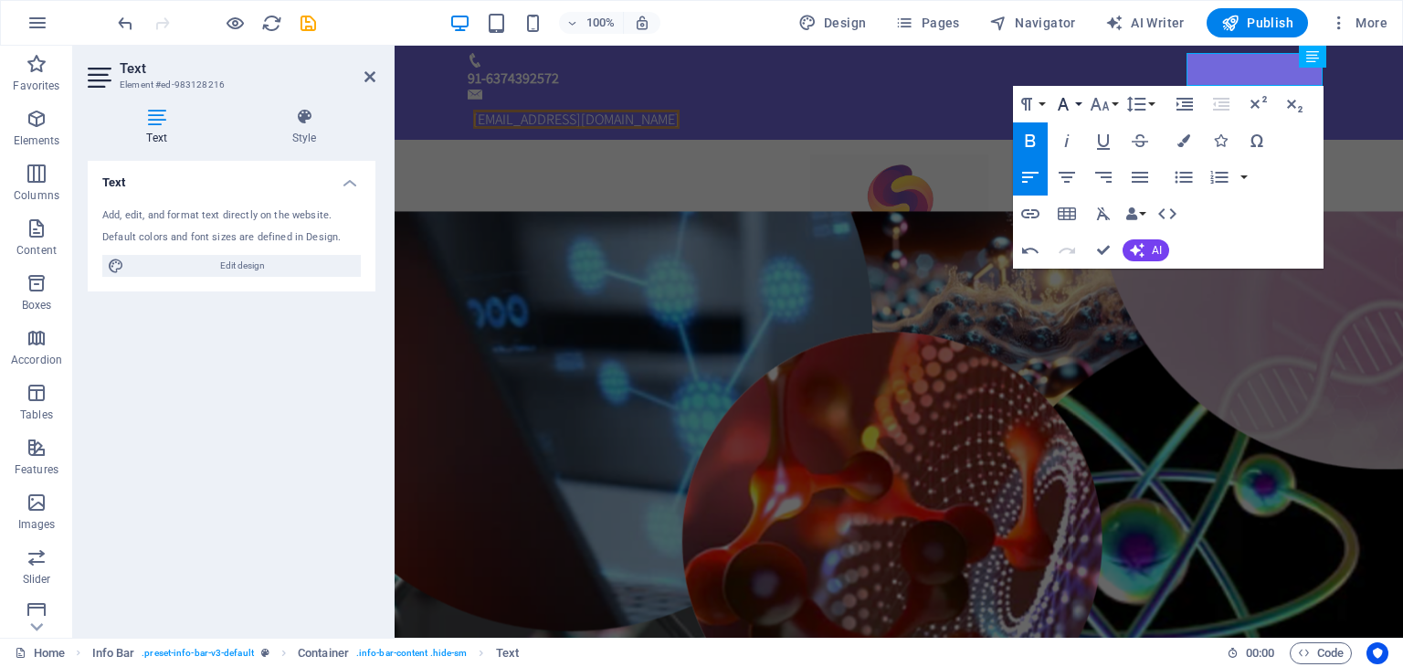
click at [1074, 108] on button "Font Family" at bounding box center [1066, 104] width 35 height 37
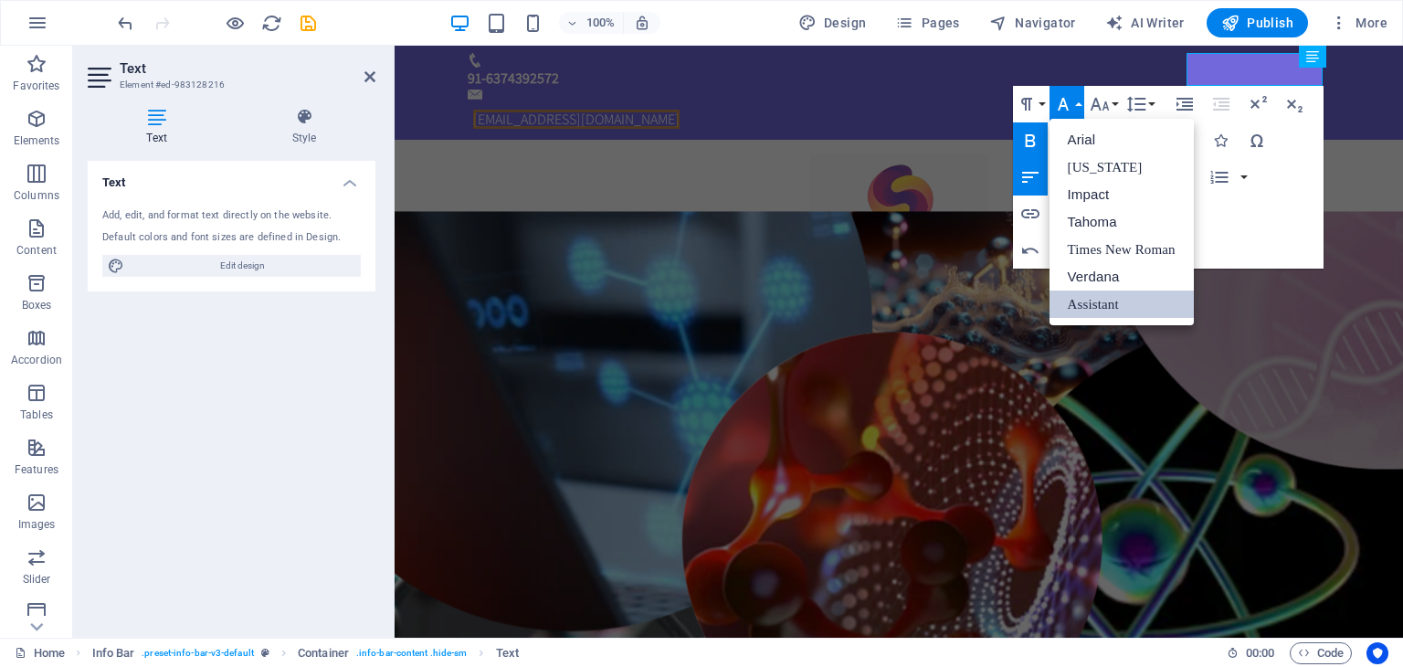
scroll to position [0, 0]
click at [1119, 107] on button "Font Size" at bounding box center [1103, 104] width 35 height 37
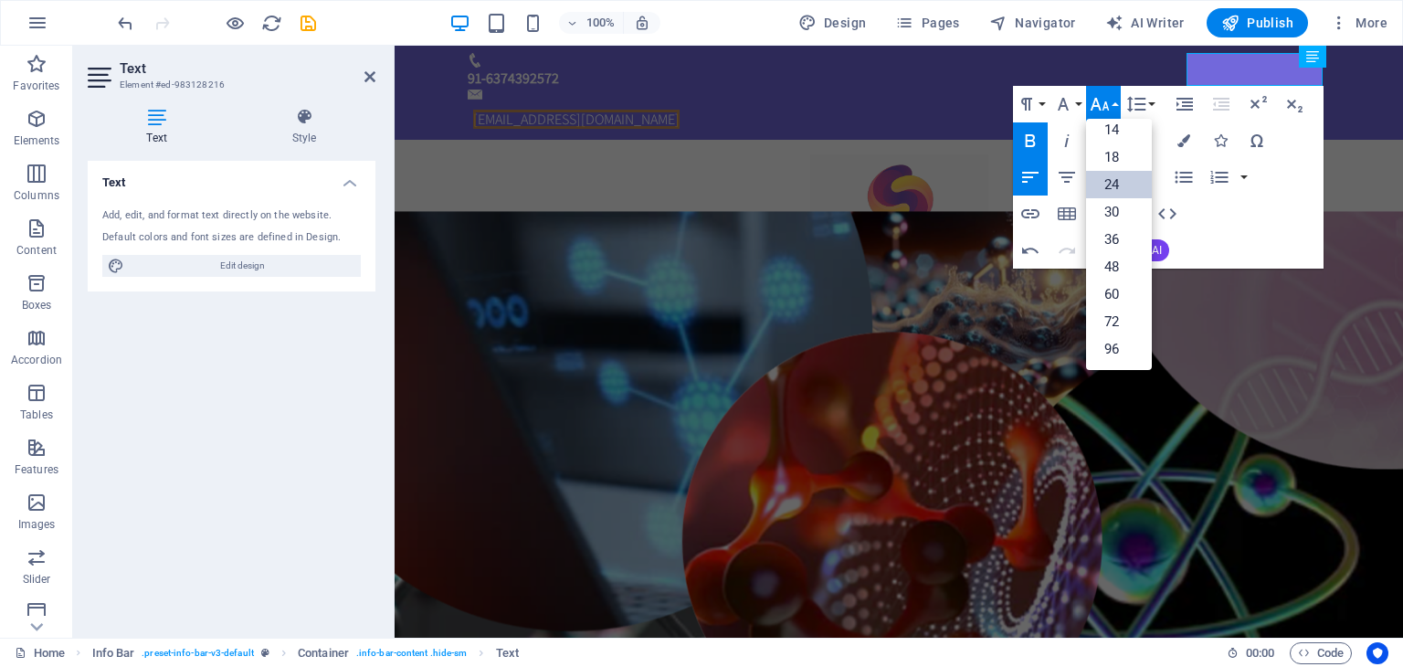
scroll to position [146, 0]
click at [1119, 233] on link "36" at bounding box center [1119, 239] width 66 height 27
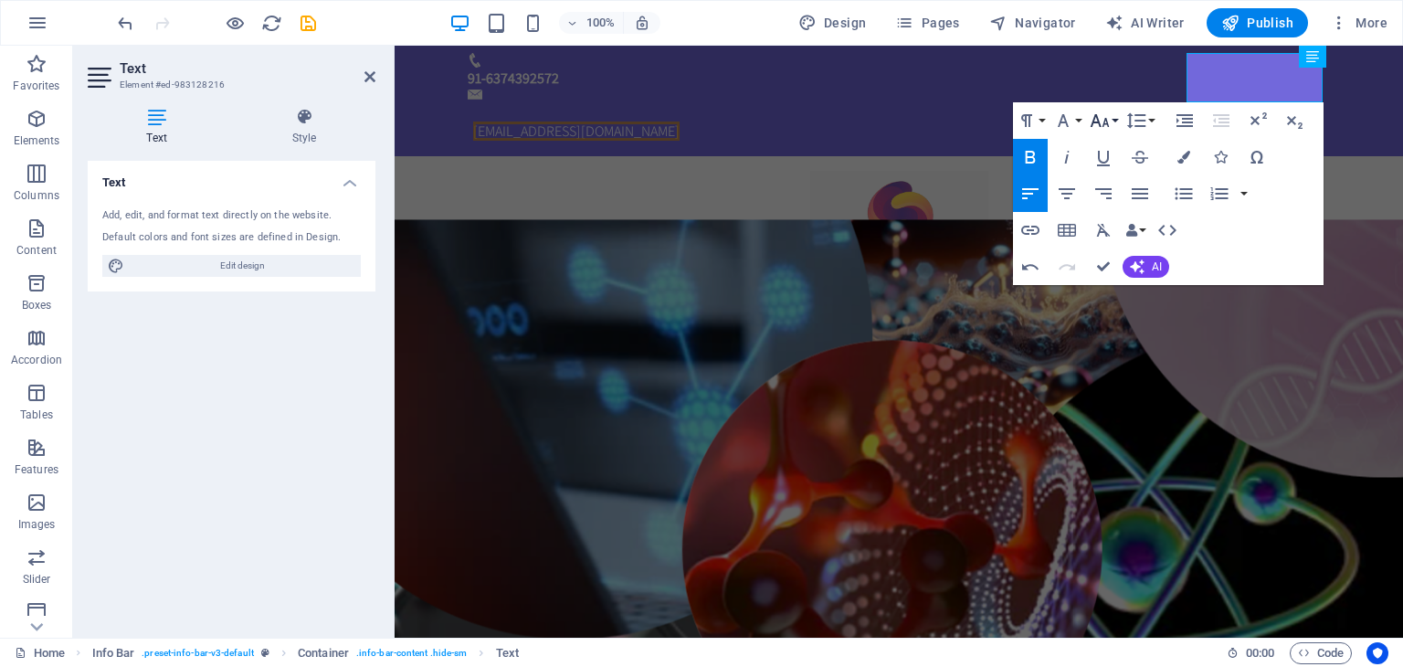
click at [1113, 117] on button "Font Size" at bounding box center [1103, 120] width 35 height 37
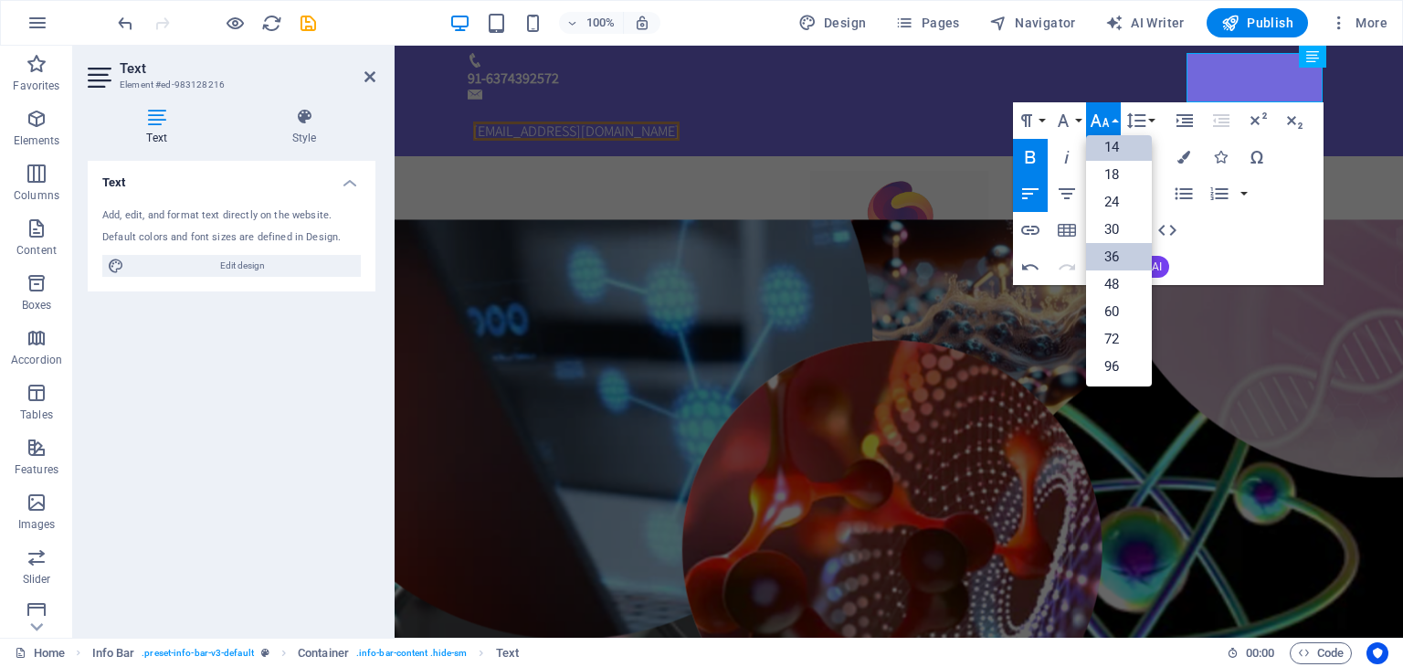
click at [1120, 154] on link "14" at bounding box center [1119, 146] width 66 height 27
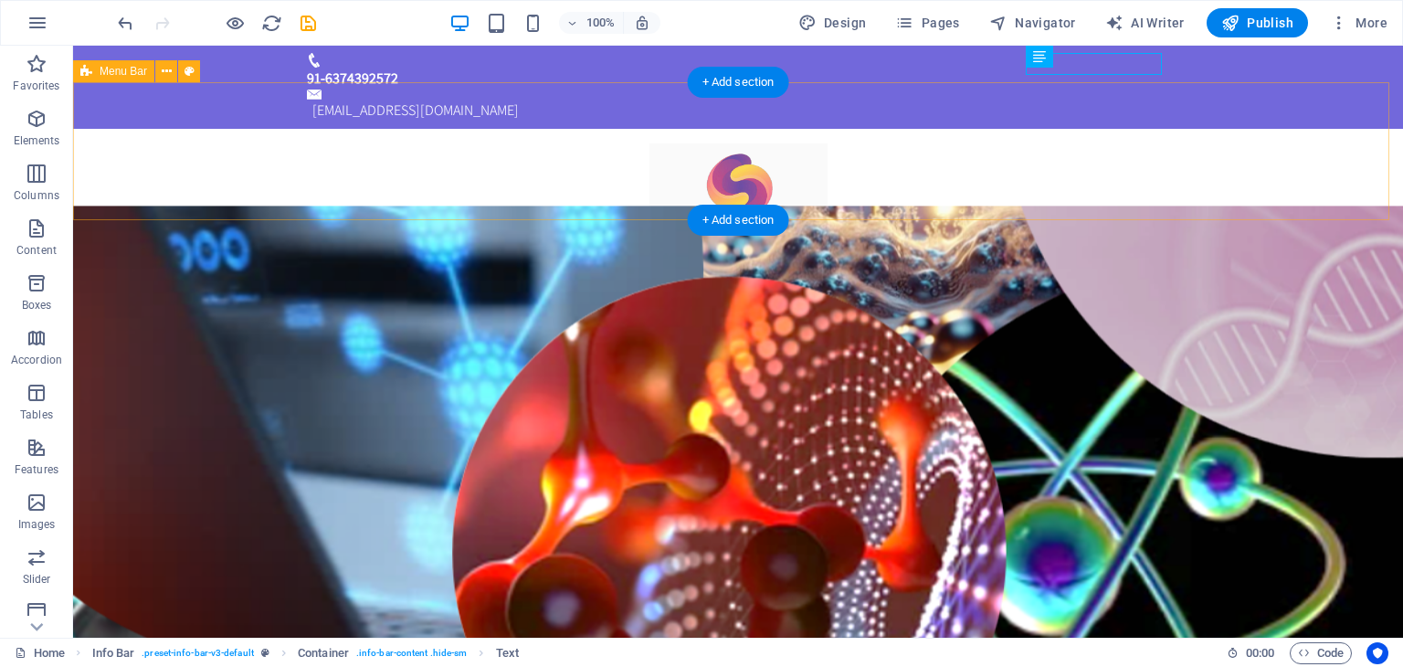
click at [1249, 152] on div "Home Vission Products About us Contact Menu" at bounding box center [738, 211] width 1330 height 164
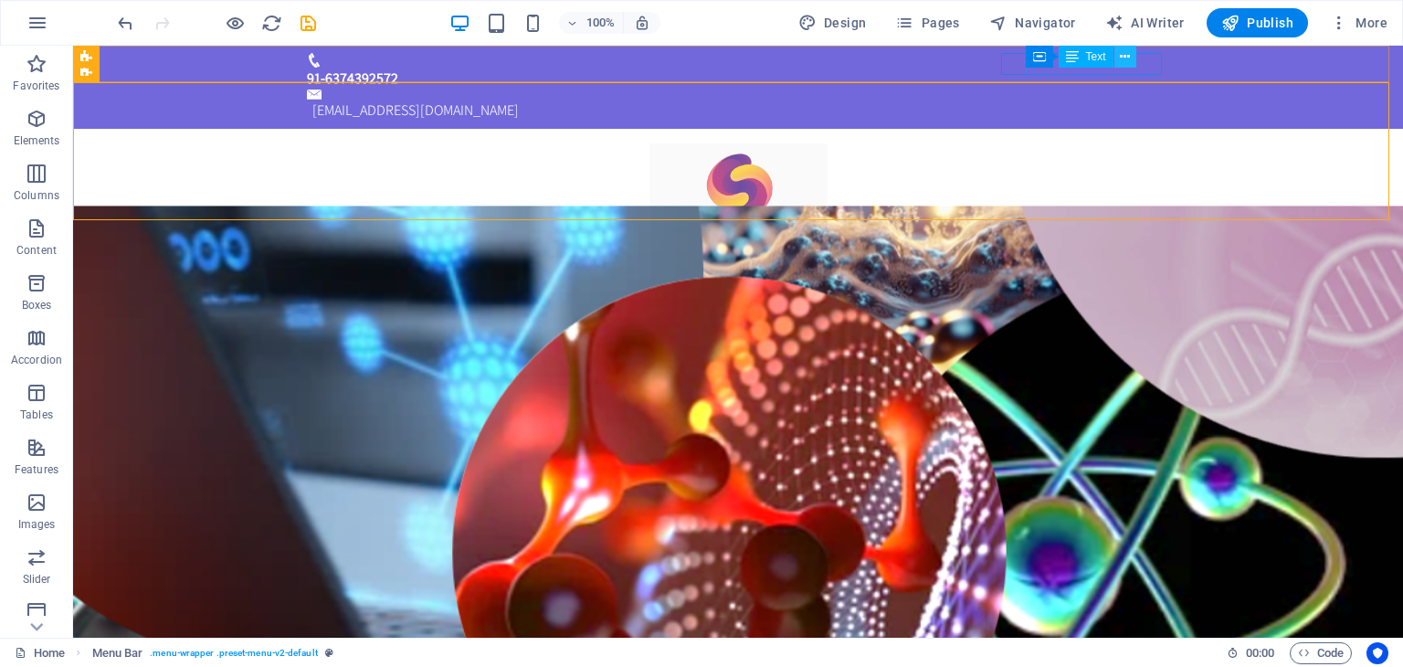
click at [1121, 57] on icon at bounding box center [1124, 56] width 10 height 19
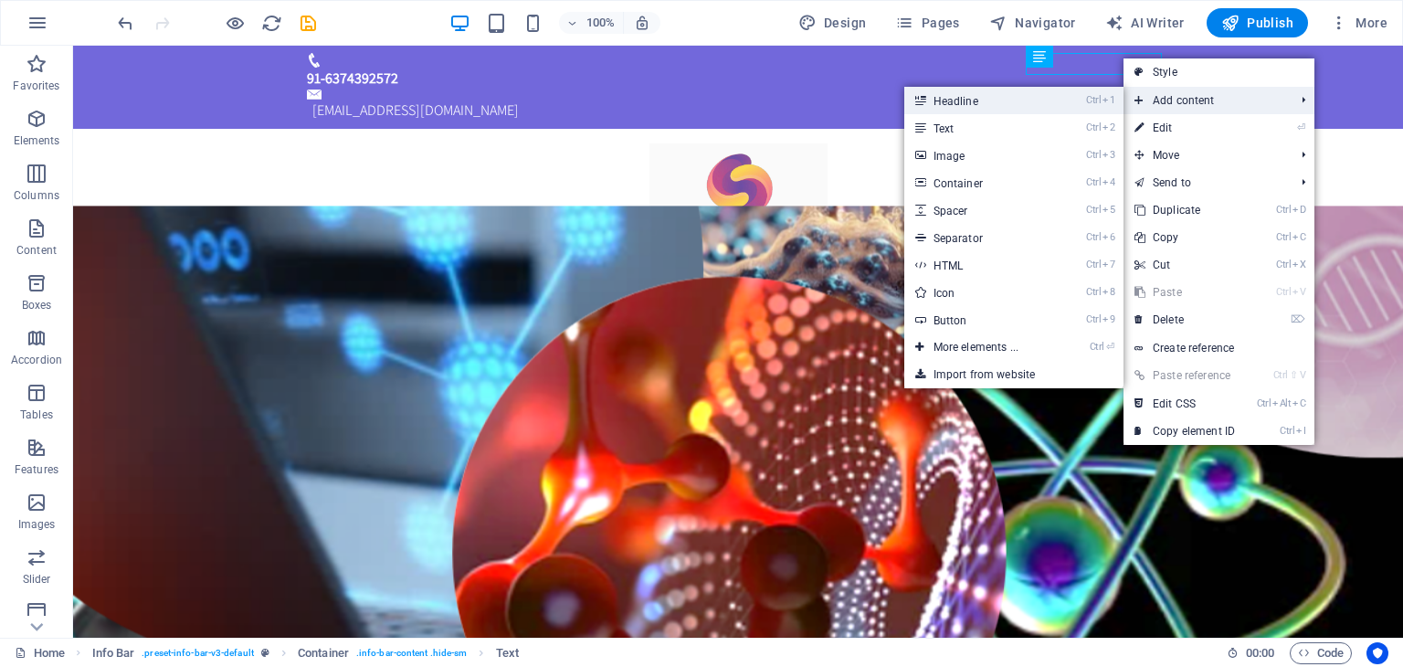
click at [1046, 103] on link "Ctrl 1 Headline" at bounding box center [979, 100] width 151 height 27
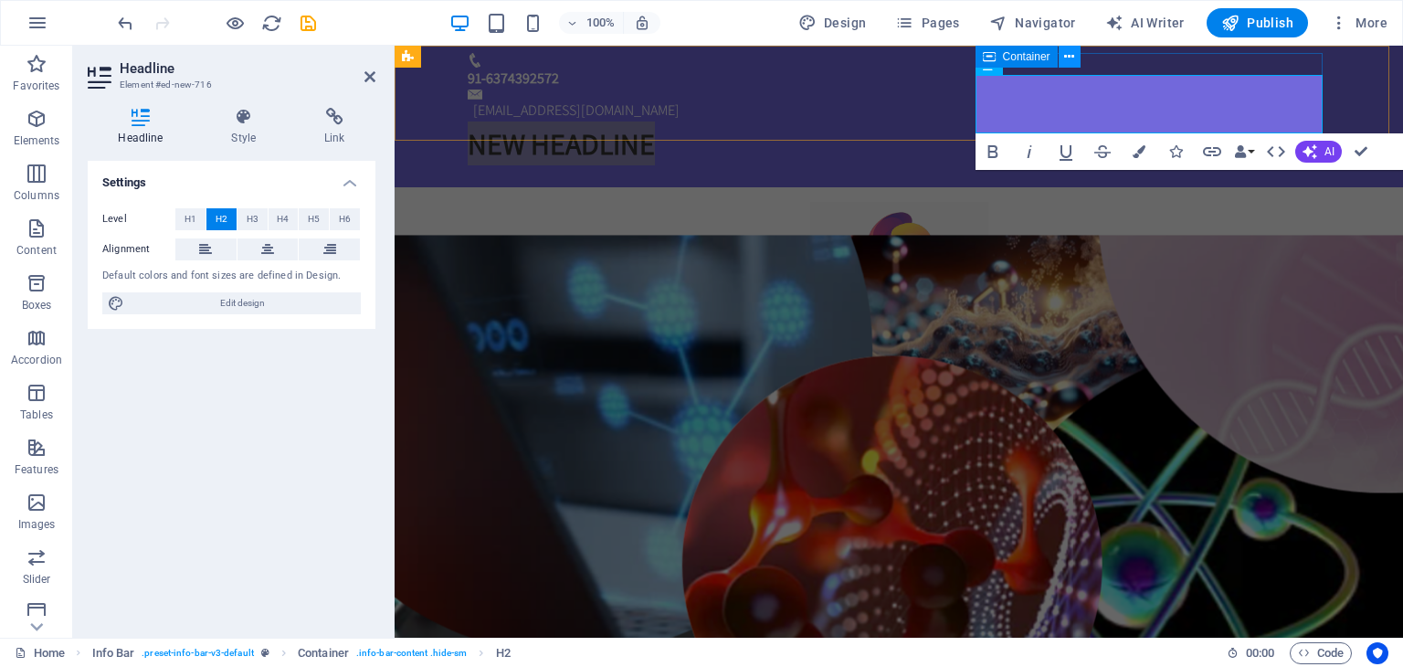
click at [1070, 60] on icon at bounding box center [1069, 56] width 10 height 19
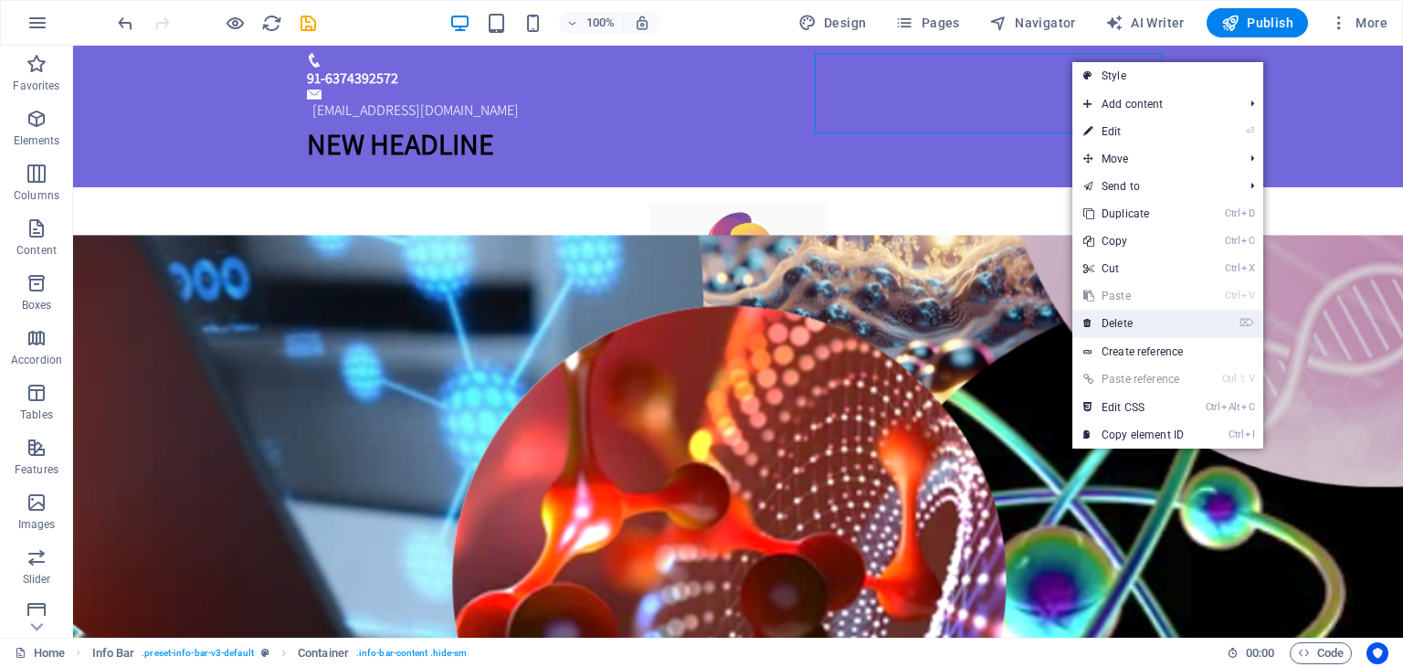
click at [1130, 318] on link "⌦ Delete" at bounding box center [1133, 323] width 122 height 27
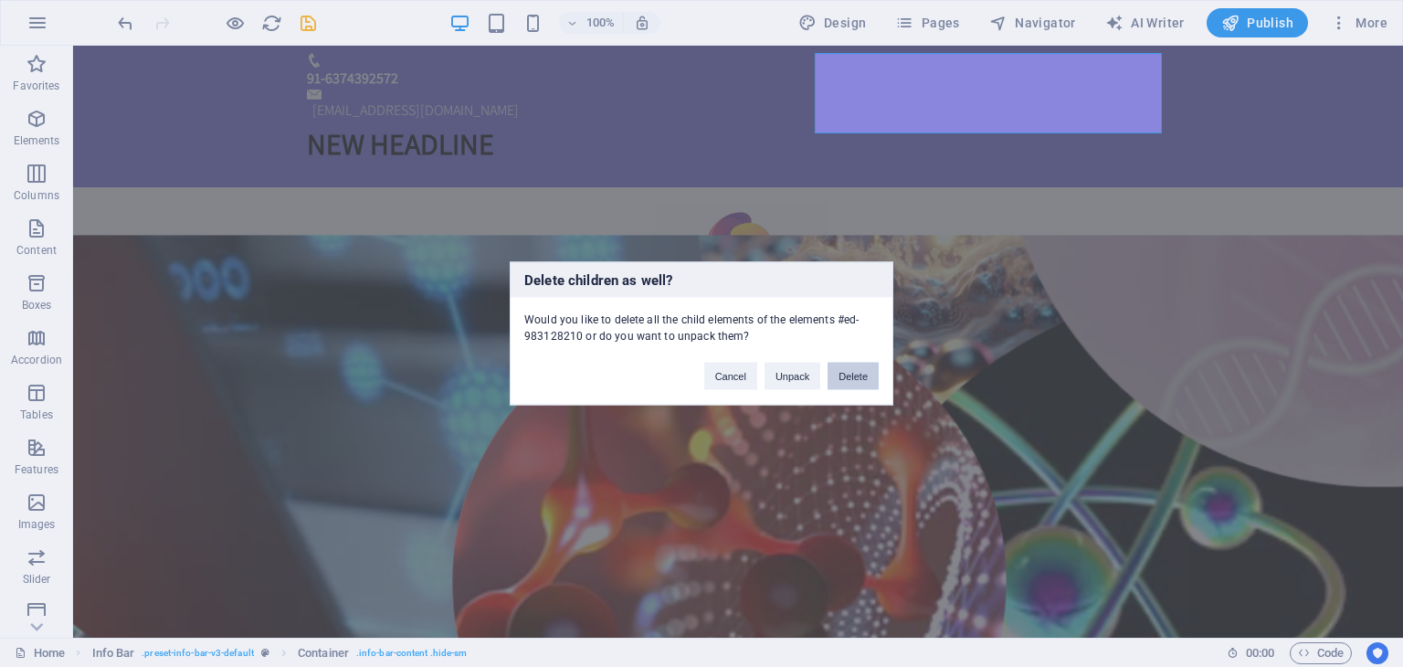
click at [851, 384] on button "Delete" at bounding box center [852, 376] width 51 height 27
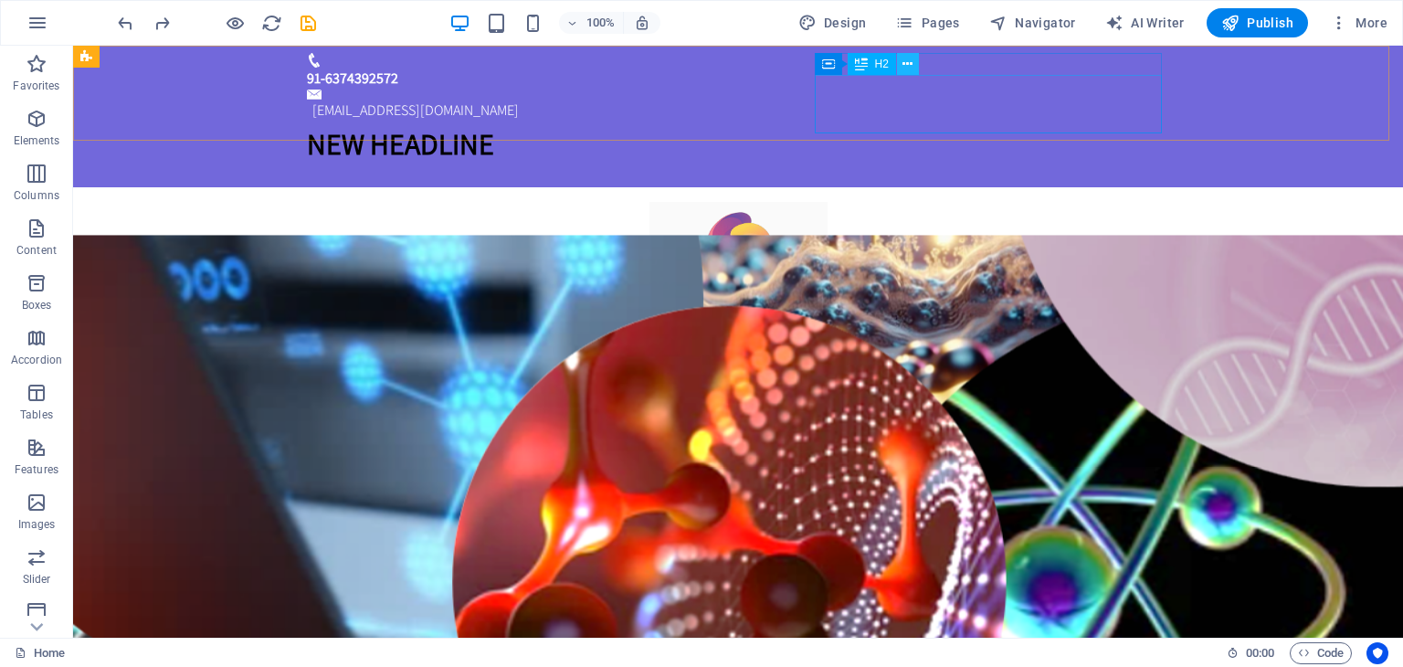
click at [911, 68] on icon at bounding box center [907, 64] width 10 height 19
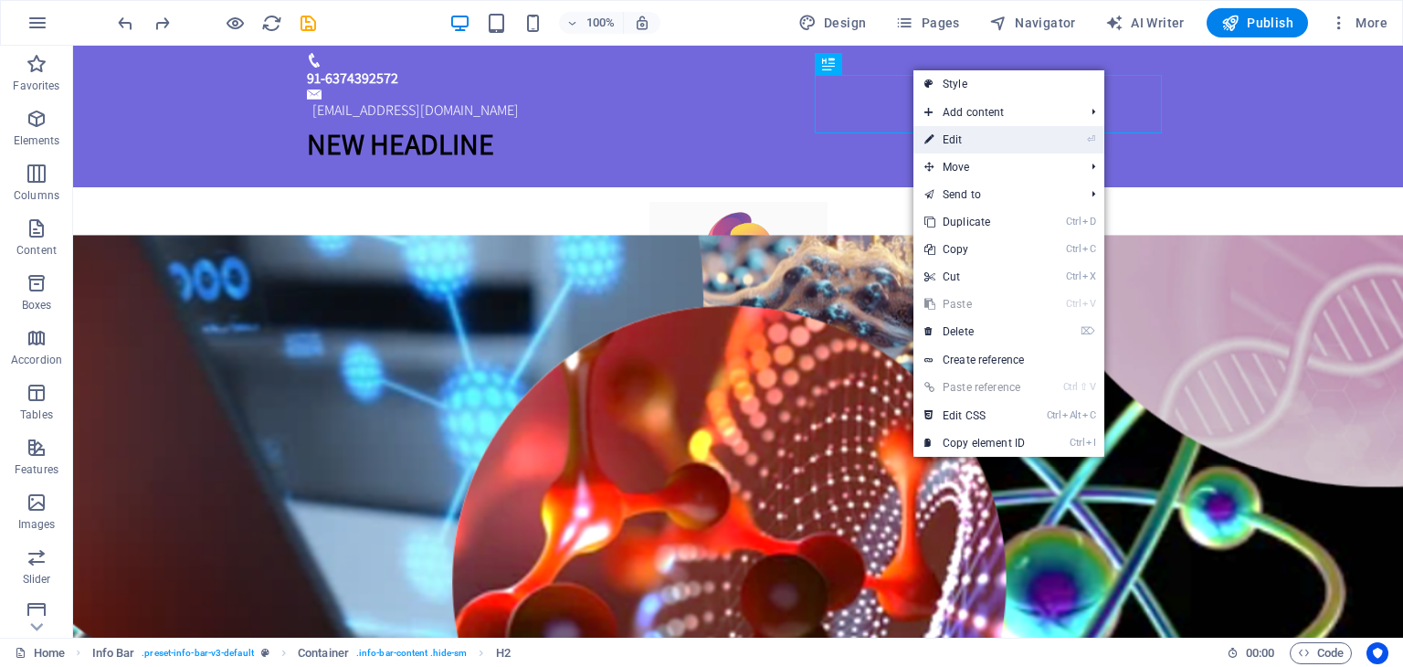
click at [942, 149] on link "⏎ Edit" at bounding box center [974, 139] width 122 height 27
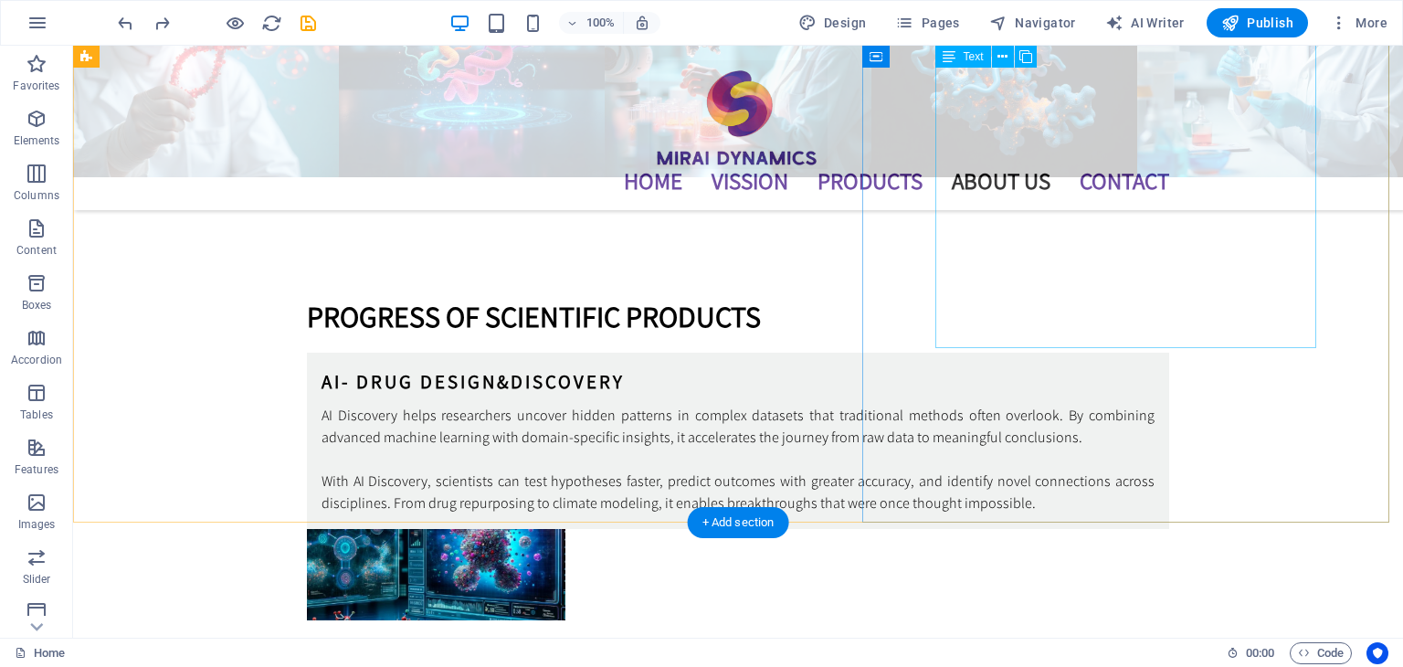
scroll to position [5113, 0]
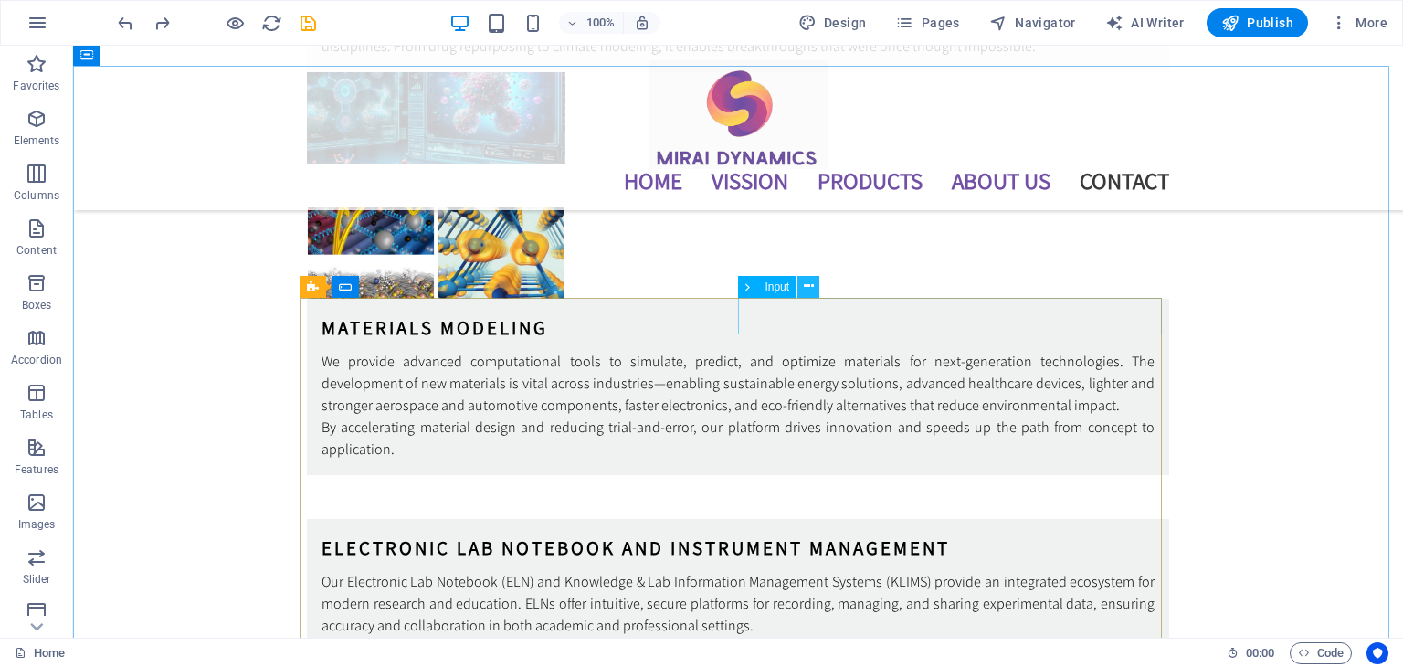
click at [811, 286] on icon at bounding box center [809, 286] width 10 height 19
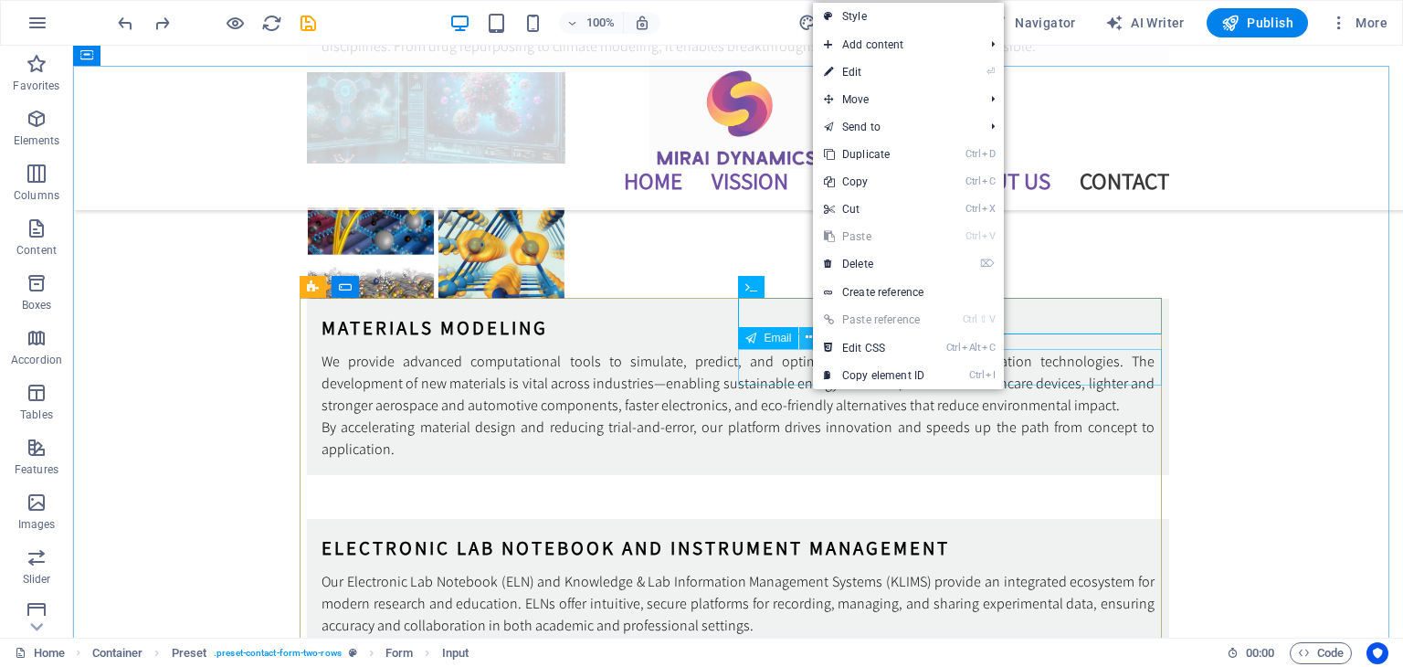
click at [805, 341] on icon at bounding box center [810, 337] width 10 height 19
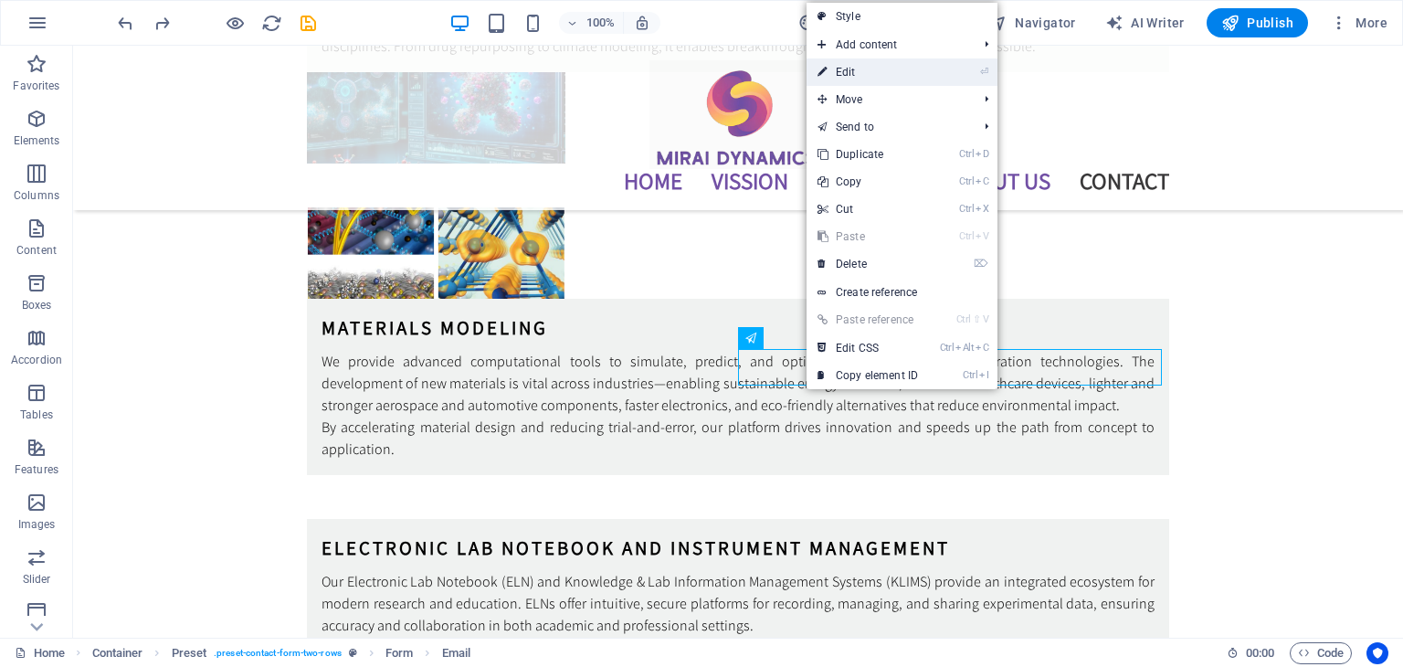
click at [842, 67] on link "⏎ Edit" at bounding box center [867, 71] width 122 height 27
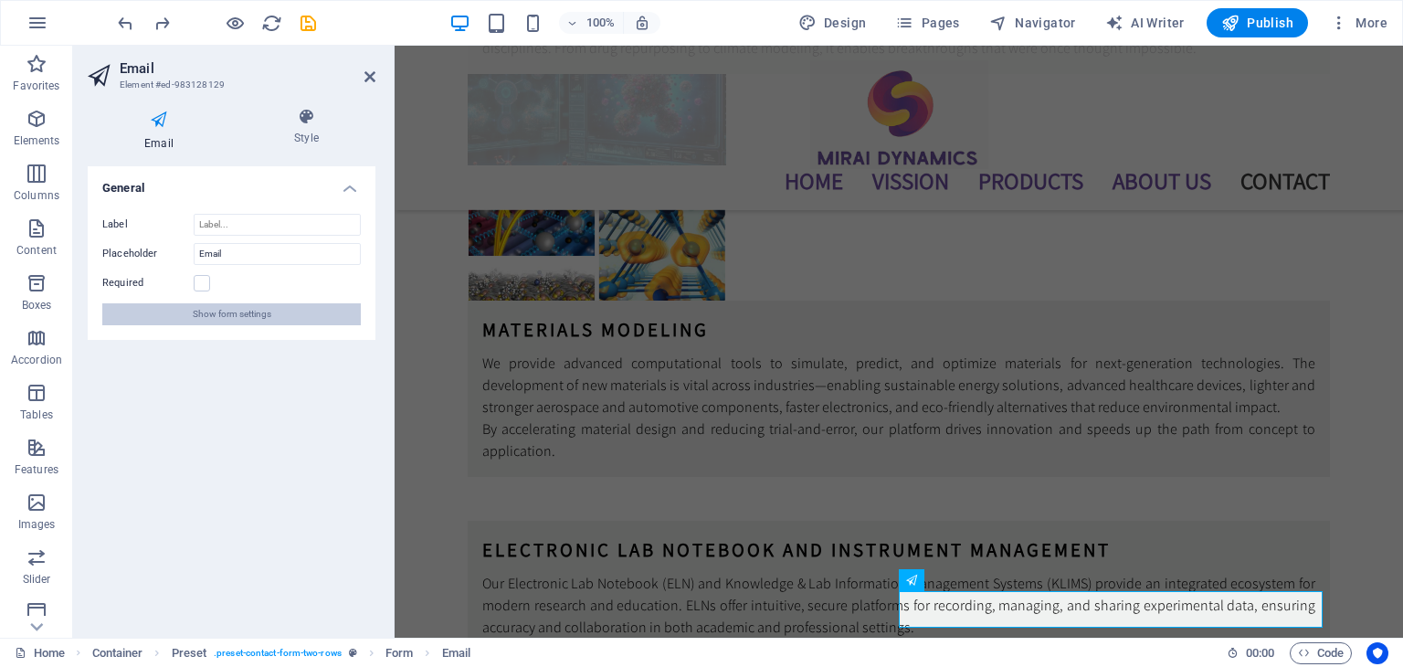
click at [230, 317] on span "Show form settings" at bounding box center [232, 314] width 79 height 22
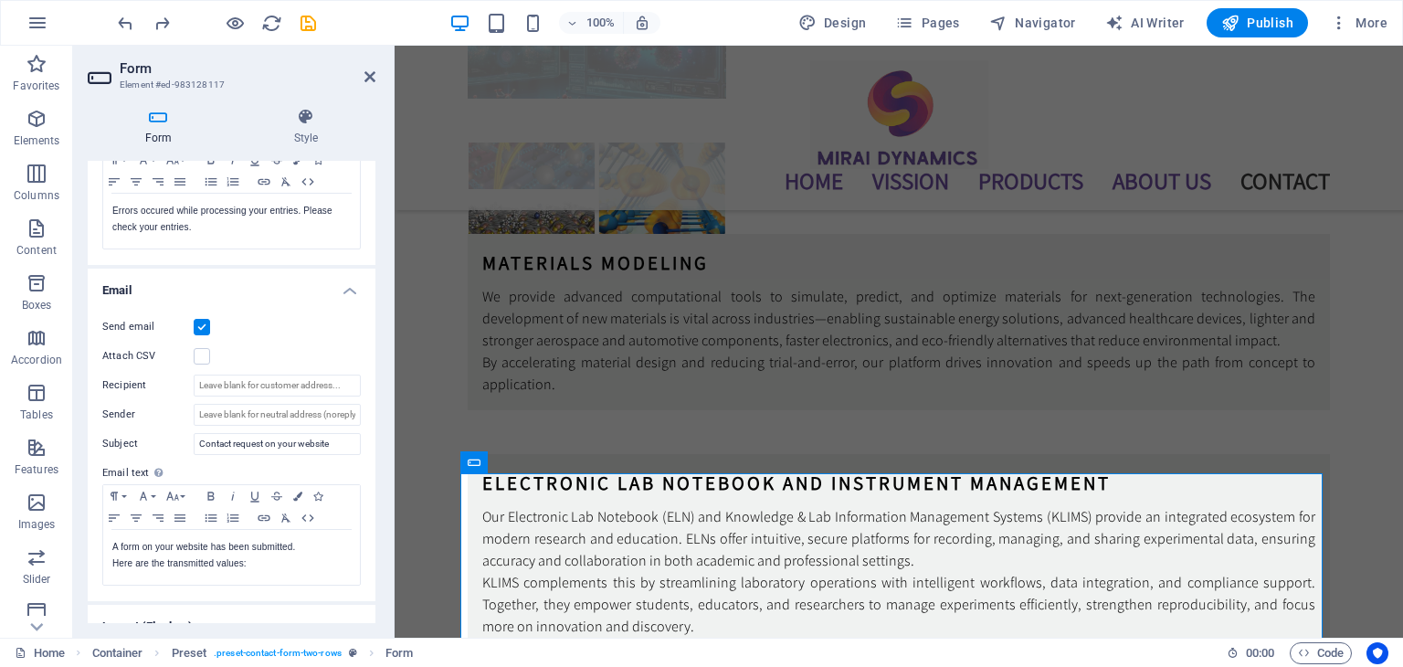
scroll to position [365, 0]
click at [268, 443] on input "Contact request on your website" at bounding box center [277, 438] width 167 height 22
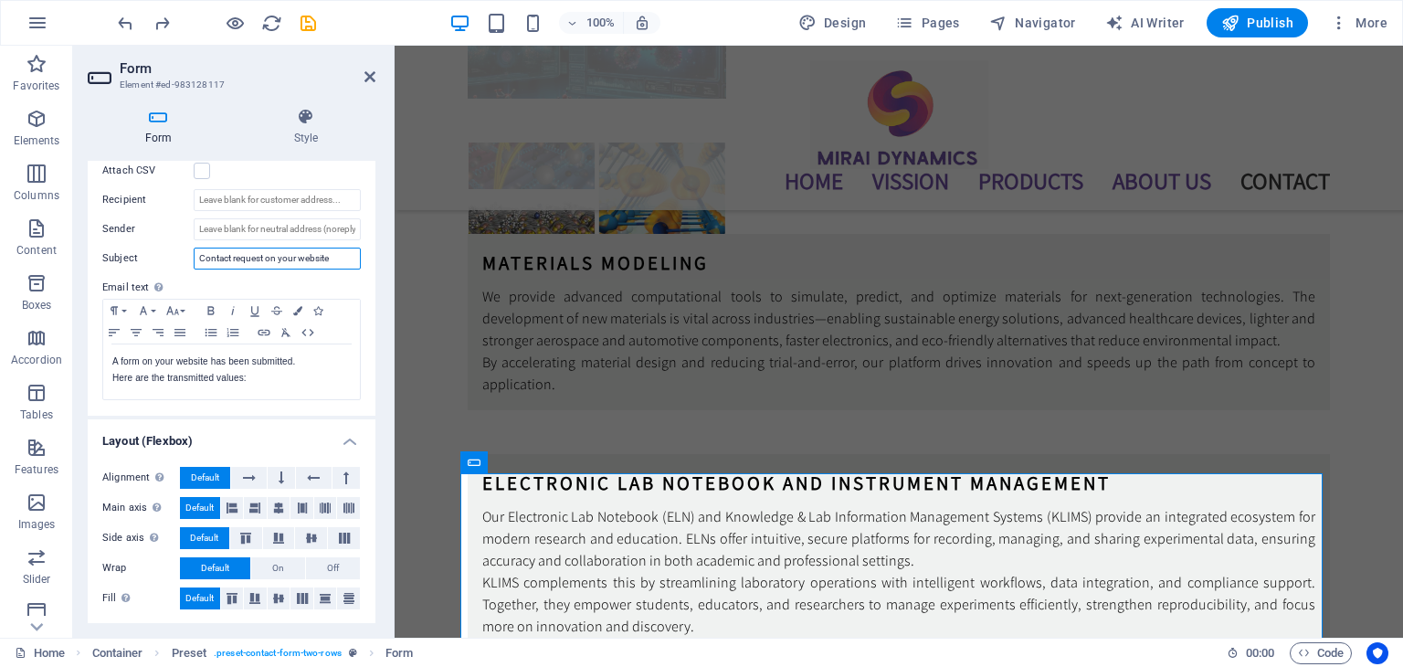
scroll to position [454, 0]
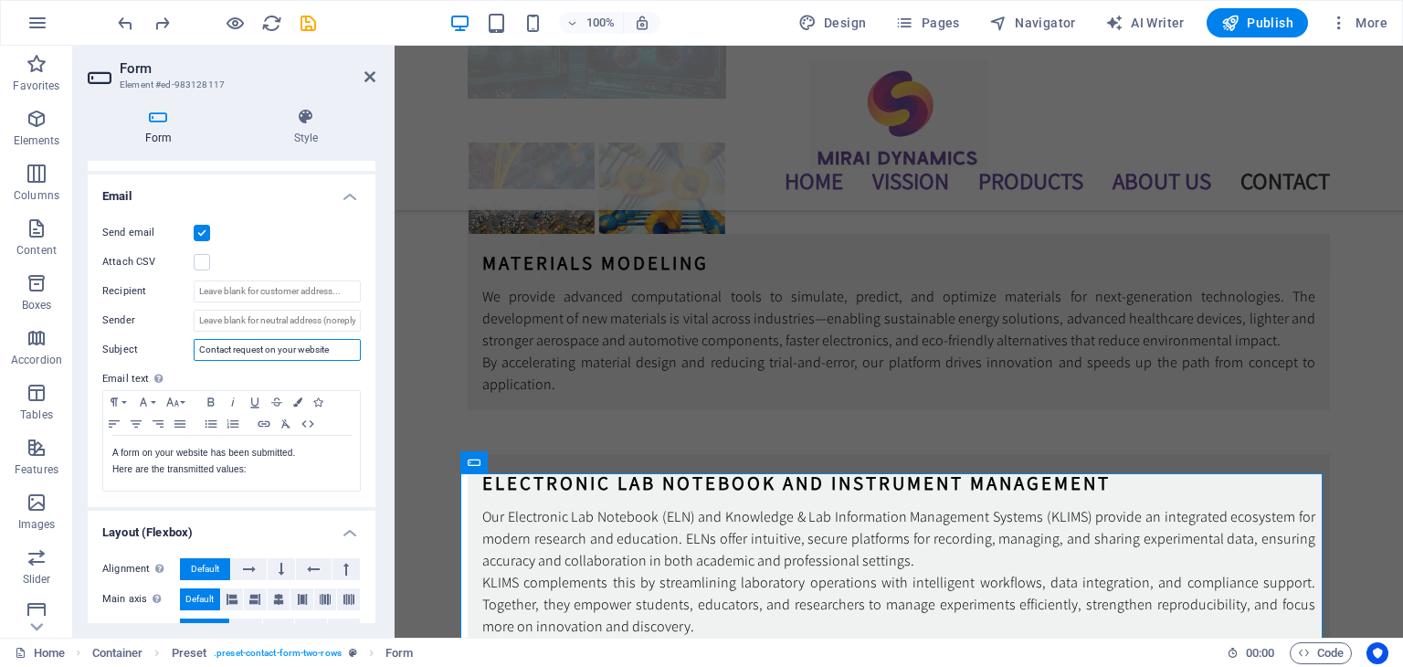
drag, startPoint x: 331, startPoint y: 352, endPoint x: 152, endPoint y: 339, distance: 180.3
click at [152, 339] on div "Subject Contact request on your website" at bounding box center [231, 350] width 258 height 22
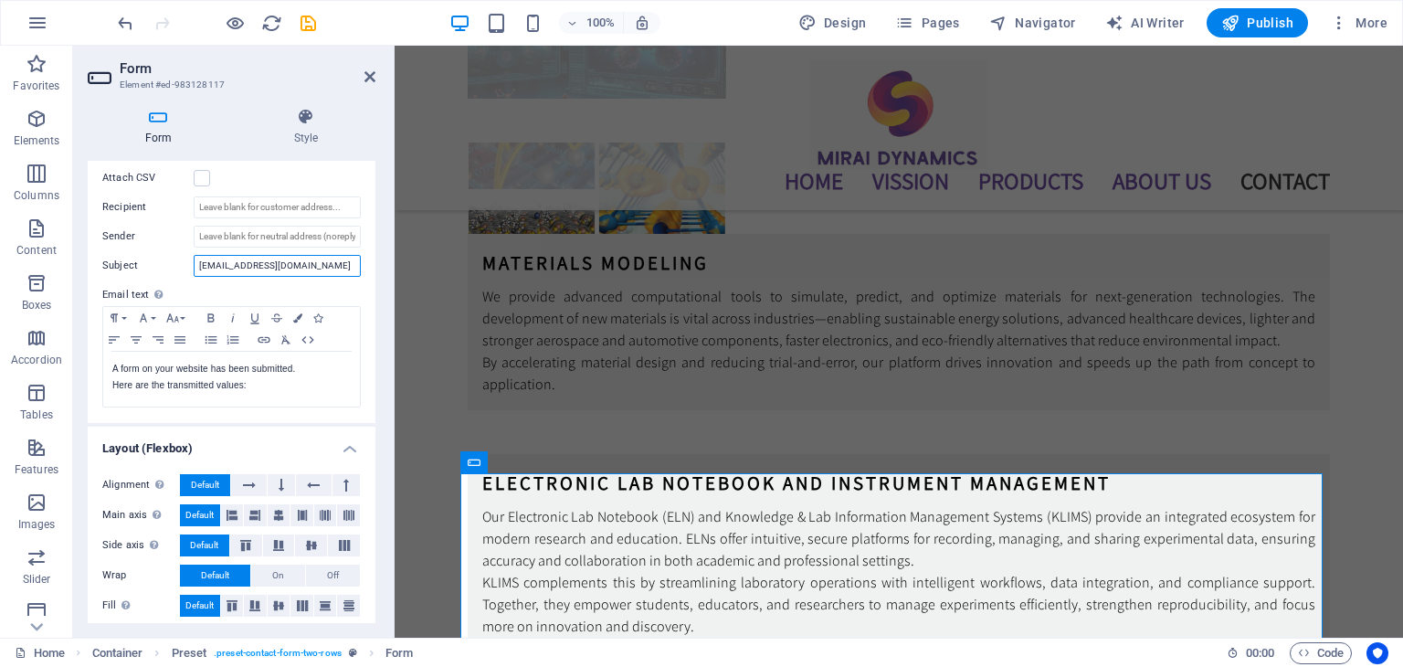
scroll to position [545, 0]
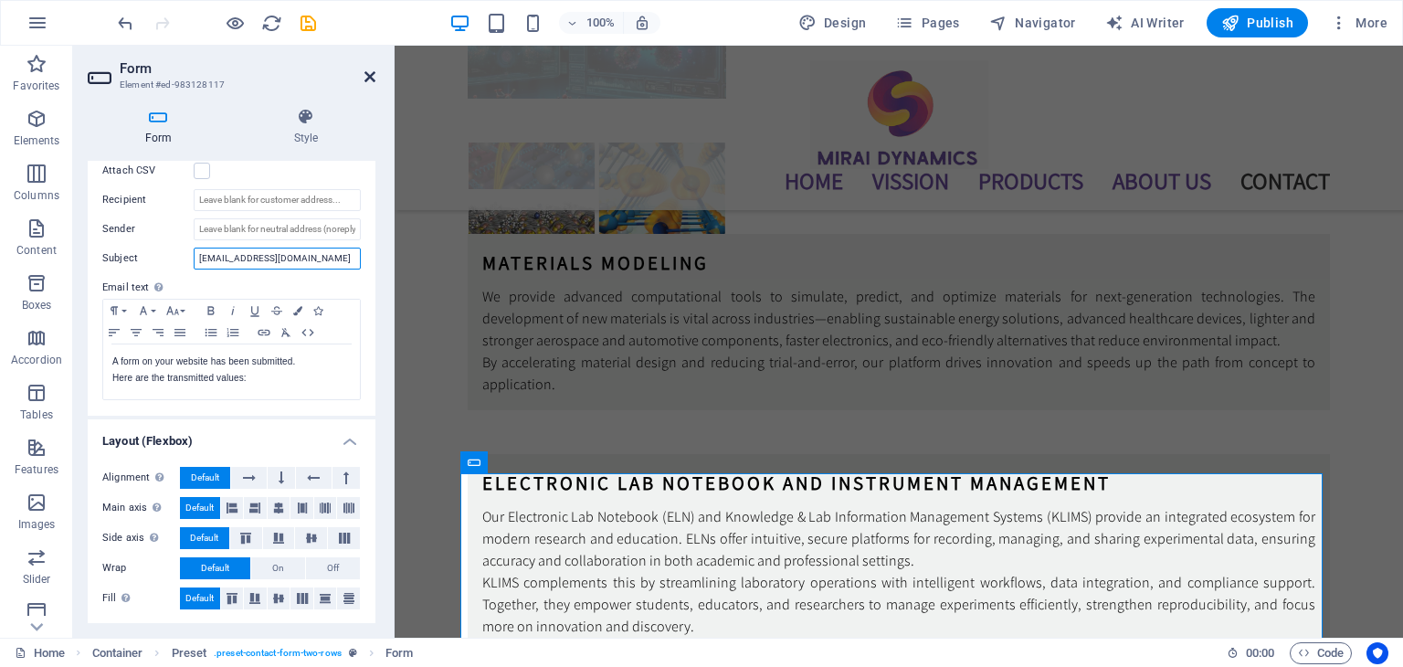
type input "[EMAIL_ADDRESS][DOMAIN_NAME]"
drag, startPoint x: 297, startPoint y: 33, endPoint x: 370, endPoint y: 79, distance: 86.1
click at [370, 79] on icon at bounding box center [369, 76] width 11 height 15
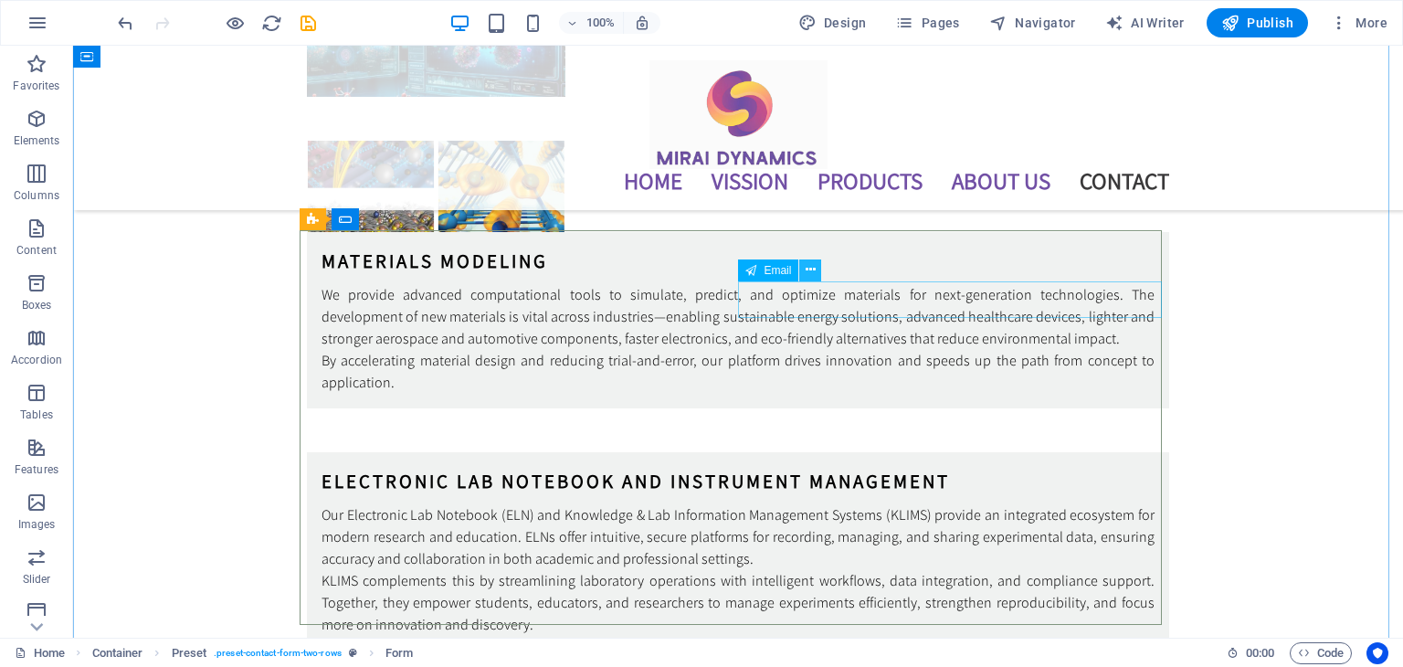
click at [807, 273] on icon at bounding box center [810, 269] width 10 height 19
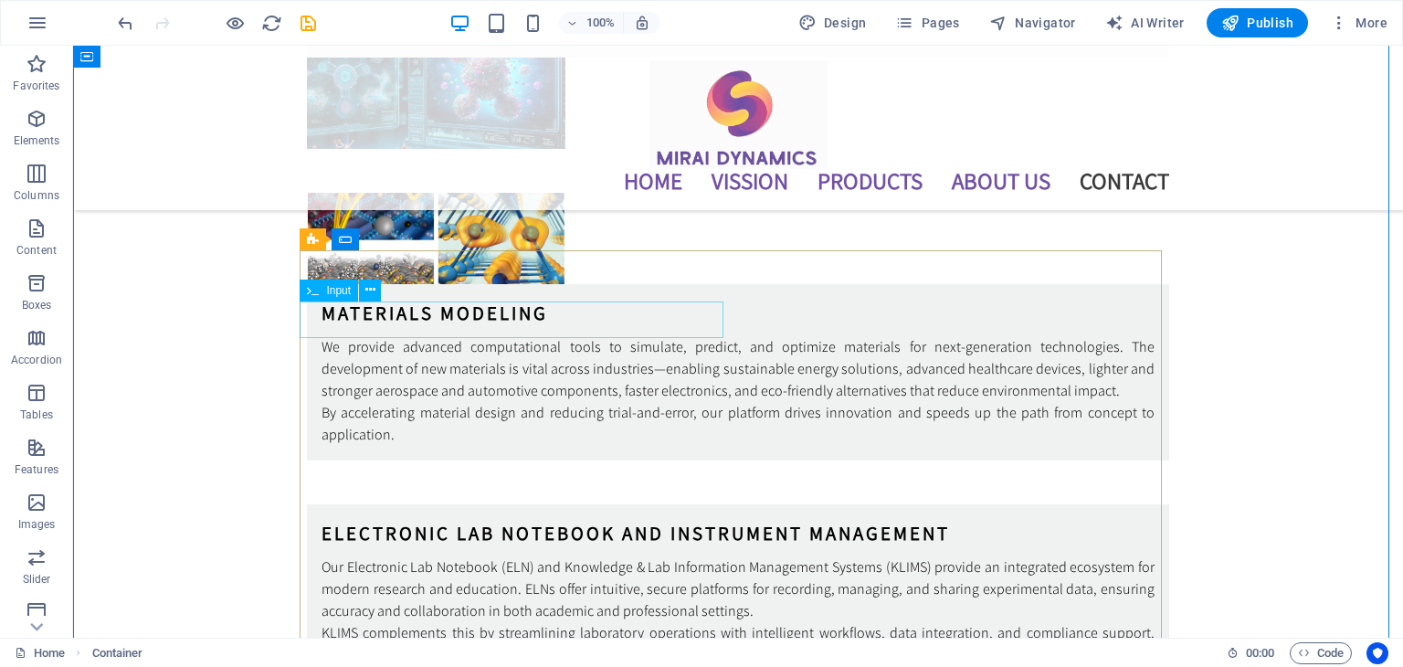
scroll to position [5089, 0]
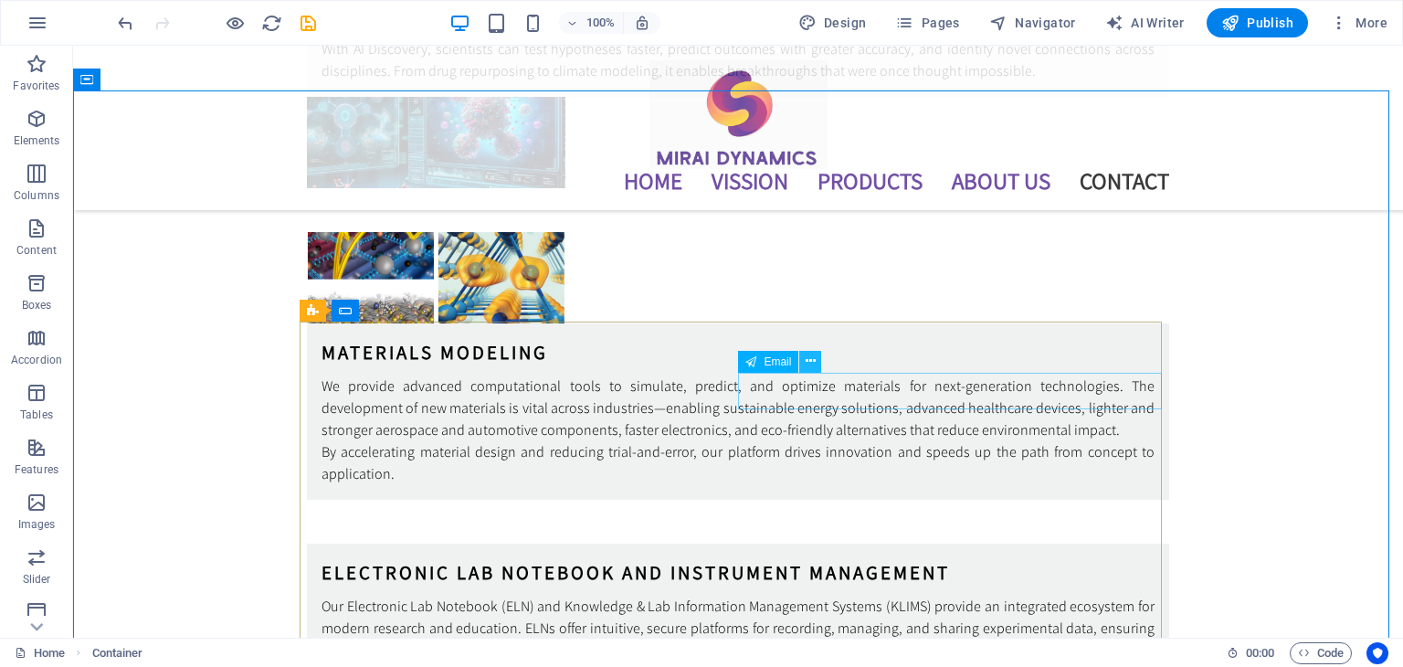
click at [812, 366] on icon at bounding box center [810, 361] width 10 height 19
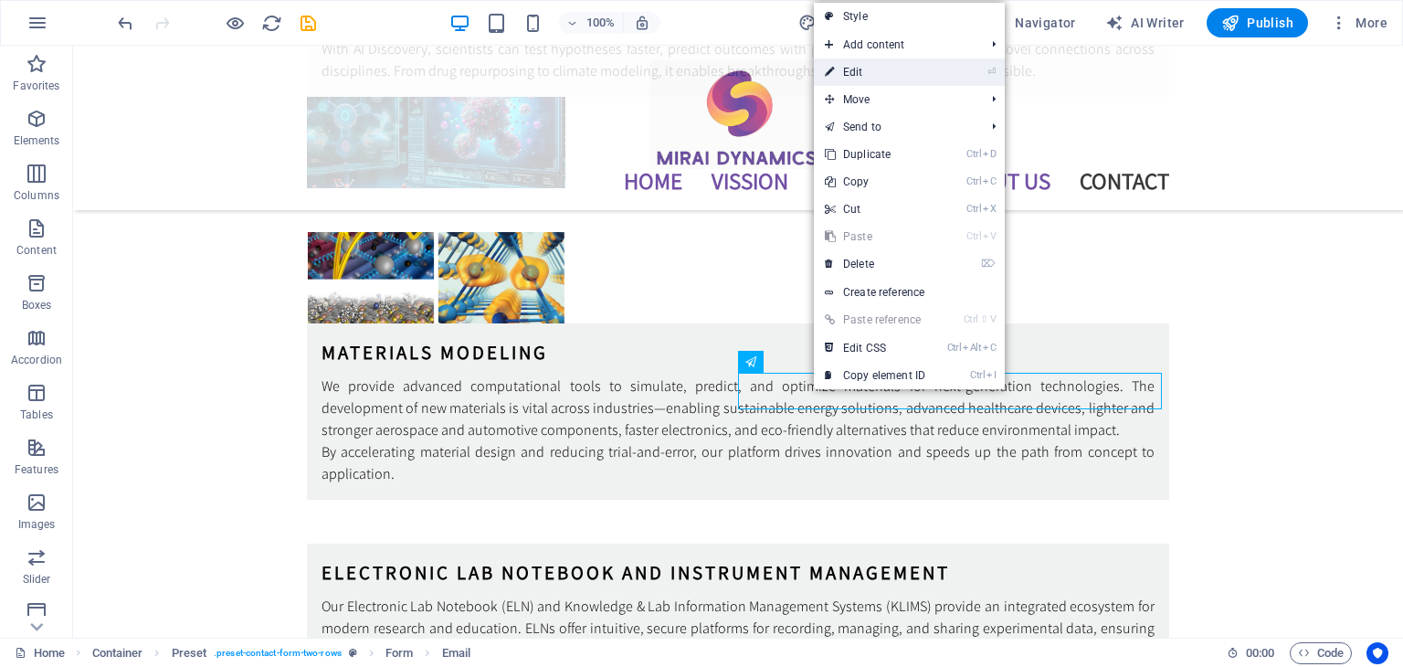
click at [878, 74] on link "⏎ Edit" at bounding box center [875, 71] width 122 height 27
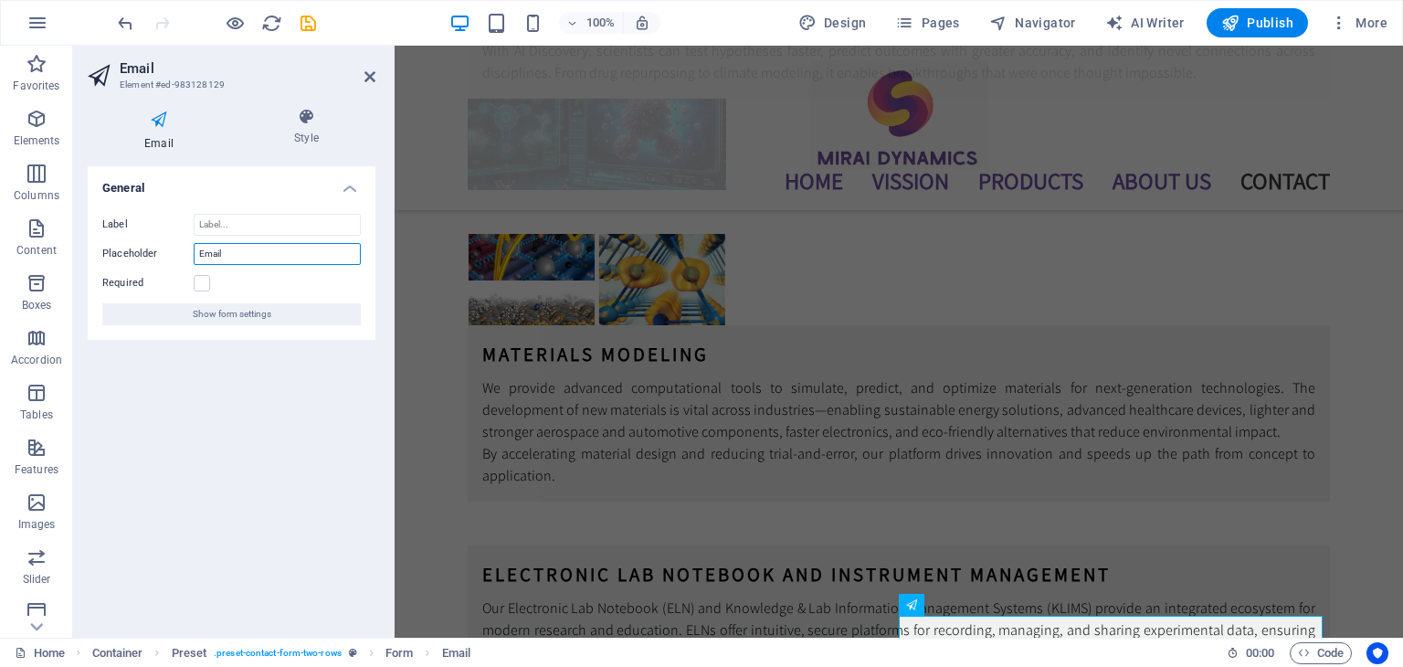
click at [214, 262] on input "Email" at bounding box center [277, 254] width 167 height 22
click at [196, 310] on span "Show form settings" at bounding box center [232, 314] width 79 height 22
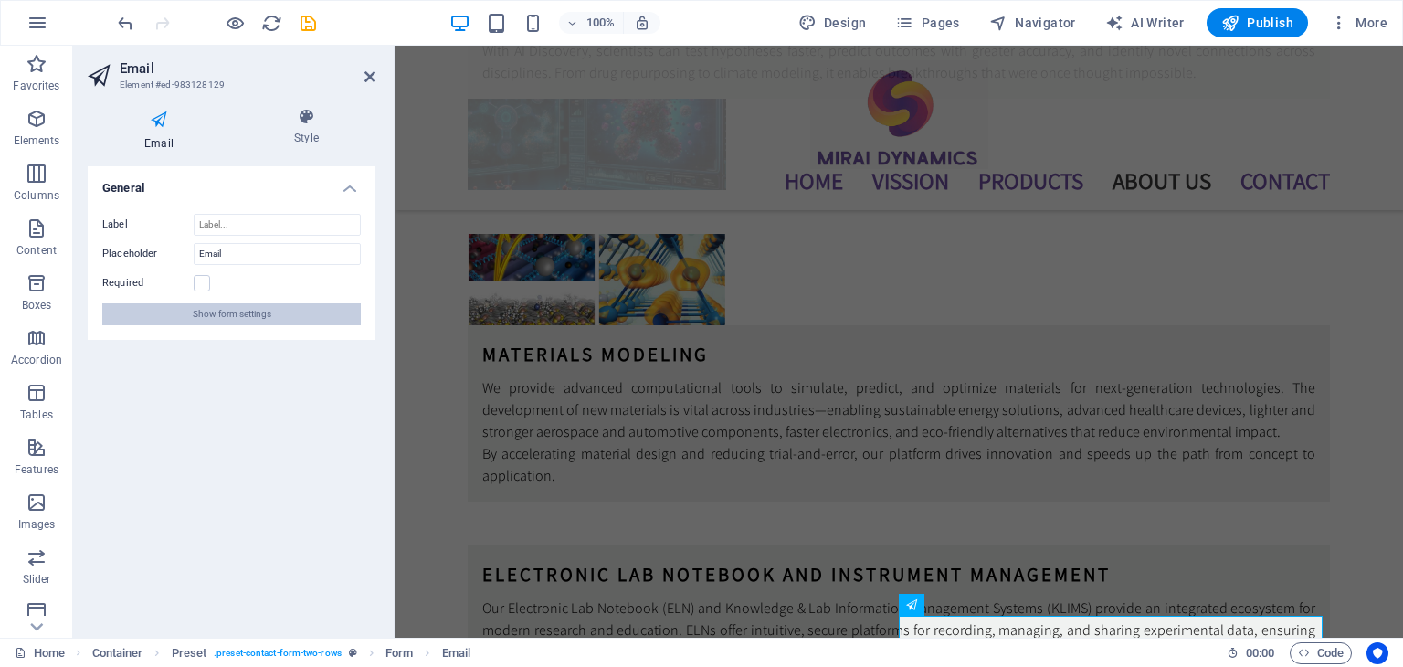
scroll to position [5156, 0]
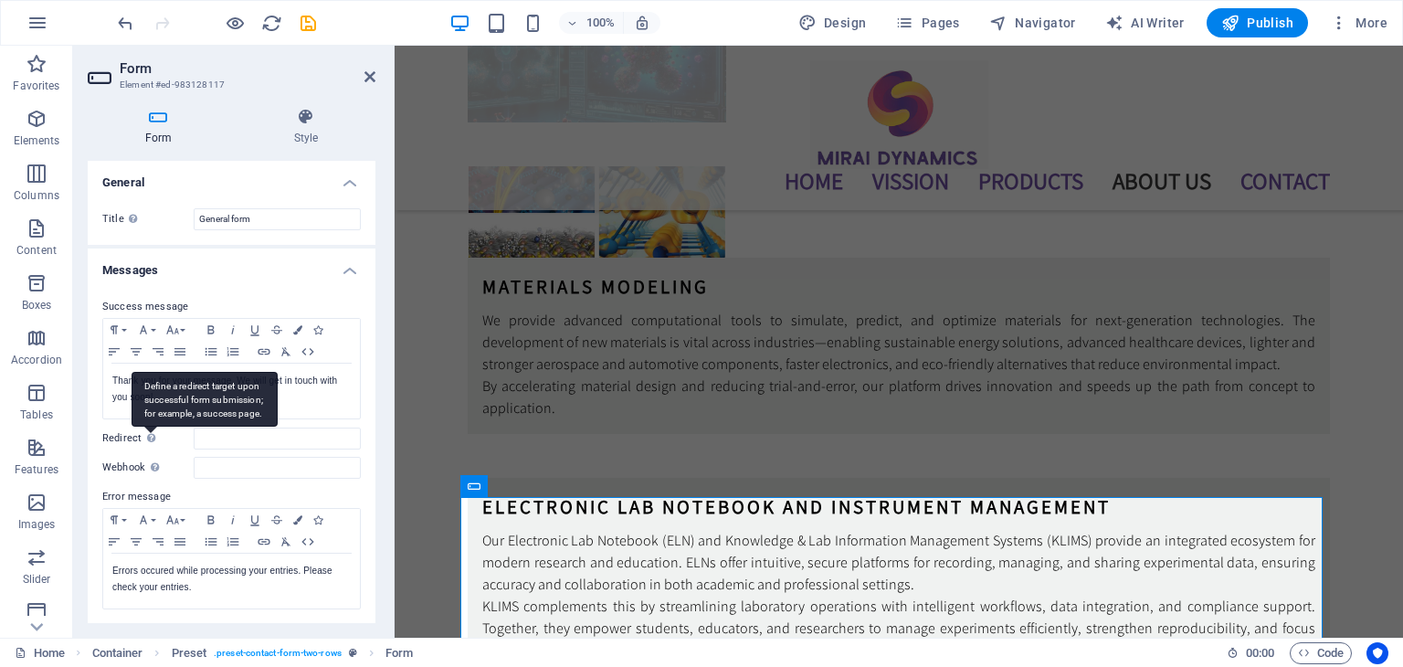
click at [146, 426] on div "Define a redirect target upon successful form submission; for example, a succes…" at bounding box center [204, 399] width 146 height 55
click at [194, 439] on input "Redirect Define a redirect target upon successful form submission; for example,…" at bounding box center [277, 438] width 167 height 22
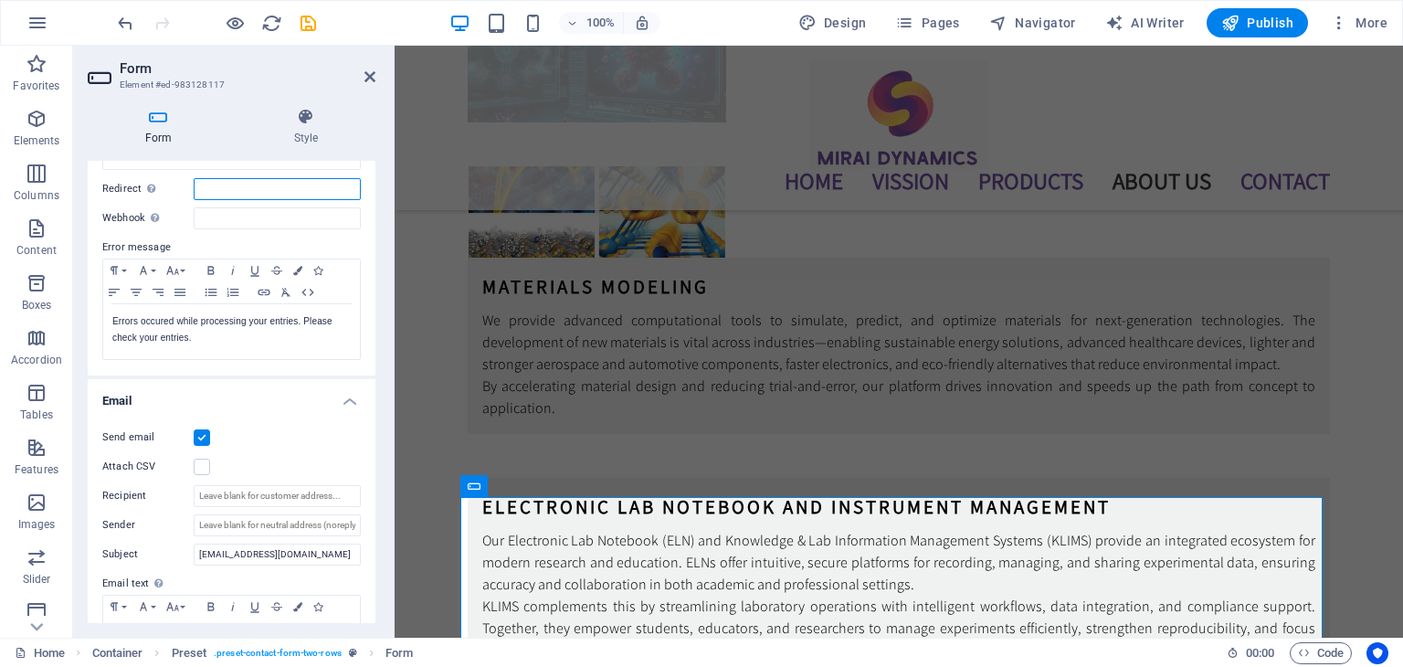
scroll to position [457, 0]
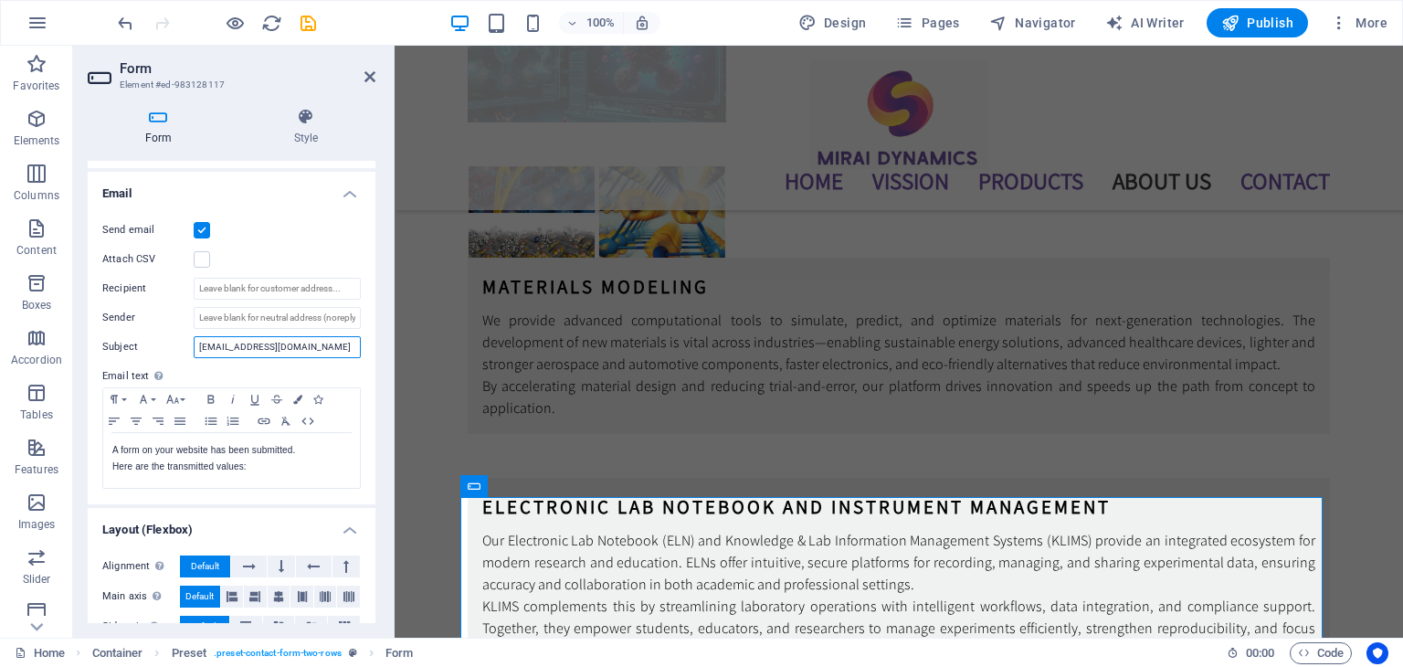
drag, startPoint x: 298, startPoint y: 349, endPoint x: 186, endPoint y: 340, distance: 111.8
click at [186, 340] on div "Subject [EMAIL_ADDRESS][DOMAIN_NAME]" at bounding box center [231, 347] width 258 height 22
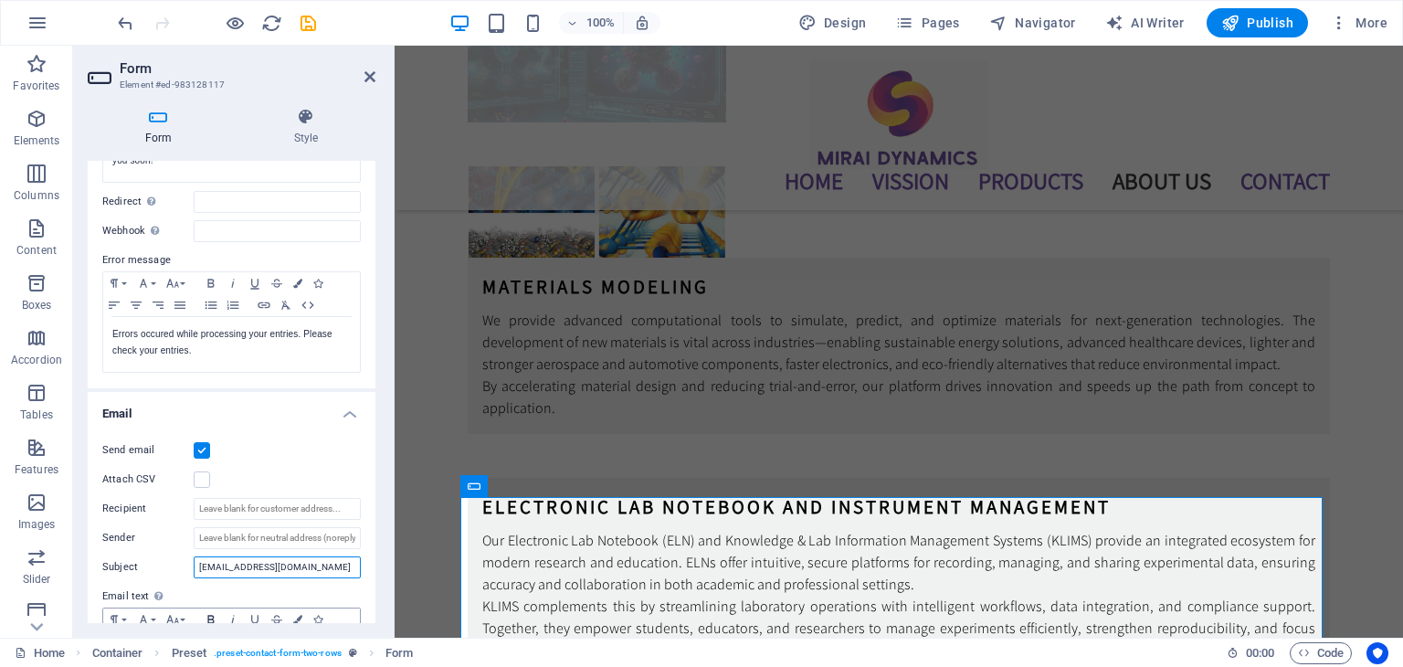
scroll to position [183, 0]
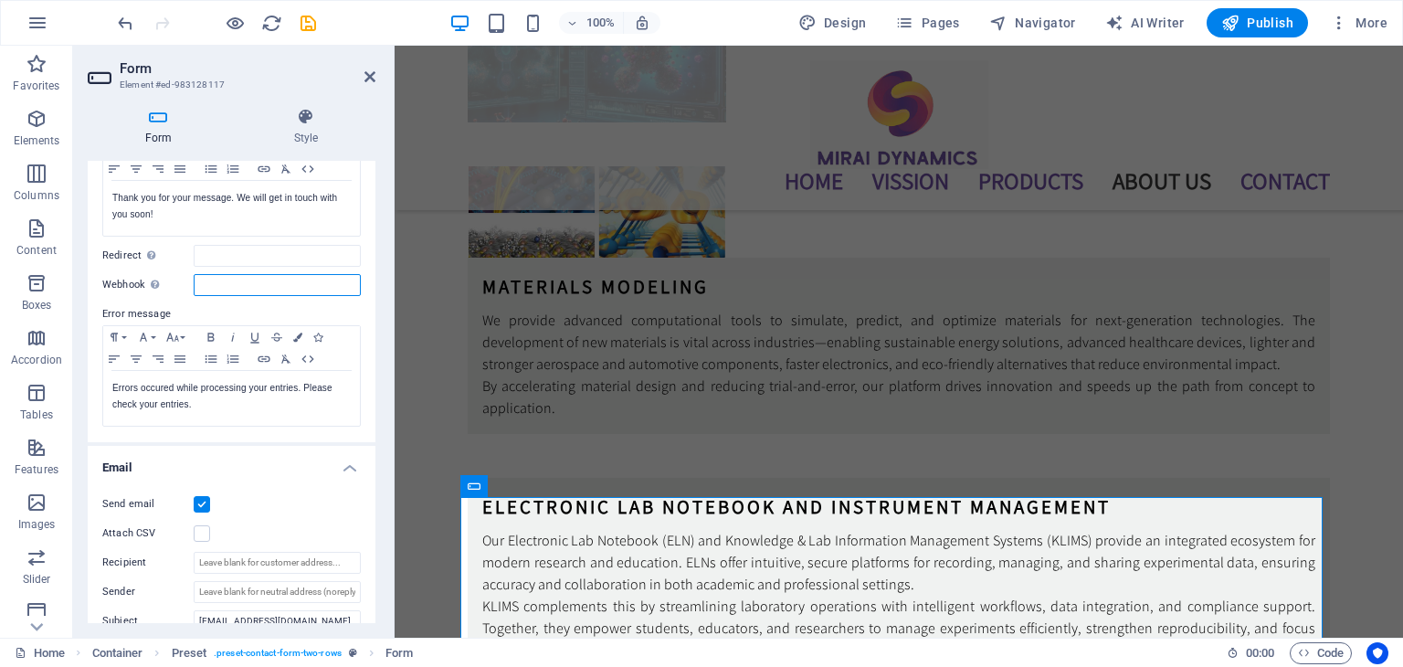
click at [224, 284] on input "Webhook A webhook is a push notification from this form to another server. Ever…" at bounding box center [277, 285] width 167 height 22
paste input "[EMAIL_ADDRESS][DOMAIN_NAME]"
type input "[EMAIL_ADDRESS][DOMAIN_NAME]"
click at [226, 261] on input "Redirect Define a redirect target upon successful form submission; for example,…" at bounding box center [277, 256] width 167 height 22
paste input "[EMAIL_ADDRESS][DOMAIN_NAME]"
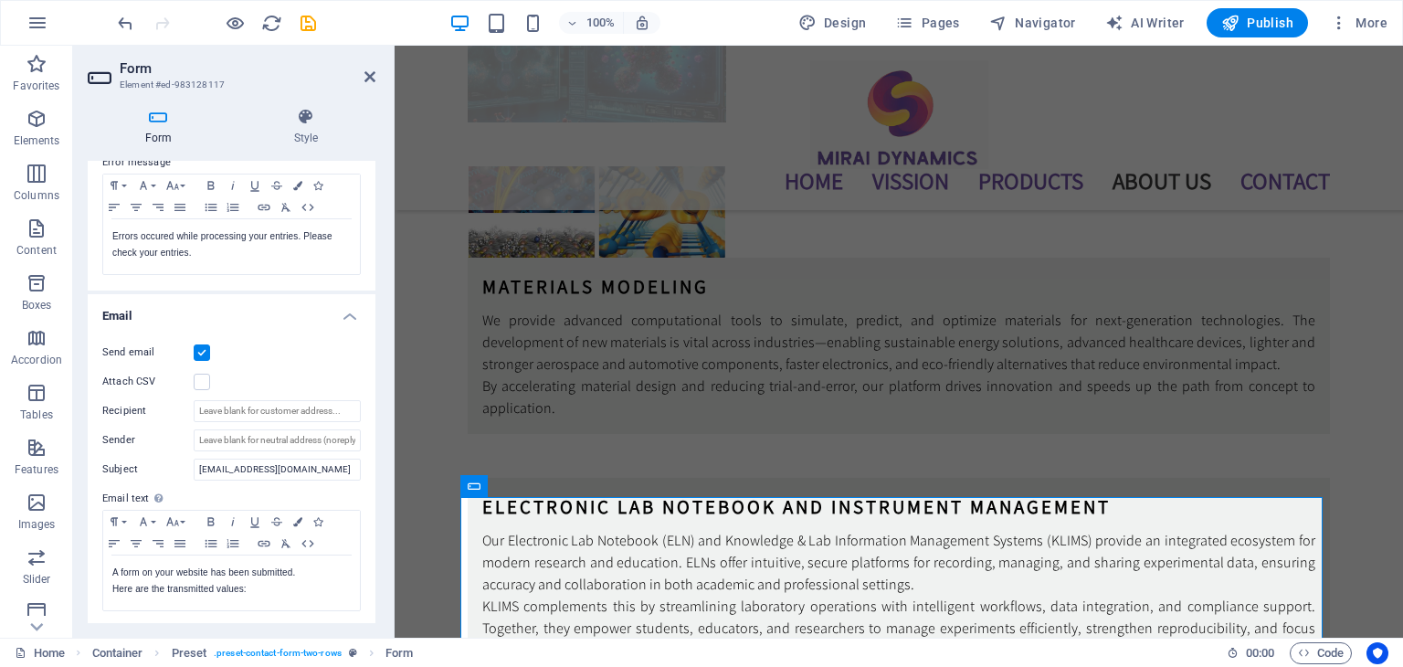
scroll to position [271, 0]
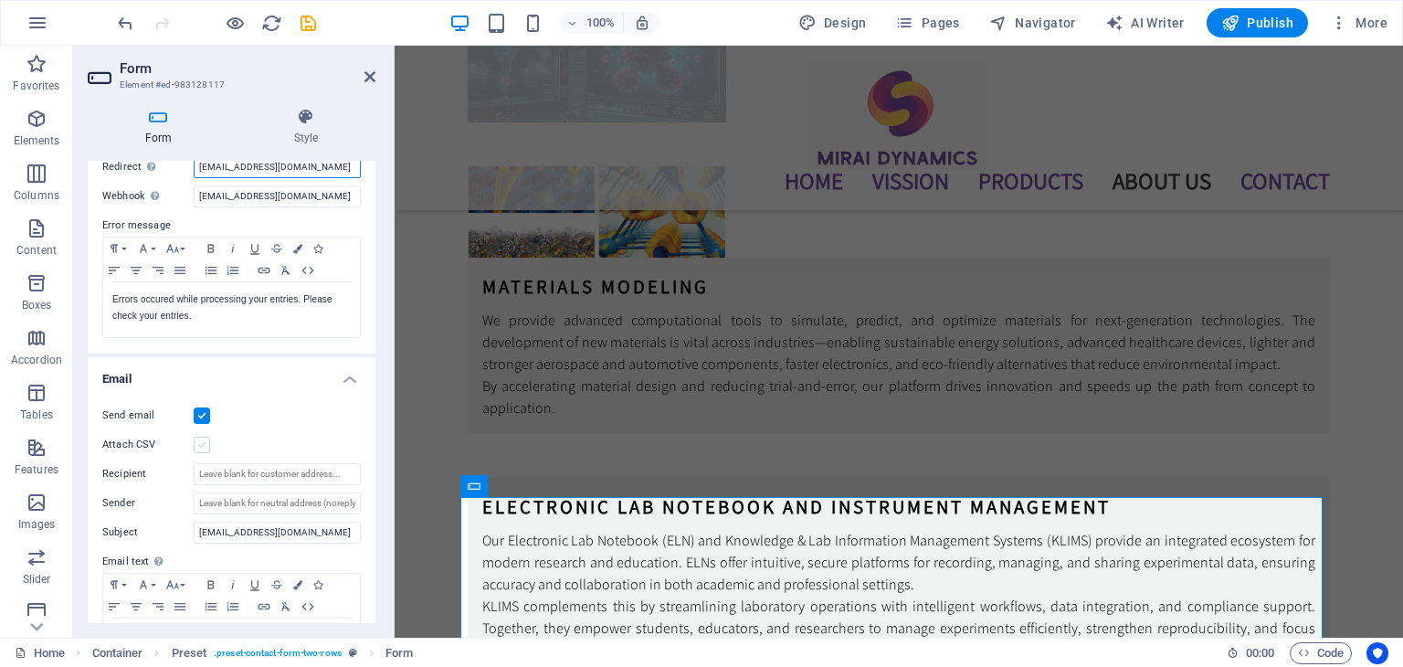
type input "[EMAIL_ADDRESS][DOMAIN_NAME]"
click at [194, 440] on label at bounding box center [202, 444] width 16 height 16
click at [0, 0] on input "Attach CSV" at bounding box center [0, 0] width 0 height 0
click at [194, 440] on label at bounding box center [202, 444] width 16 height 16
click at [0, 0] on input "Attach CSV" at bounding box center [0, 0] width 0 height 0
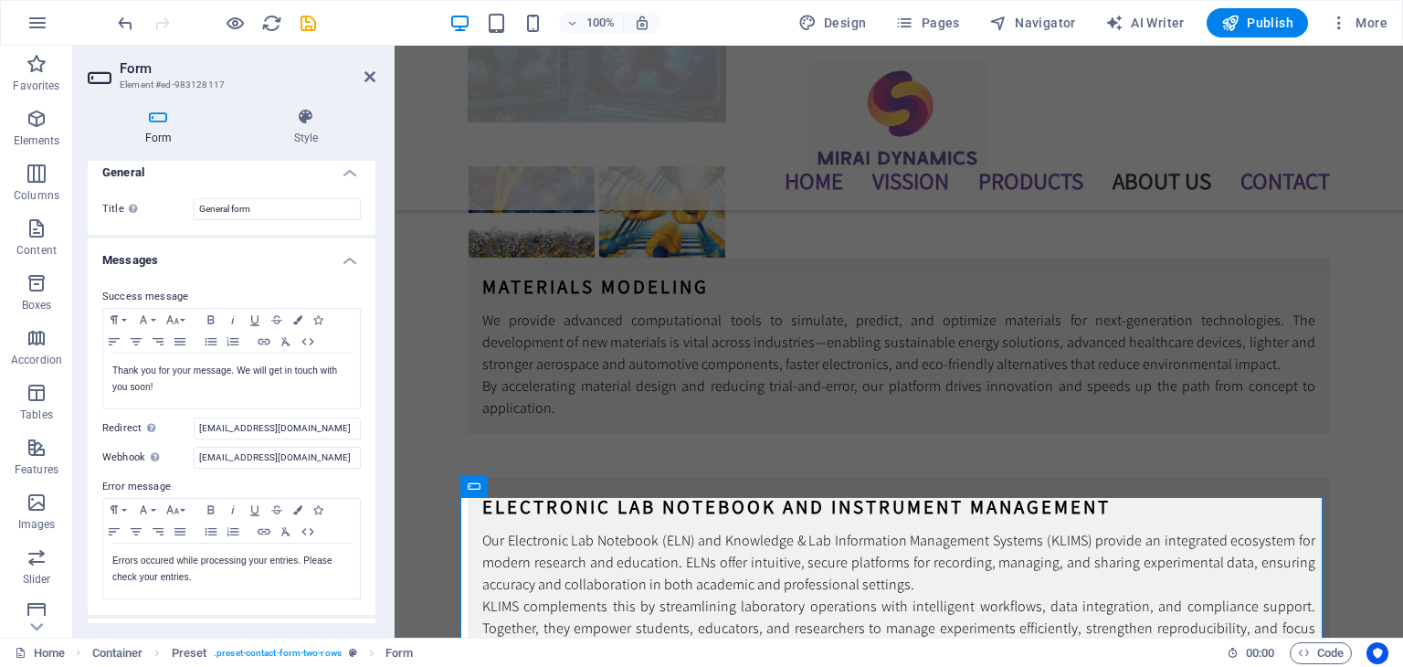
scroll to position [0, 0]
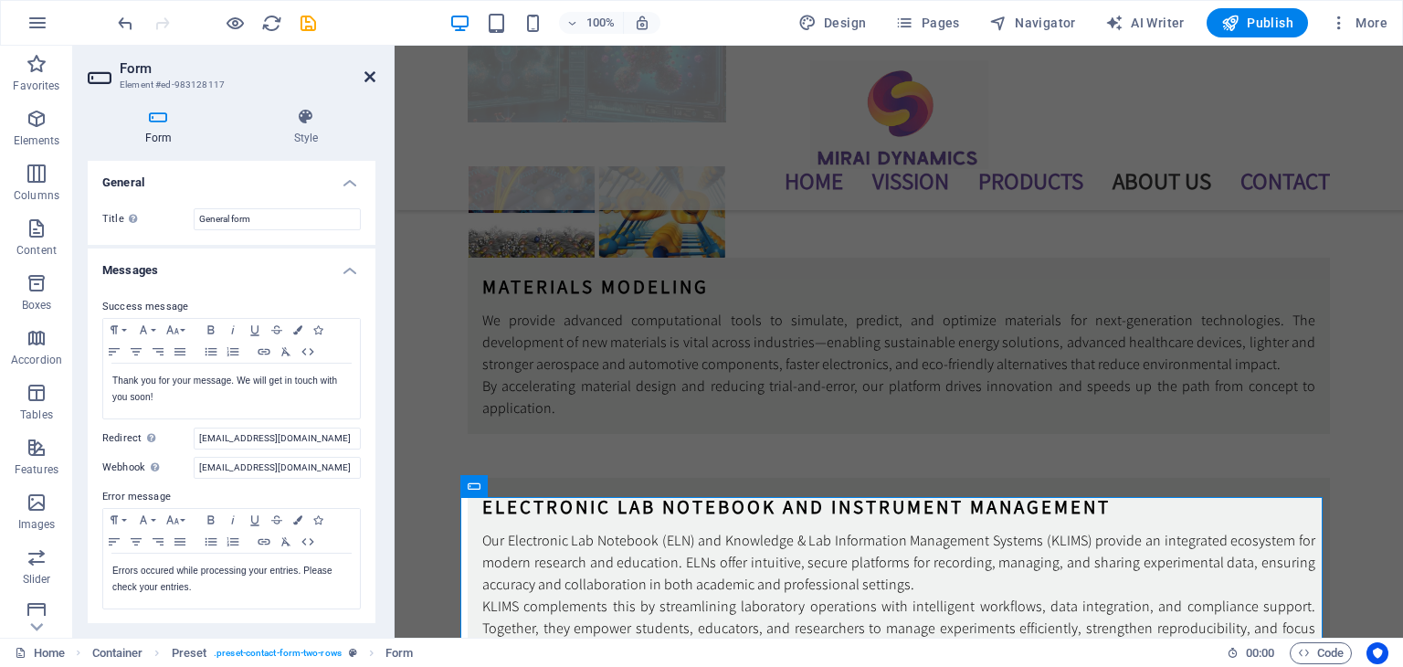
click at [366, 78] on icon at bounding box center [369, 76] width 11 height 15
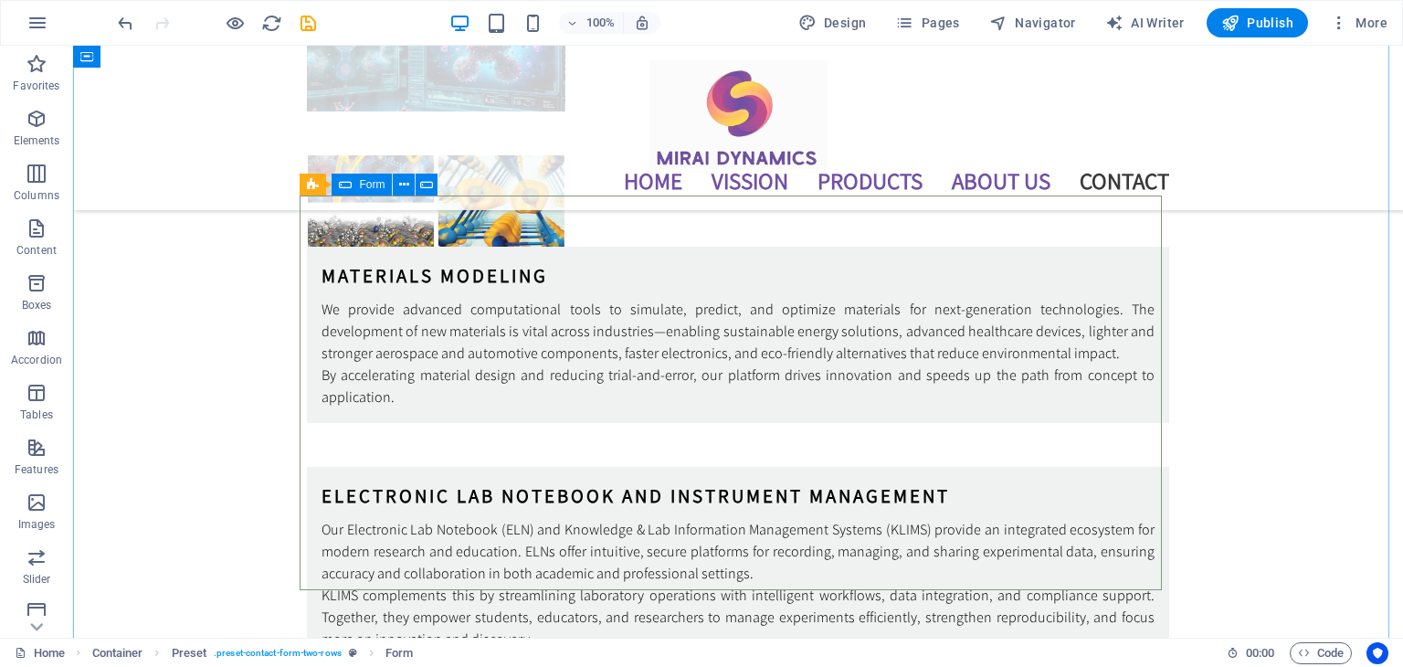
scroll to position [5156, 0]
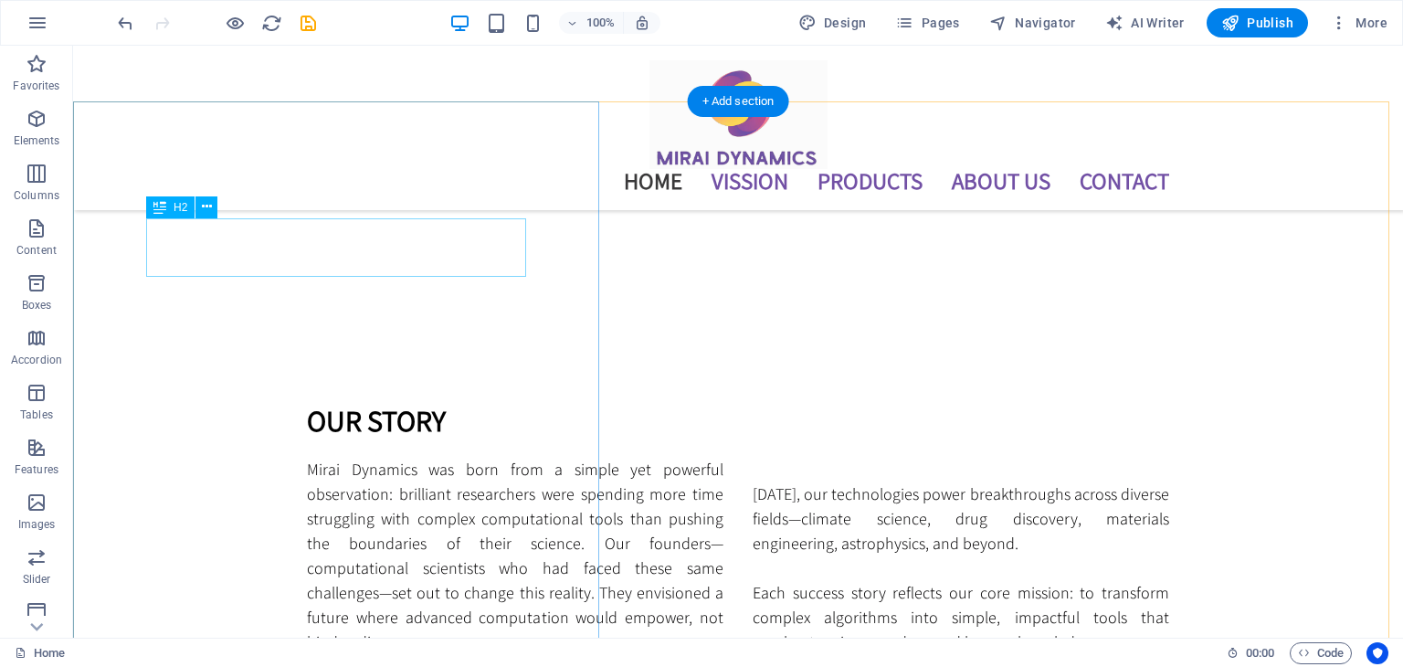
scroll to position [865, 0]
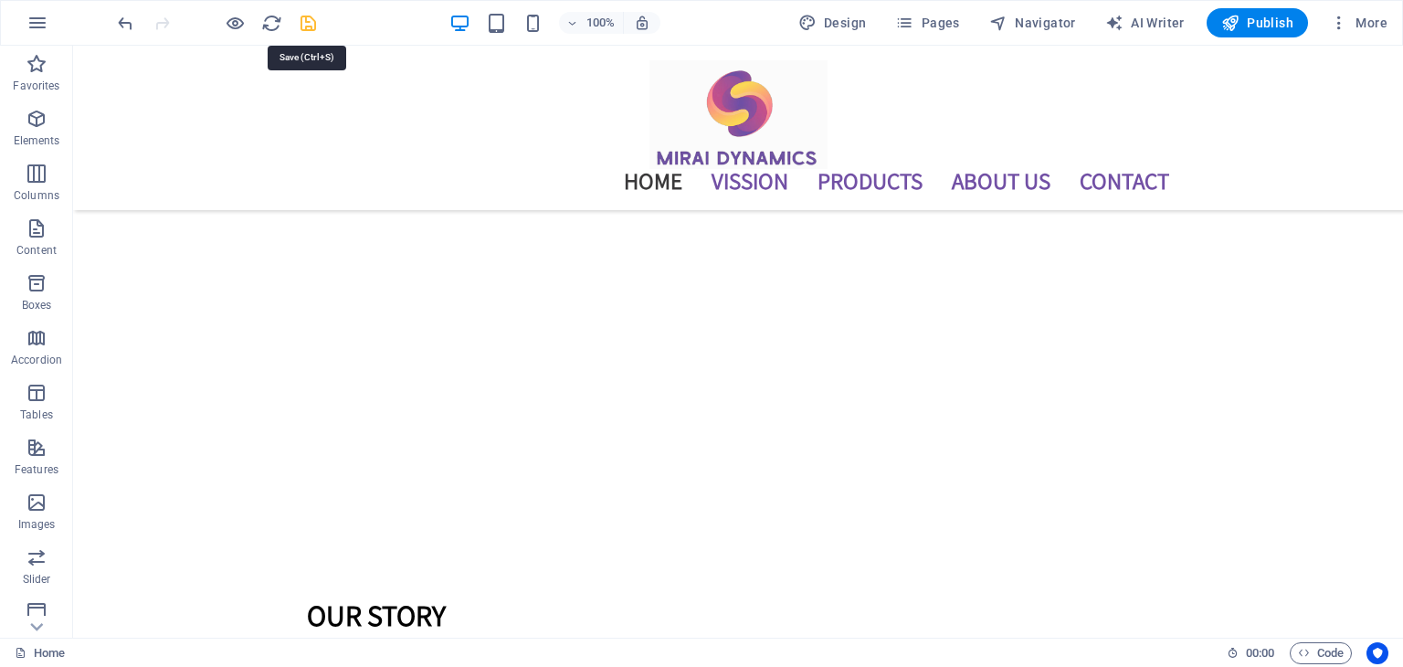
click at [309, 17] on icon "save" at bounding box center [308, 23] width 21 height 21
checkbox input "false"
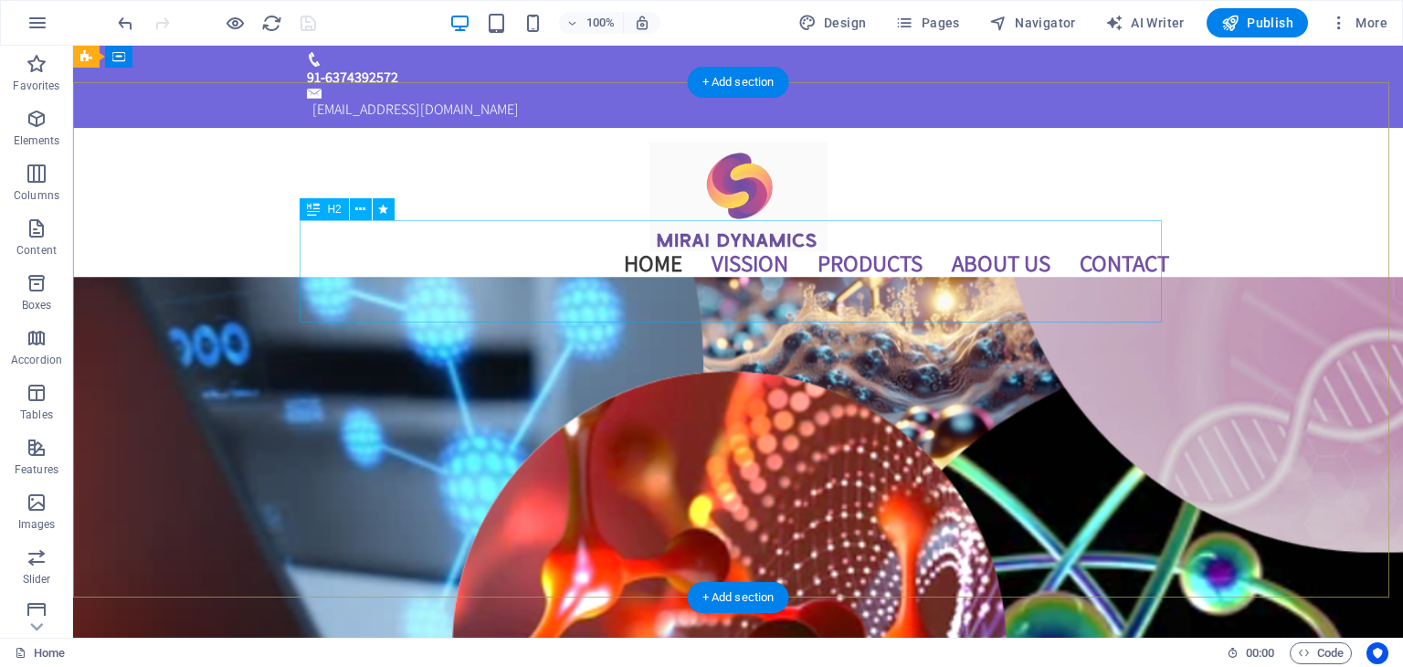
scroll to position [0, 0]
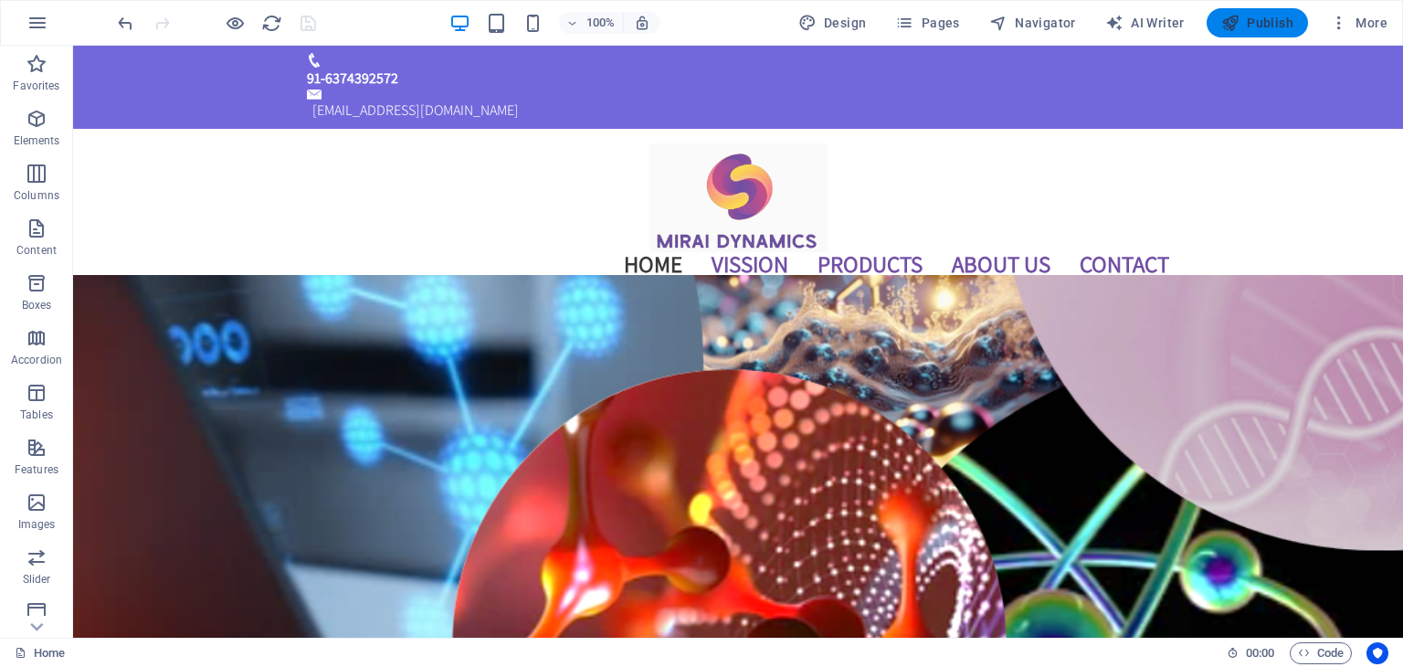
click at [1282, 25] on span "Publish" at bounding box center [1257, 23] width 72 height 18
